Goal: Task Accomplishment & Management: Use online tool/utility

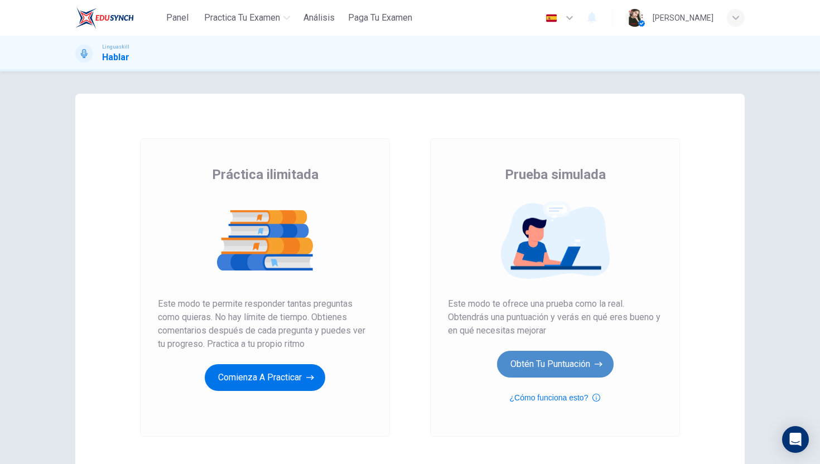
click at [522, 375] on button "Obtén tu puntuación" at bounding box center [555, 364] width 117 height 27
click at [555, 363] on button "Obtén tu puntuación" at bounding box center [555, 364] width 117 height 27
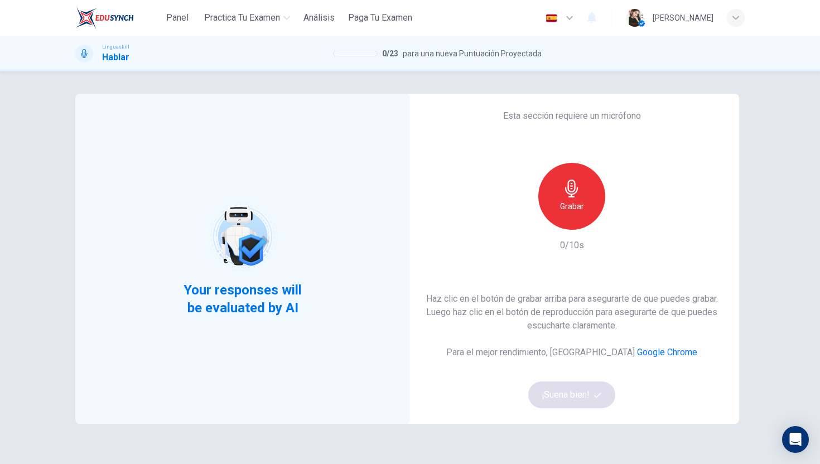
click at [566, 211] on h6 "Grabar" at bounding box center [572, 206] width 24 height 13
click at [566, 211] on h6 "Detener" at bounding box center [572, 206] width 28 height 13
click at [619, 223] on icon "button" at bounding box center [622, 220] width 11 height 11
click at [566, 397] on button "¡Suena bien!" at bounding box center [571, 395] width 87 height 27
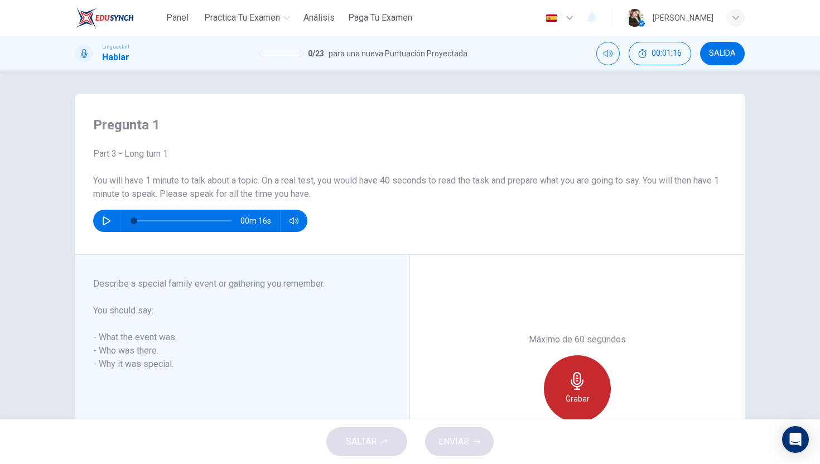
click at [568, 376] on icon "button" at bounding box center [577, 381] width 18 height 18
click at [567, 385] on div "Detener" at bounding box center [577, 388] width 67 height 67
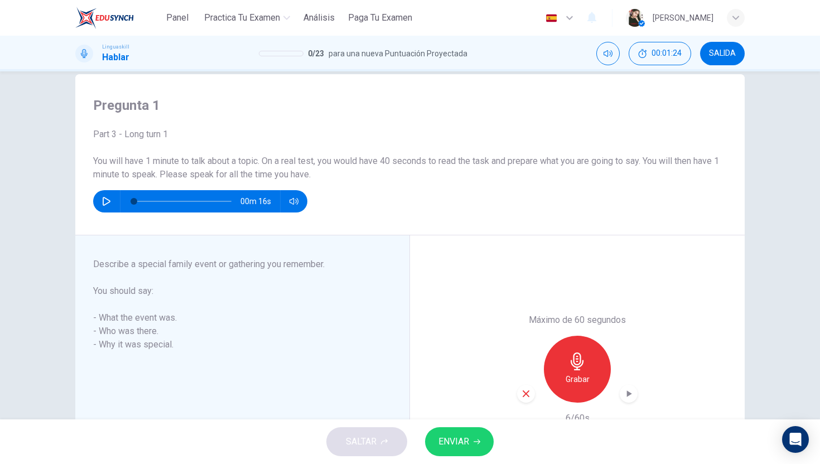
scroll to position [21, 0]
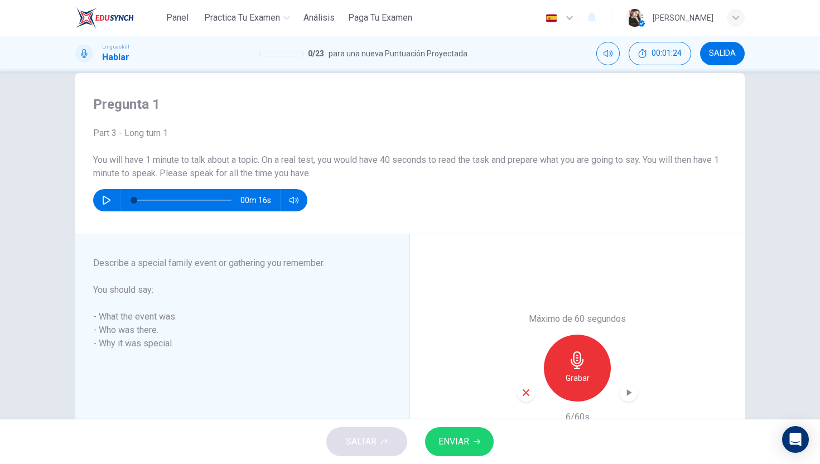
click at [531, 397] on div "button" at bounding box center [526, 393] width 18 height 18
click at [572, 386] on div "Grabar" at bounding box center [577, 368] width 67 height 67
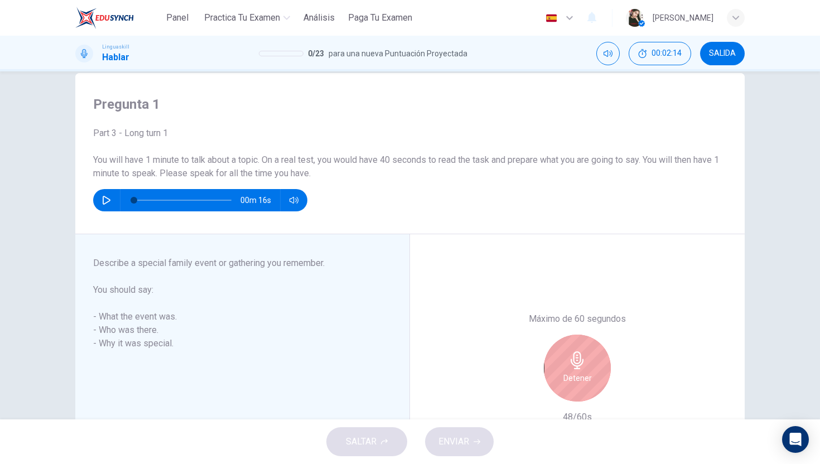
click at [572, 386] on div "Detener" at bounding box center [577, 368] width 67 height 67
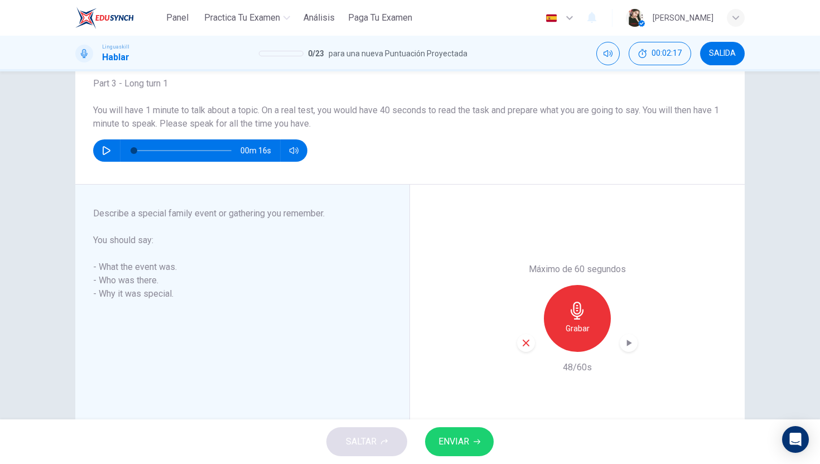
scroll to position [125, 0]
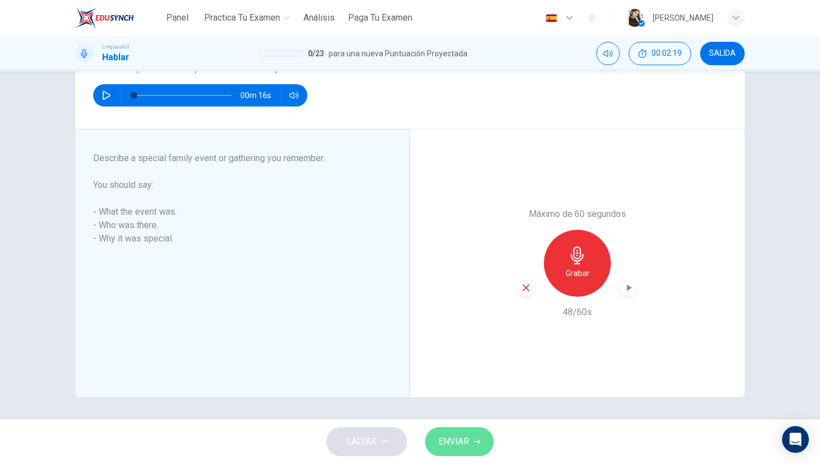
click at [469, 436] on span "ENVIAR" at bounding box center [453, 442] width 31 height 16
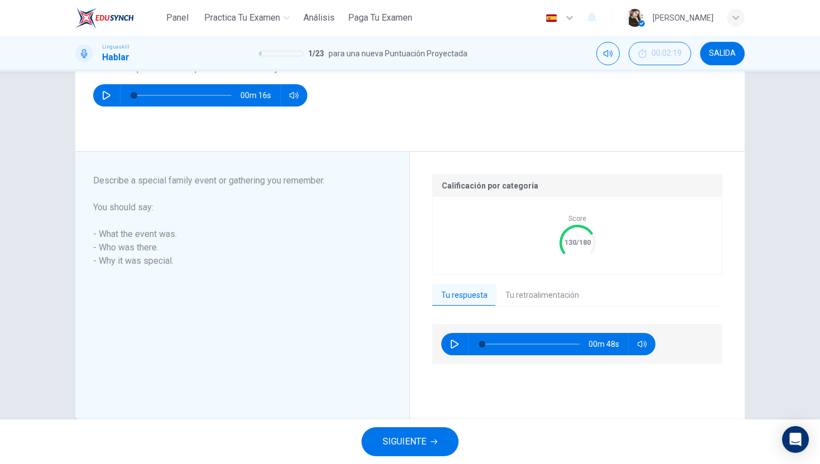
click at [529, 299] on button "Tu retroalimentación" at bounding box center [541, 295] width 91 height 23
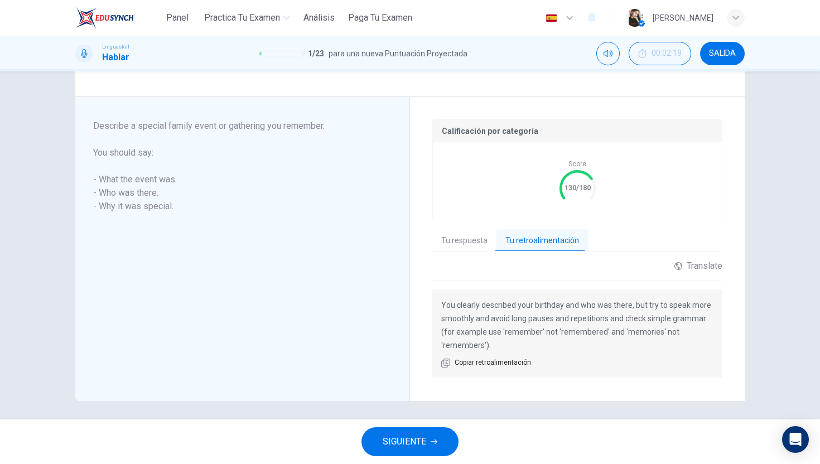
scroll to position [184, 0]
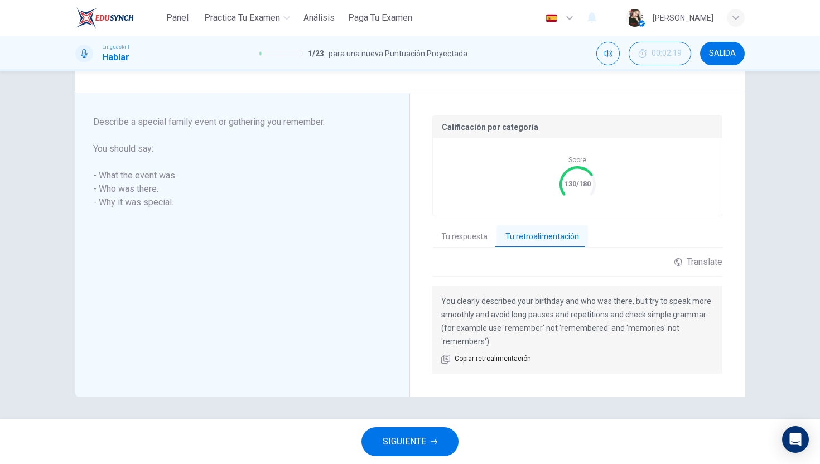
click at [417, 441] on span "SIGUIENTE" at bounding box center [405, 442] width 44 height 16
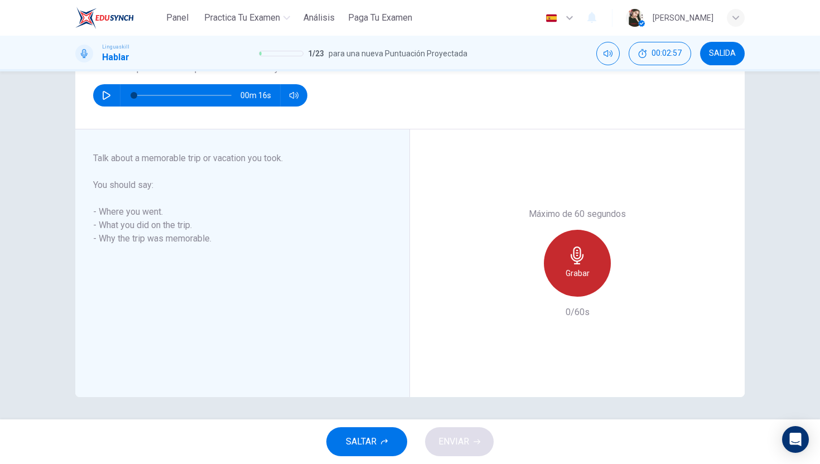
click at [559, 260] on div "Grabar" at bounding box center [577, 263] width 67 height 67
click at [559, 260] on div "Detener" at bounding box center [577, 263] width 67 height 67
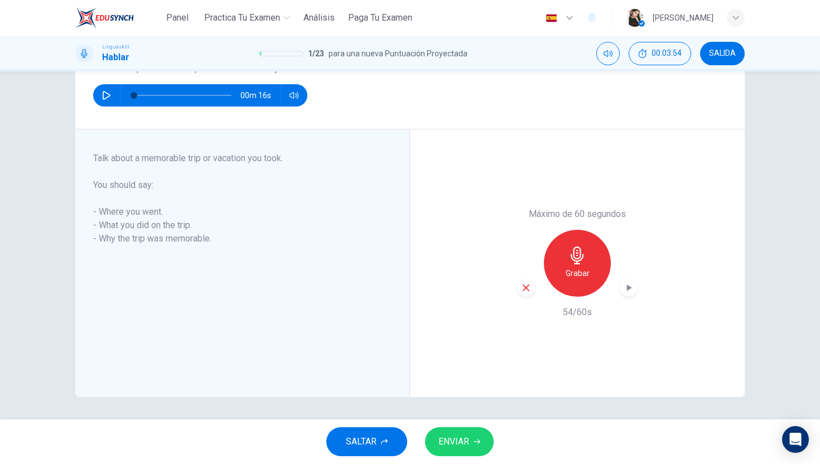
click at [466, 440] on span "ENVIAR" at bounding box center [453, 442] width 31 height 16
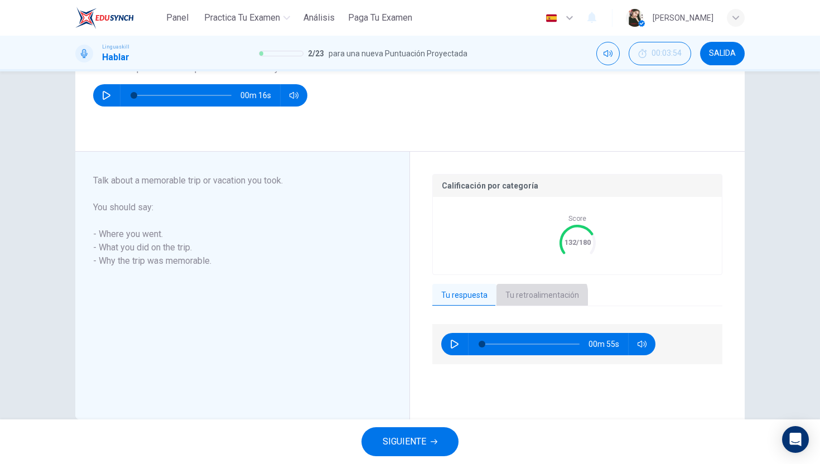
click at [537, 297] on button "Tu retroalimentación" at bounding box center [541, 295] width 91 height 23
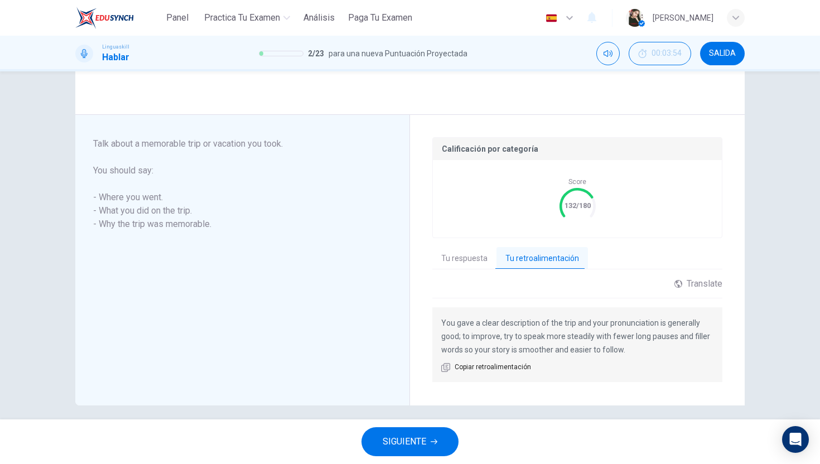
scroll to position [171, 0]
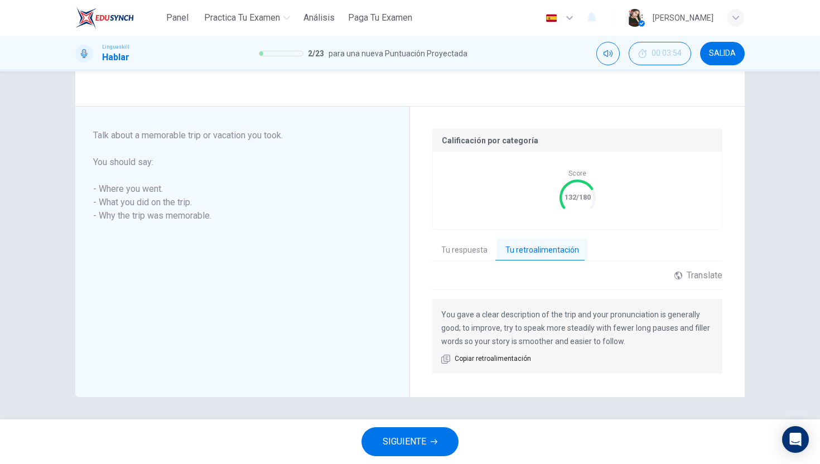
click at [429, 448] on button "SIGUIENTE" at bounding box center [409, 441] width 97 height 29
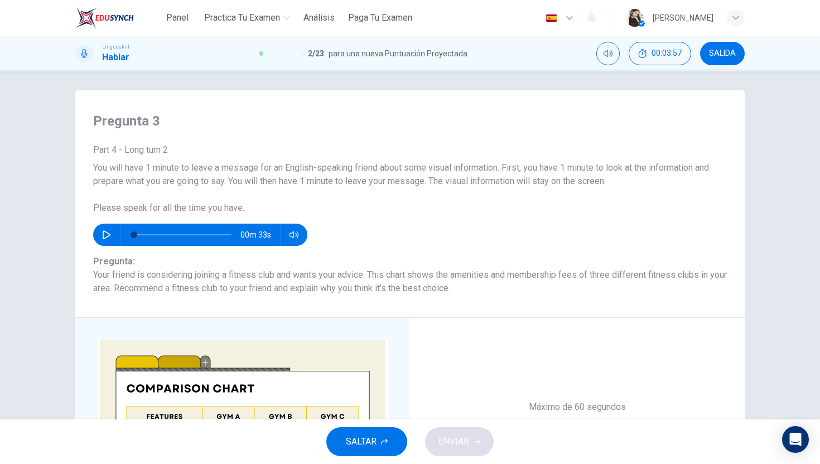
scroll to position [0, 0]
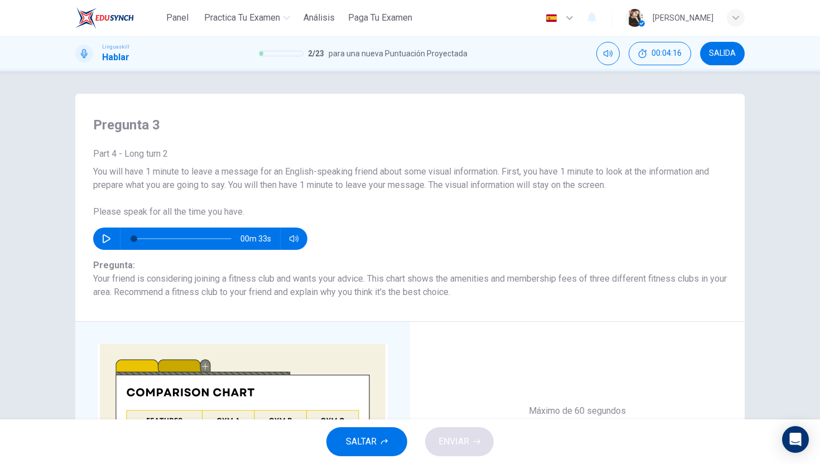
click at [95, 240] on div "00m 33s" at bounding box center [200, 239] width 214 height 22
click at [110, 240] on icon "button" at bounding box center [106, 238] width 9 height 9
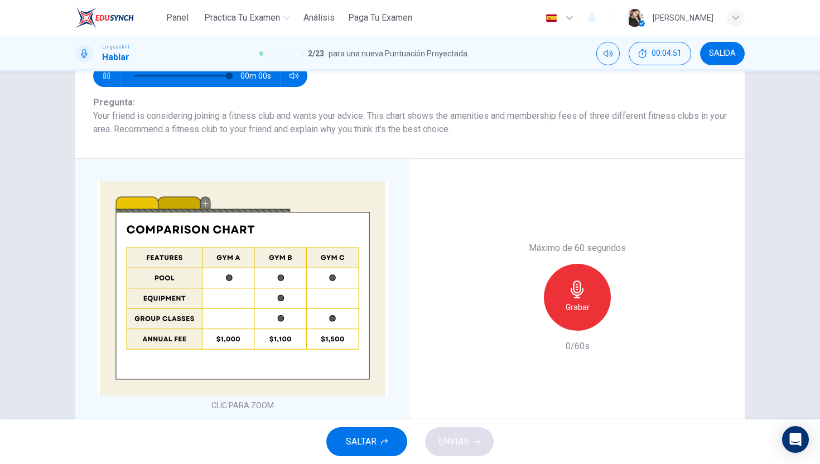
scroll to position [162, 0]
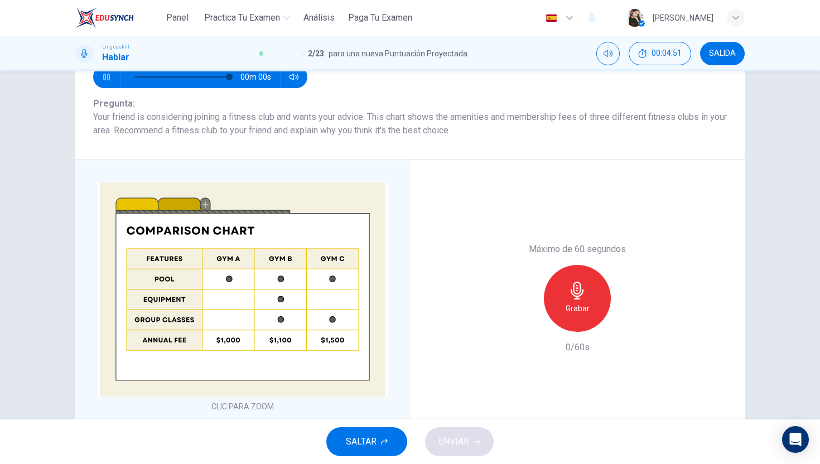
type input "0"
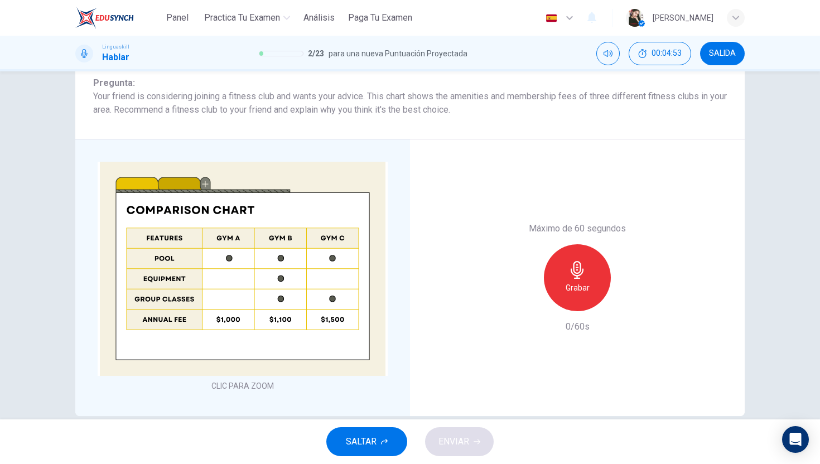
scroll to position [188, 0]
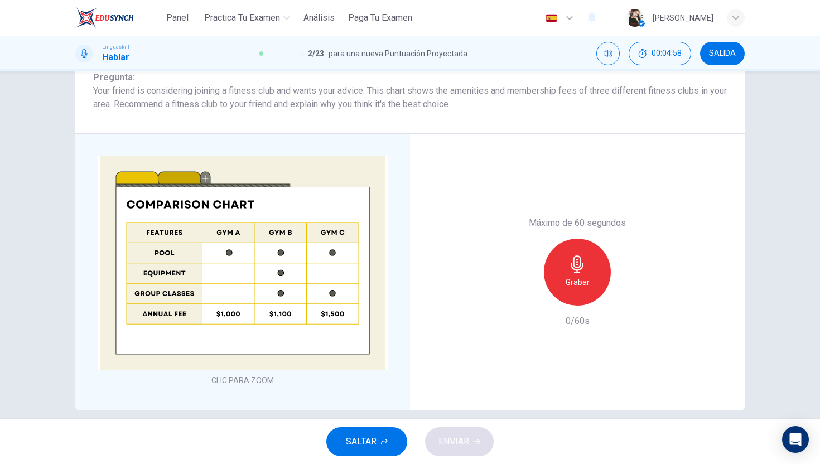
click at [559, 264] on div "Grabar" at bounding box center [577, 272] width 67 height 67
click at [559, 264] on div "Detener" at bounding box center [577, 272] width 67 height 67
click at [525, 300] on icon "button" at bounding box center [526, 297] width 10 height 10
click at [559, 279] on div "Grabar" at bounding box center [577, 272] width 67 height 67
click at [559, 279] on div "Detener" at bounding box center [577, 272] width 67 height 67
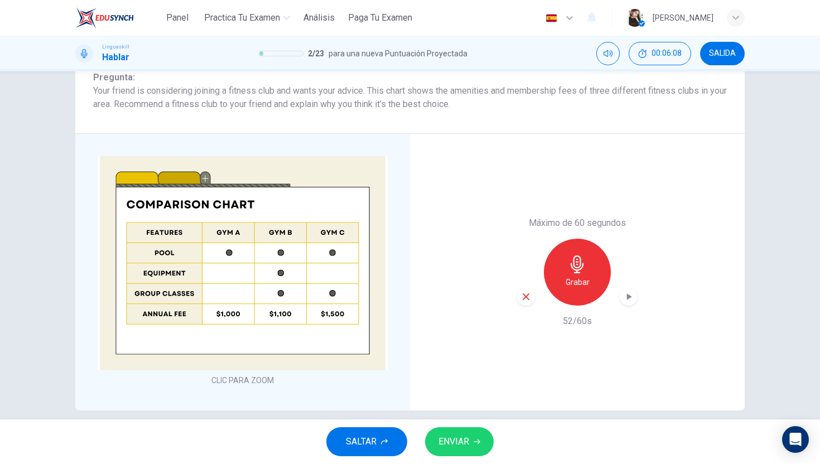
click at [469, 448] on button "ENVIAR" at bounding box center [459, 441] width 69 height 29
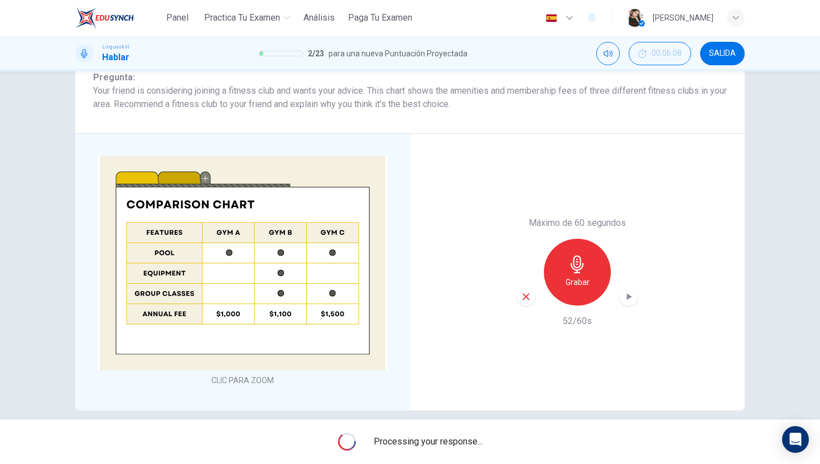
scroll to position [210, 0]
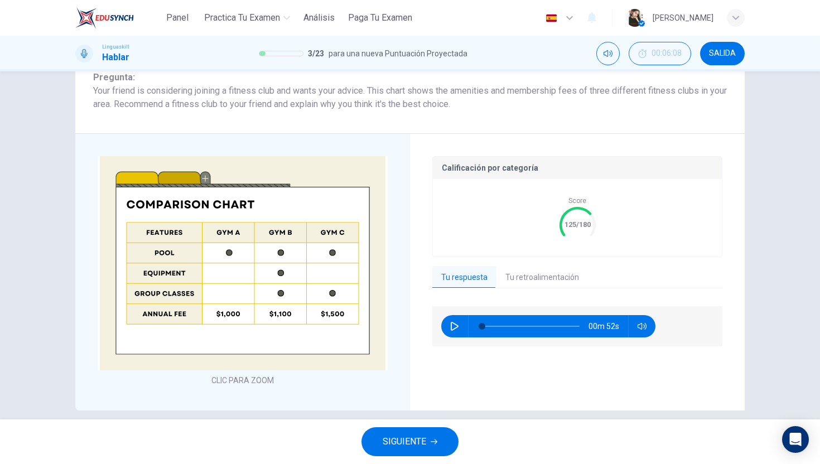
click at [541, 287] on button "Tu retroalimentación" at bounding box center [541, 277] width 91 height 23
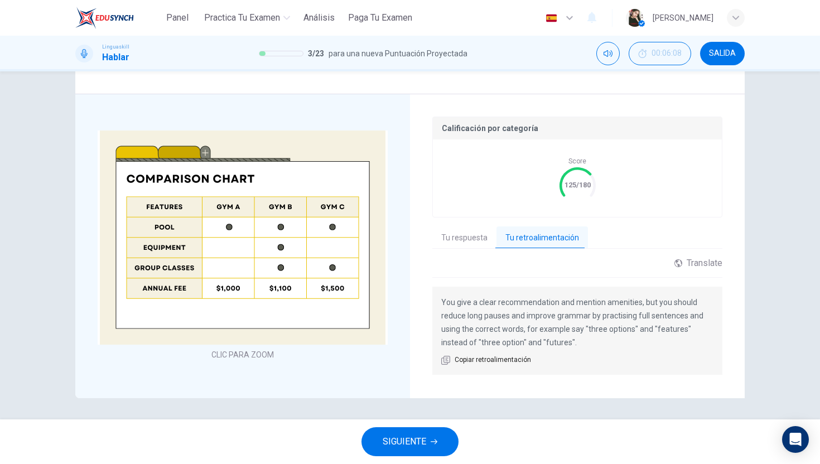
scroll to position [251, 0]
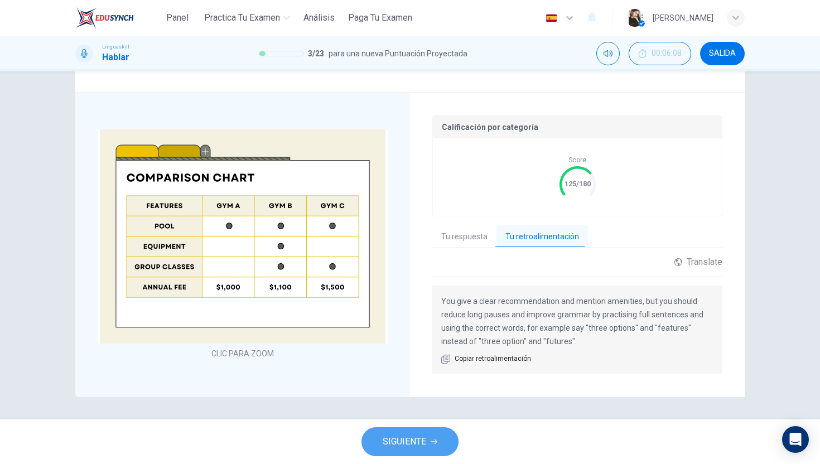
click at [439, 437] on button "SIGUIENTE" at bounding box center [409, 441] width 97 height 29
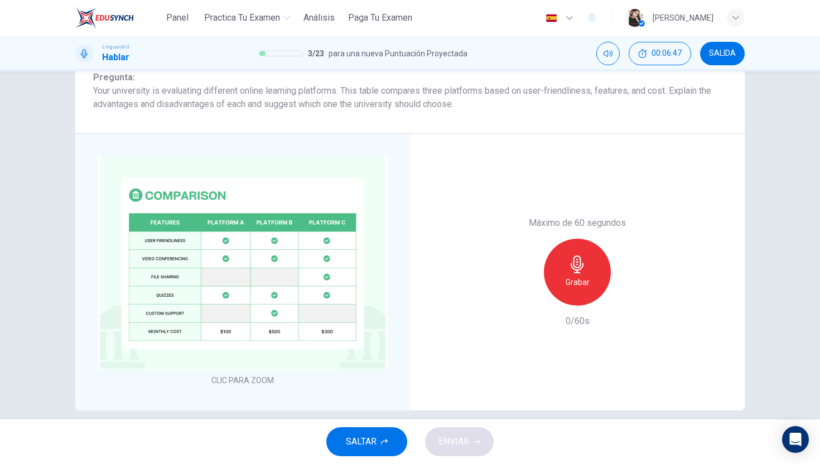
scroll to position [191, 0]
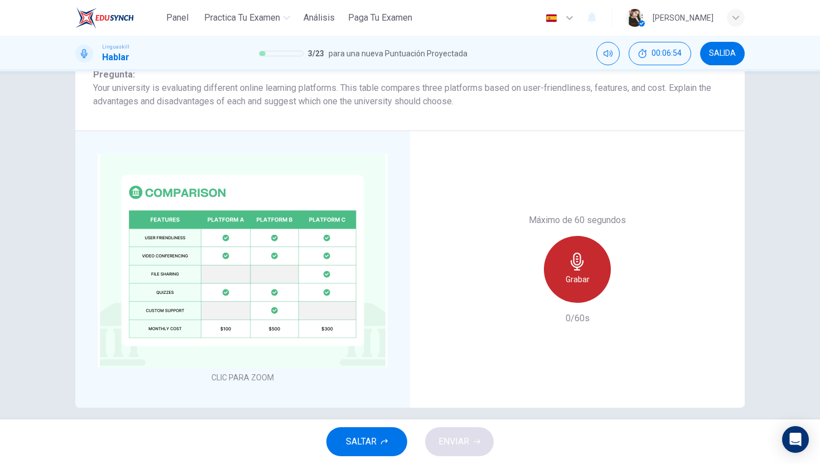
click at [566, 258] on div "Grabar" at bounding box center [577, 269] width 67 height 67
click at [566, 258] on div "Detener" at bounding box center [577, 269] width 67 height 67
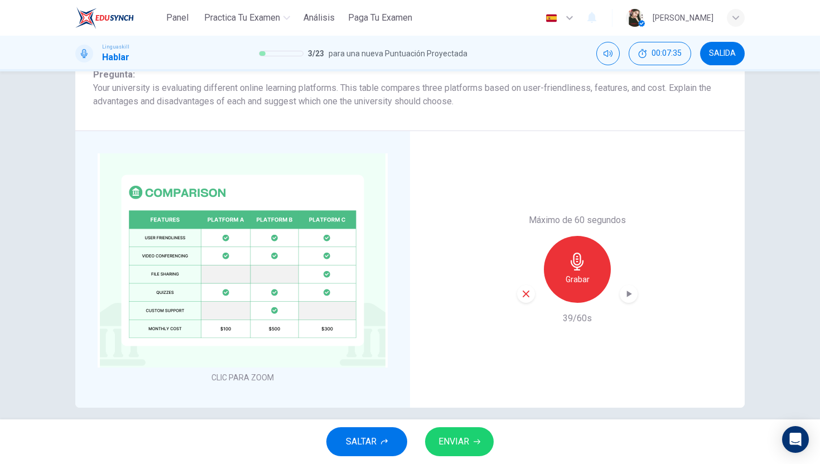
click at [450, 438] on span "ENVIAR" at bounding box center [453, 442] width 31 height 16
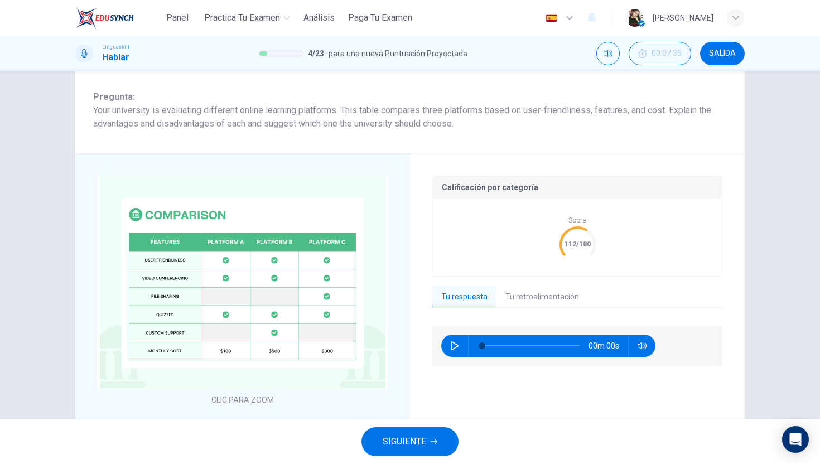
scroll to position [213, 0]
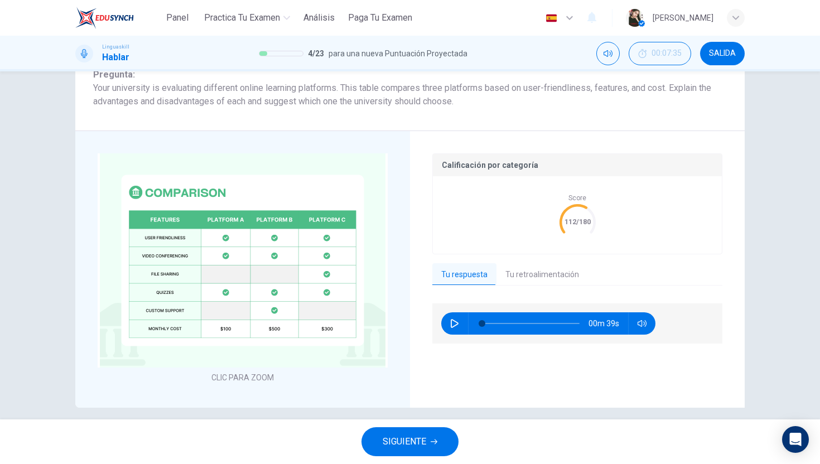
click at [543, 279] on button "Tu retroalimentación" at bounding box center [541, 274] width 91 height 23
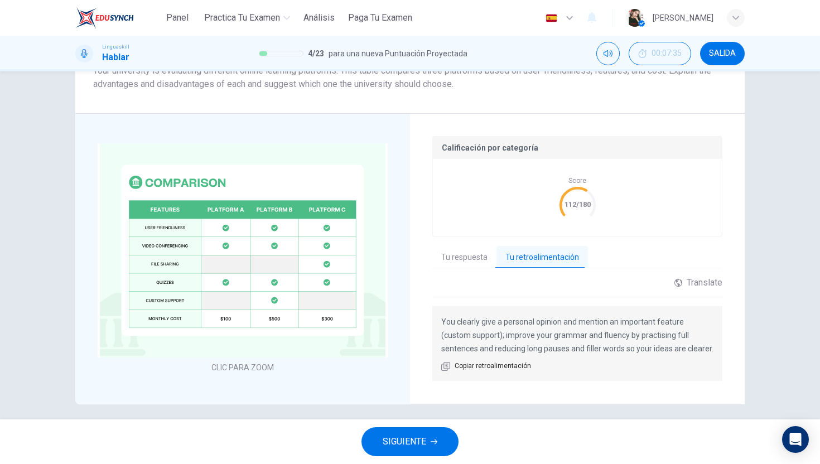
scroll to position [238, 0]
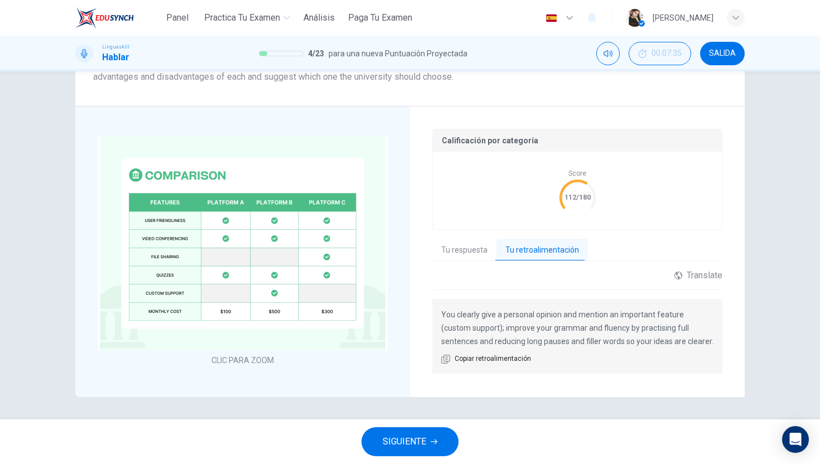
click at [429, 436] on button "SIGUIENTE" at bounding box center [409, 441] width 97 height 29
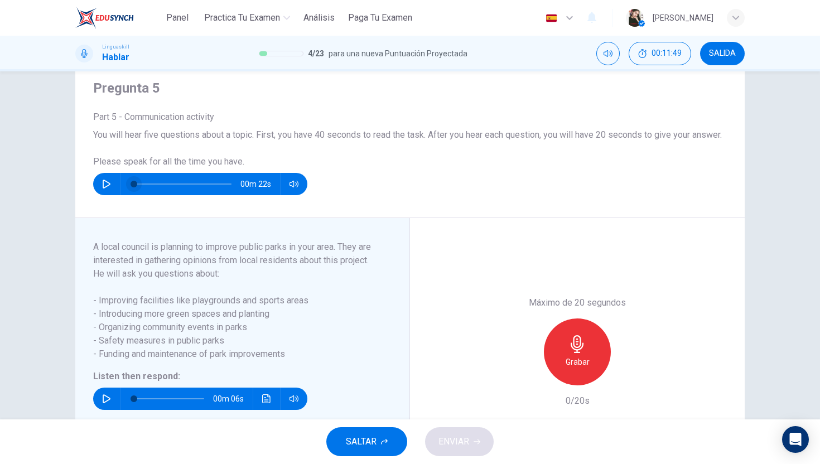
scroll to position [139, 0]
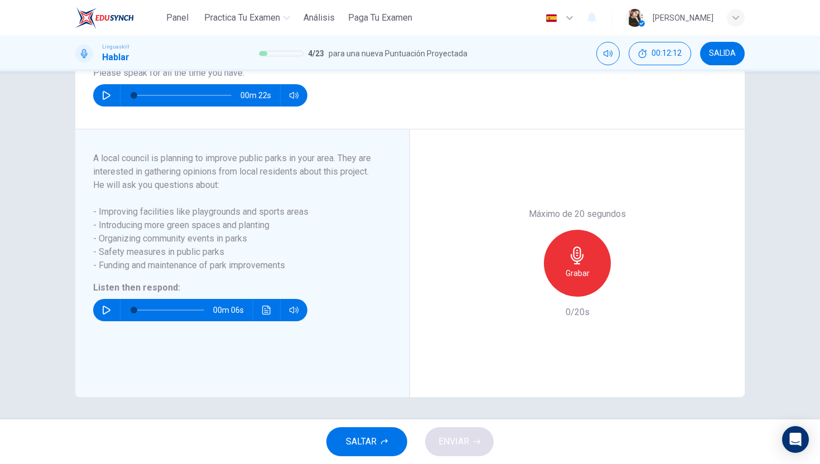
click at [104, 316] on button "button" at bounding box center [107, 310] width 18 height 22
click at [594, 273] on div "Grabar" at bounding box center [577, 263] width 67 height 67
click at [442, 438] on span "ENVIAR" at bounding box center [453, 442] width 31 height 16
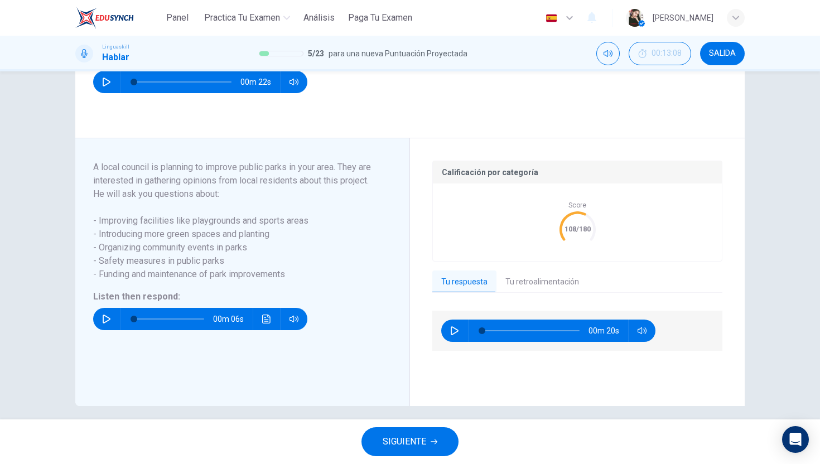
click at [531, 289] on button "Tu retroalimentación" at bounding box center [541, 282] width 91 height 23
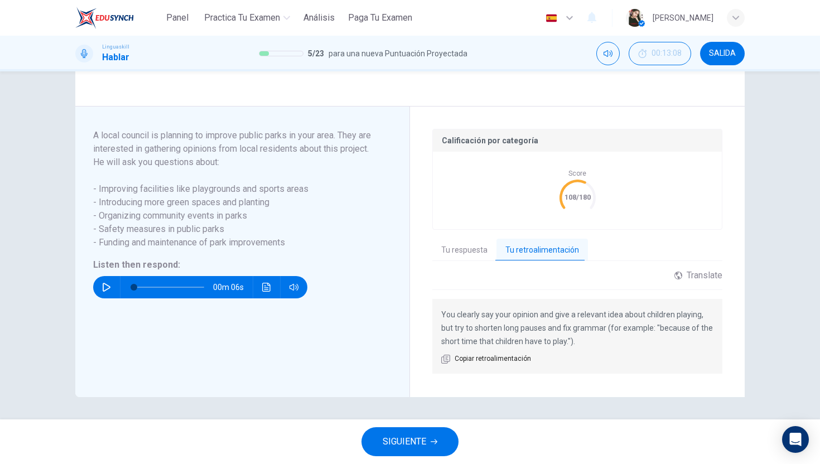
scroll to position [184, 0]
click at [419, 438] on span "SIGUIENTE" at bounding box center [405, 442] width 44 height 16
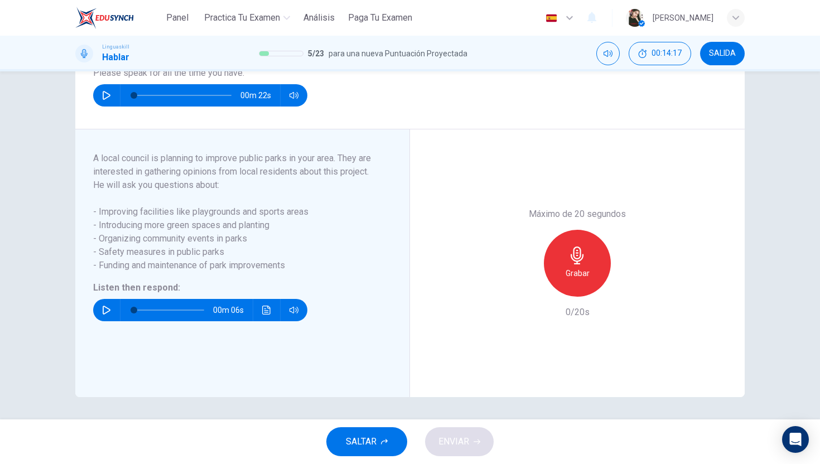
scroll to position [139, 0]
click at [103, 317] on button "button" at bounding box center [107, 310] width 18 height 22
click at [553, 255] on div "Grabar" at bounding box center [577, 263] width 67 height 67
click at [556, 255] on div "Detener" at bounding box center [577, 263] width 67 height 67
click at [450, 439] on span "ENVIAR" at bounding box center [453, 442] width 31 height 16
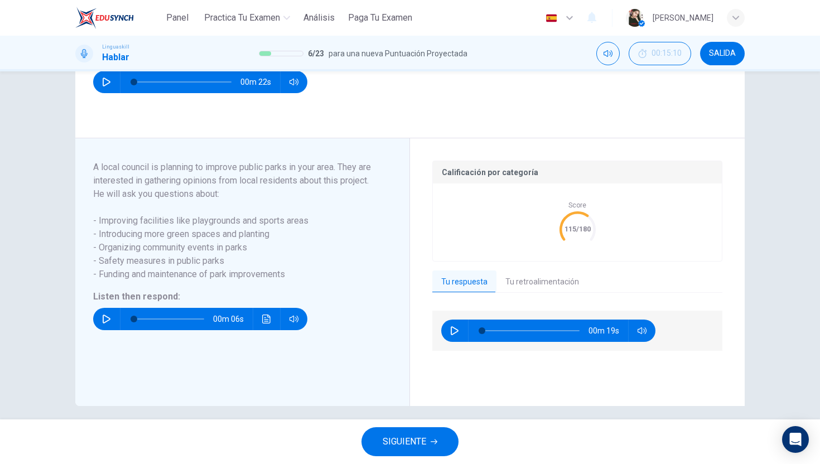
click at [548, 294] on button "Tu retroalimentación" at bounding box center [541, 282] width 91 height 23
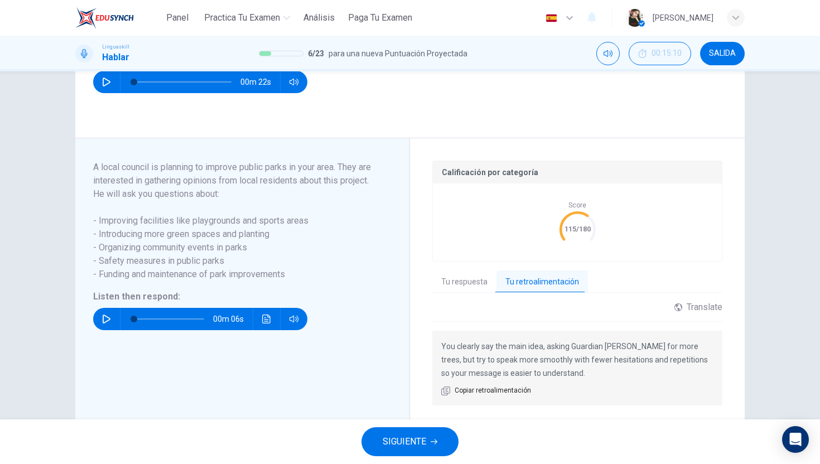
click at [418, 437] on span "SIGUIENTE" at bounding box center [405, 442] width 44 height 16
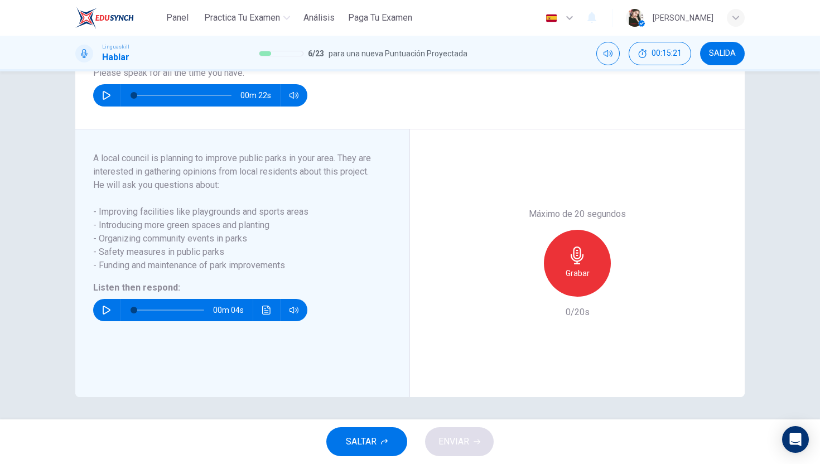
click at [118, 313] on div "00m 04s" at bounding box center [200, 310] width 214 height 22
click at [112, 312] on button "button" at bounding box center [107, 310] width 18 height 22
click at [263, 304] on button "Haz clic para ver la transcripción del audio" at bounding box center [267, 310] width 18 height 22
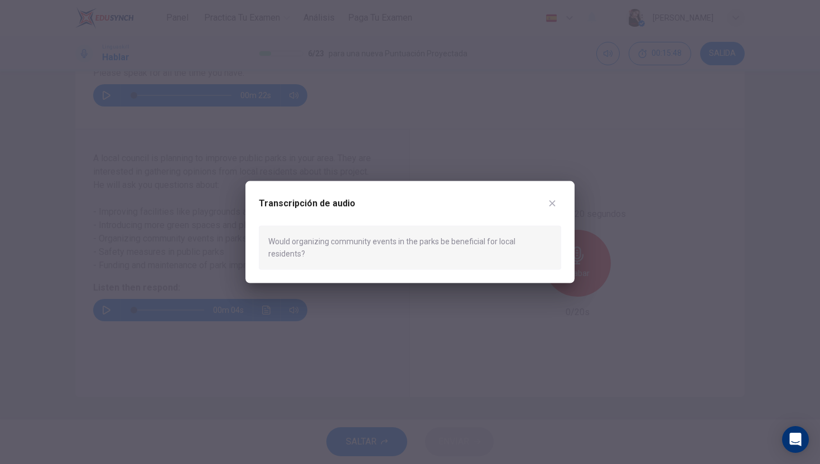
click at [392, 291] on div at bounding box center [410, 232] width 820 height 464
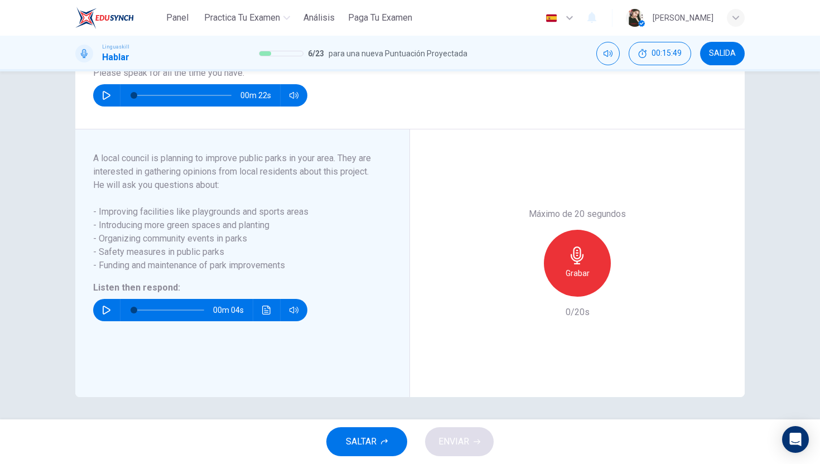
click at [560, 282] on div "Grabar" at bounding box center [577, 263] width 67 height 67
click at [443, 438] on span "ENVIAR" at bounding box center [453, 442] width 31 height 16
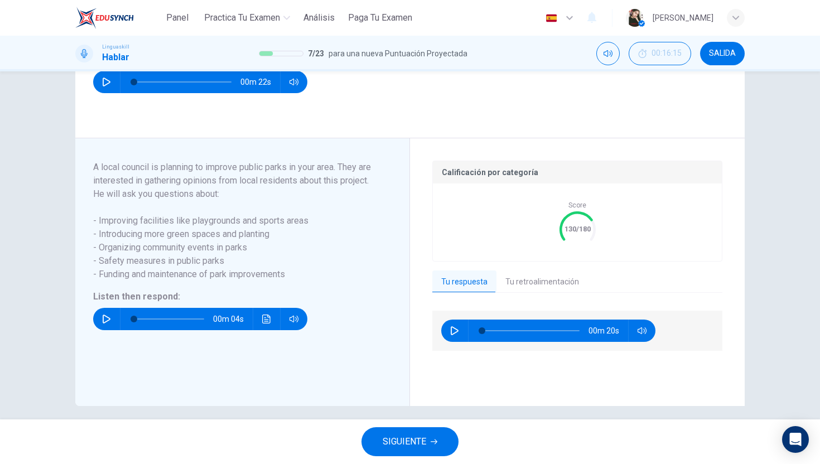
click at [544, 294] on button "Tu retroalimentación" at bounding box center [541, 282] width 91 height 23
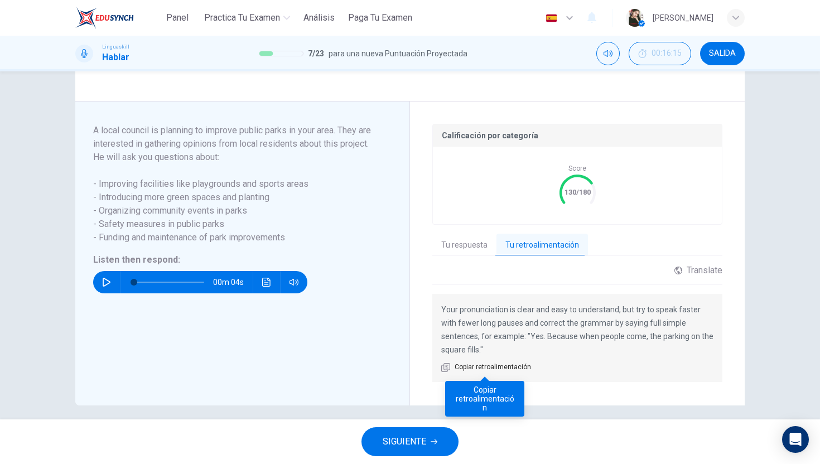
scroll to position [184, 0]
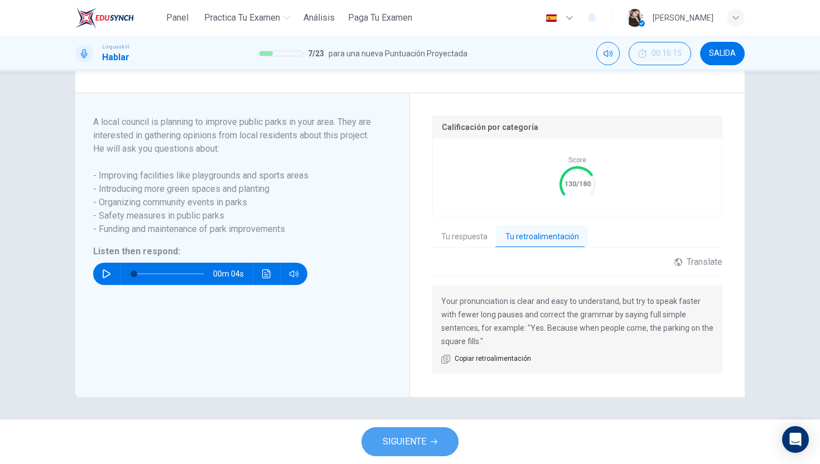
click at [434, 436] on button "SIGUIENTE" at bounding box center [409, 441] width 97 height 29
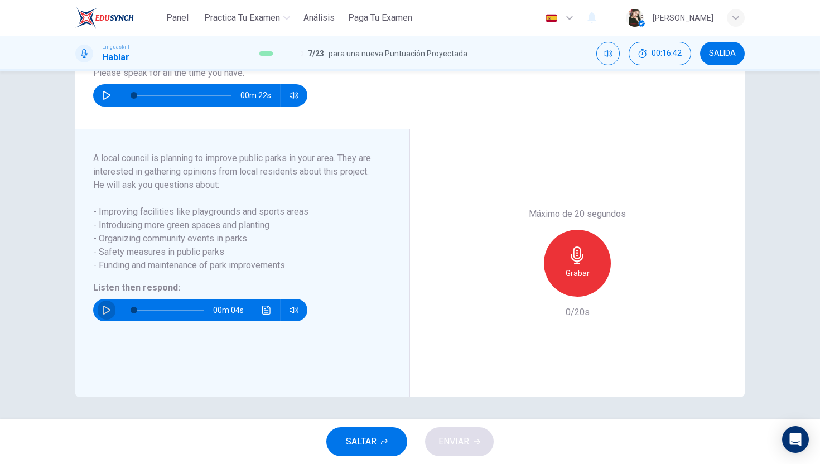
click at [108, 309] on icon "button" at bounding box center [106, 310] width 9 height 9
click at [272, 313] on button "Haz clic para ver la transcripción del audio" at bounding box center [267, 310] width 18 height 22
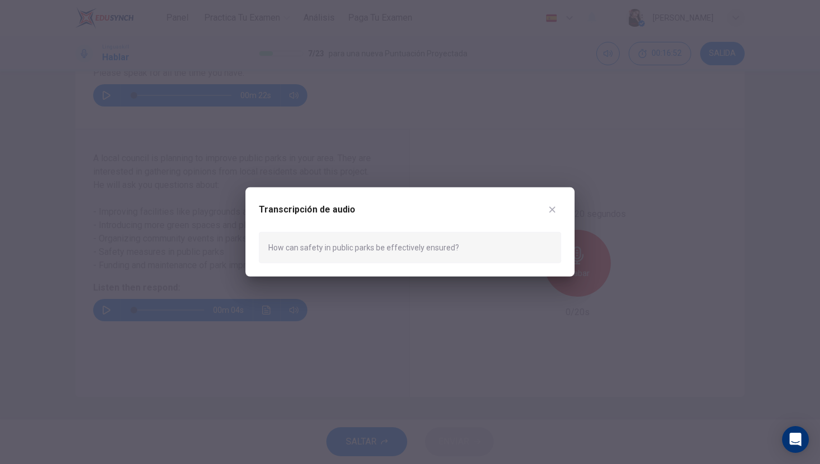
click at [366, 343] on div at bounding box center [410, 232] width 820 height 464
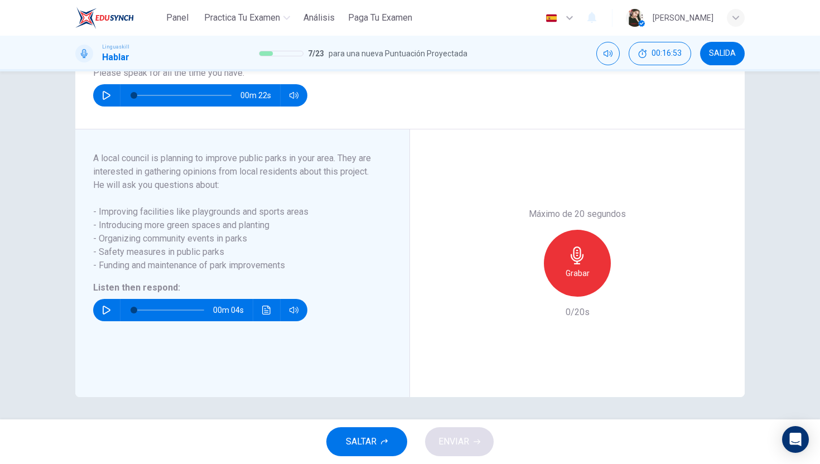
click at [555, 257] on div "Grabar" at bounding box center [577, 263] width 67 height 67
click at [555, 257] on div "Detener" at bounding box center [577, 263] width 67 height 67
click at [461, 438] on span "ENVIAR" at bounding box center [453, 442] width 31 height 16
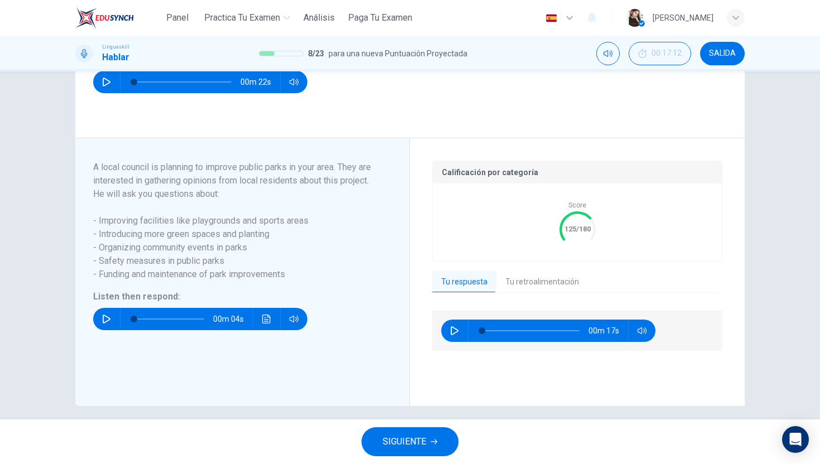
click at [558, 294] on button "Tu retroalimentación" at bounding box center [541, 282] width 91 height 23
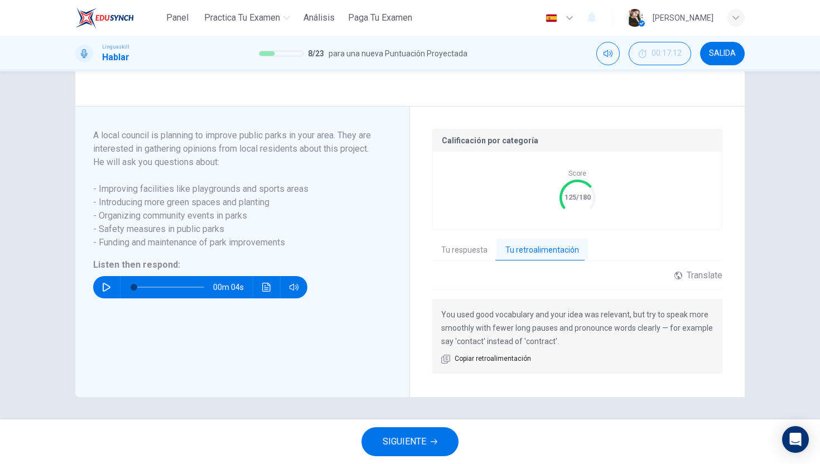
scroll to position [184, 0]
click at [435, 434] on button "SIGUIENTE" at bounding box center [409, 441] width 97 height 29
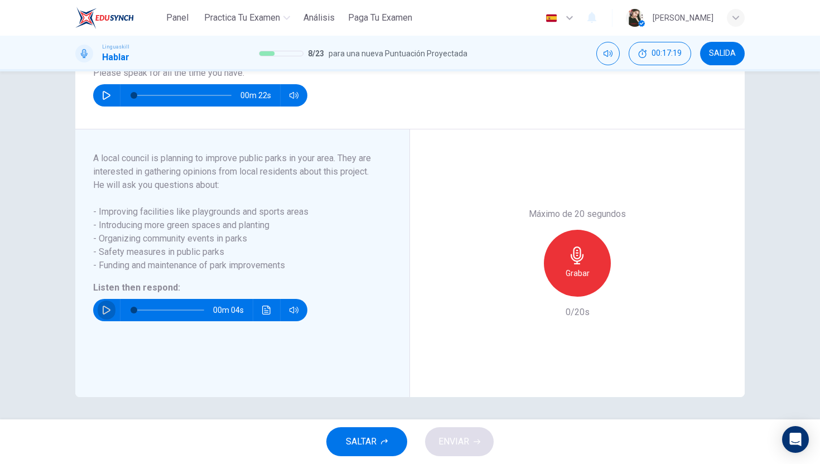
click at [103, 304] on button "button" at bounding box center [107, 310] width 18 height 22
click at [267, 315] on button "Haz clic para ver la transcripción del audio" at bounding box center [267, 310] width 18 height 22
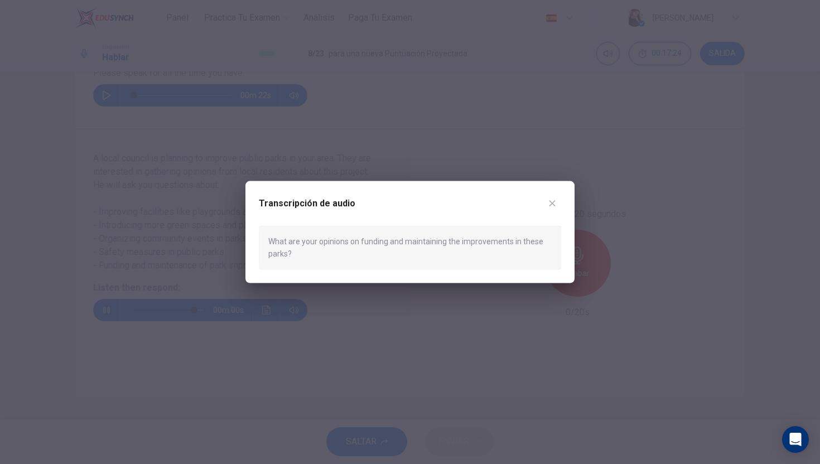
type input "0"
click at [355, 326] on div at bounding box center [410, 232] width 820 height 464
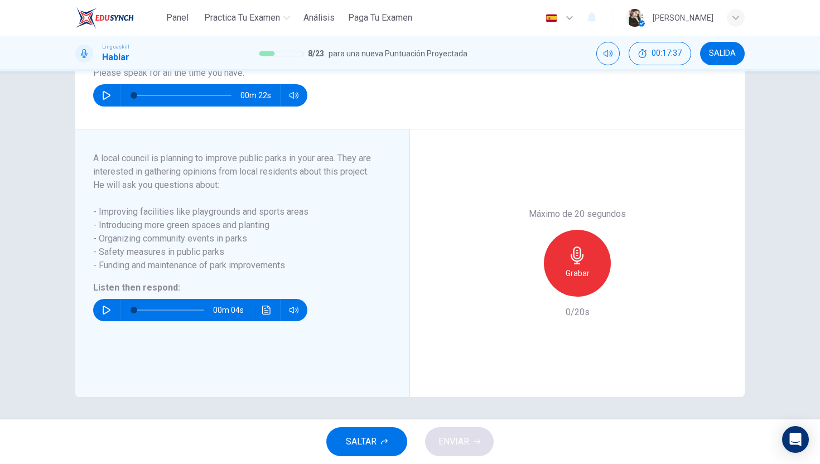
click at [532, 254] on div "Grabar" at bounding box center [577, 263] width 120 height 67
click at [571, 269] on h6 "Grabar" at bounding box center [578, 273] width 24 height 13
click at [571, 269] on h6 "Detener" at bounding box center [577, 273] width 28 height 13
click at [528, 291] on icon "button" at bounding box center [526, 288] width 10 height 10
click at [594, 261] on div "Grabar" at bounding box center [577, 263] width 67 height 67
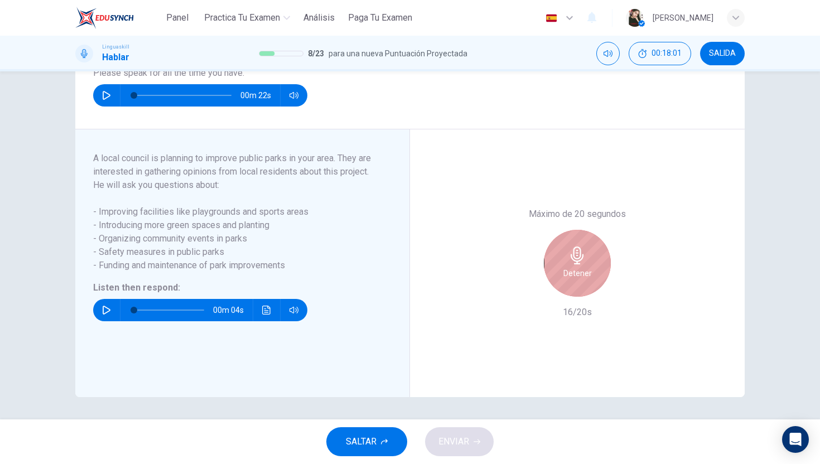
click at [594, 261] on div "Detener" at bounding box center [577, 263] width 67 height 67
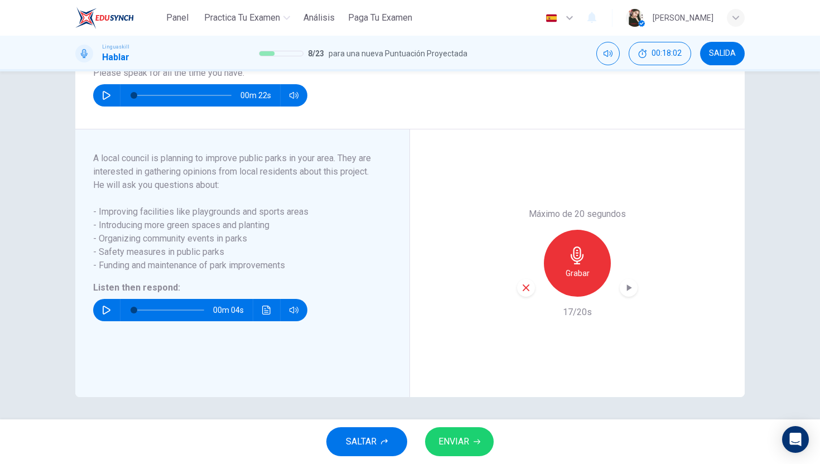
click at [456, 437] on span "ENVIAR" at bounding box center [453, 442] width 31 height 16
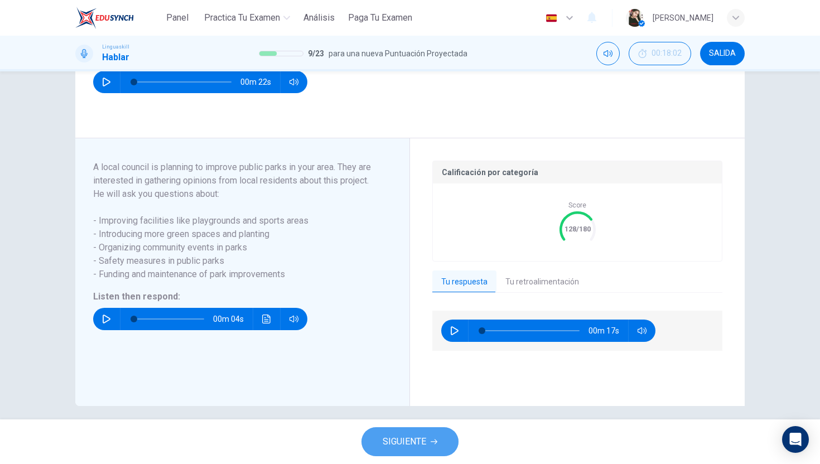
click at [387, 437] on span "SIGUIENTE" at bounding box center [405, 442] width 44 height 16
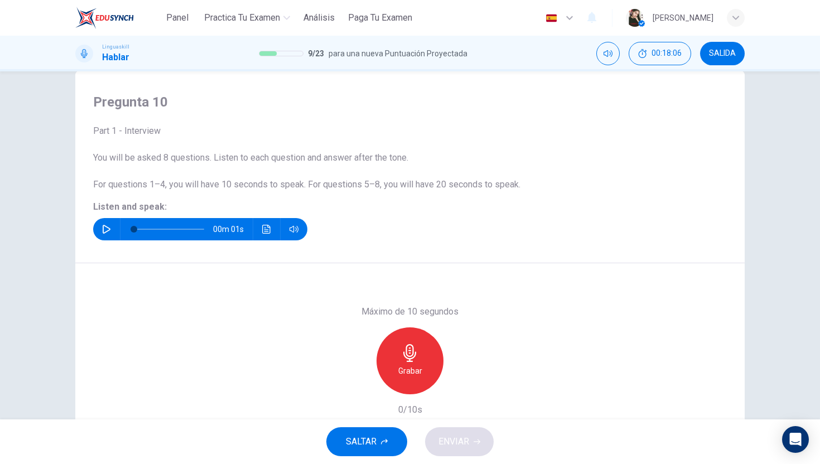
scroll to position [24, 0]
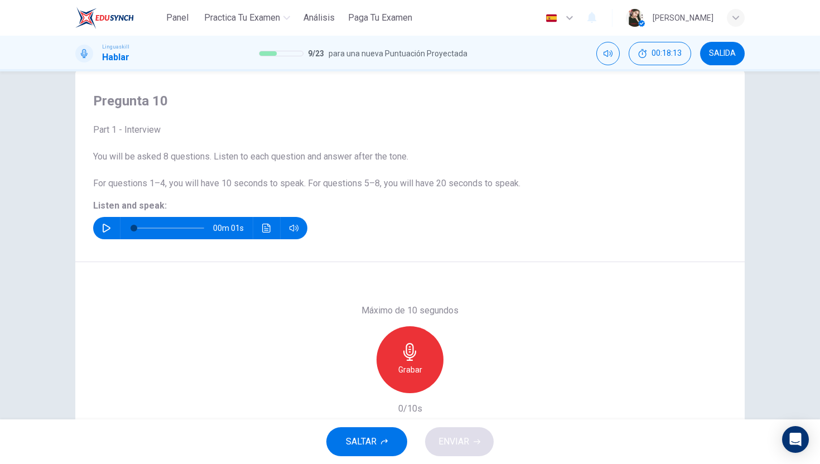
click at [103, 227] on icon "button" at bounding box center [107, 228] width 8 height 9
click at [415, 353] on icon "button" at bounding box center [409, 352] width 13 height 18
click at [465, 438] on span "ENVIAR" at bounding box center [453, 442] width 31 height 16
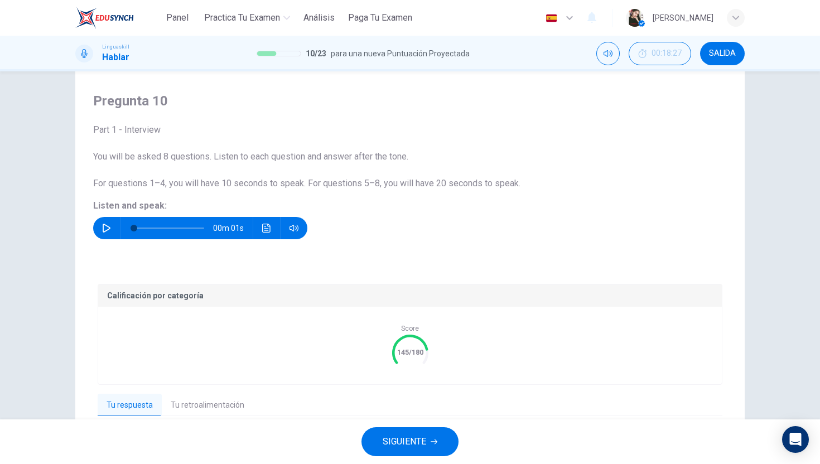
scroll to position [124, 0]
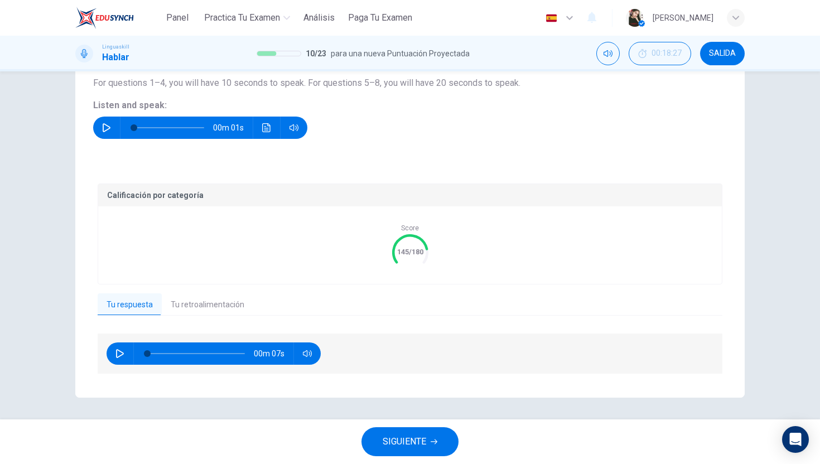
click at [229, 314] on button "Tu retroalimentación" at bounding box center [207, 304] width 91 height 23
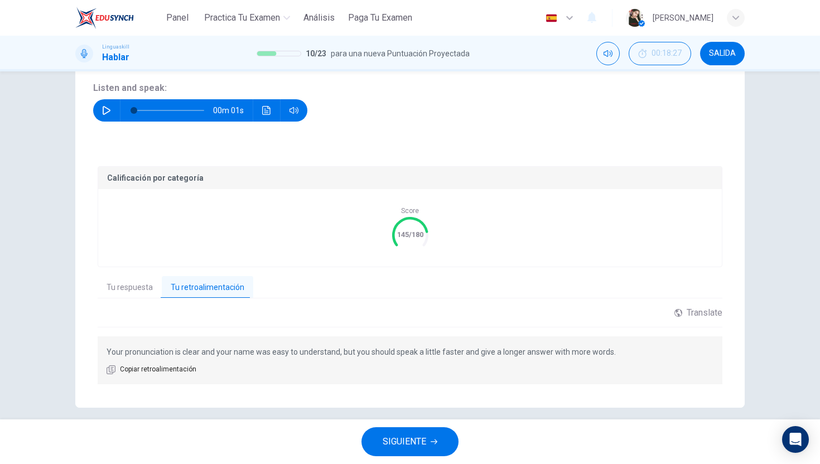
scroll to position [143, 0]
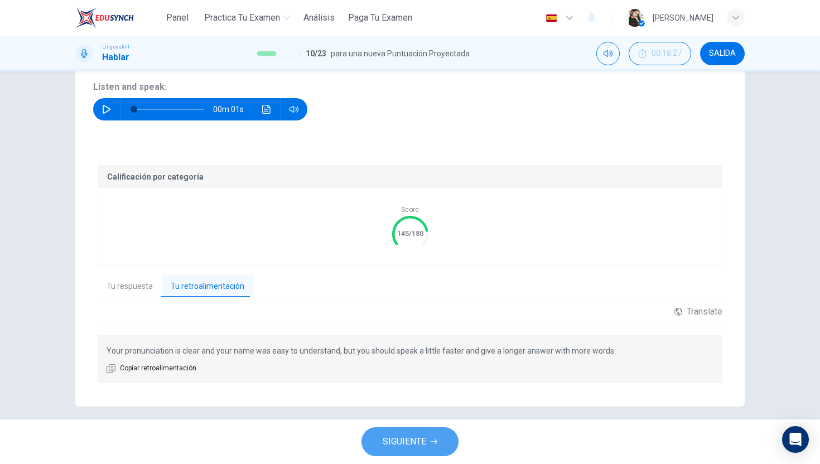
click at [384, 440] on span "SIGUIENTE" at bounding box center [405, 442] width 44 height 16
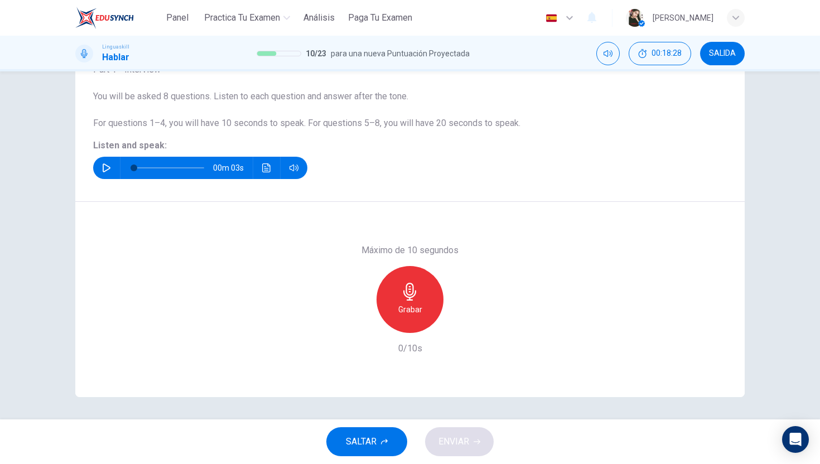
click at [104, 171] on icon "button" at bounding box center [106, 167] width 9 height 9
click at [267, 171] on icon "Haz clic para ver la transcripción del audio" at bounding box center [266, 167] width 9 height 9
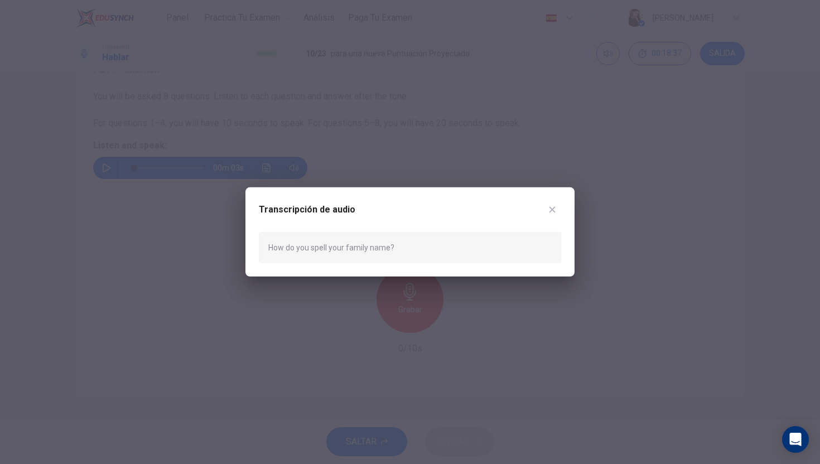
click at [221, 223] on div at bounding box center [410, 232] width 820 height 464
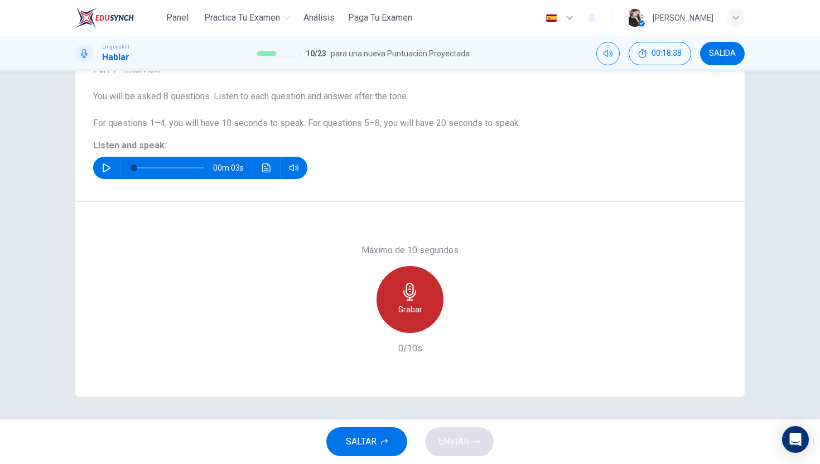
click at [404, 299] on icon "button" at bounding box center [410, 292] width 18 height 18
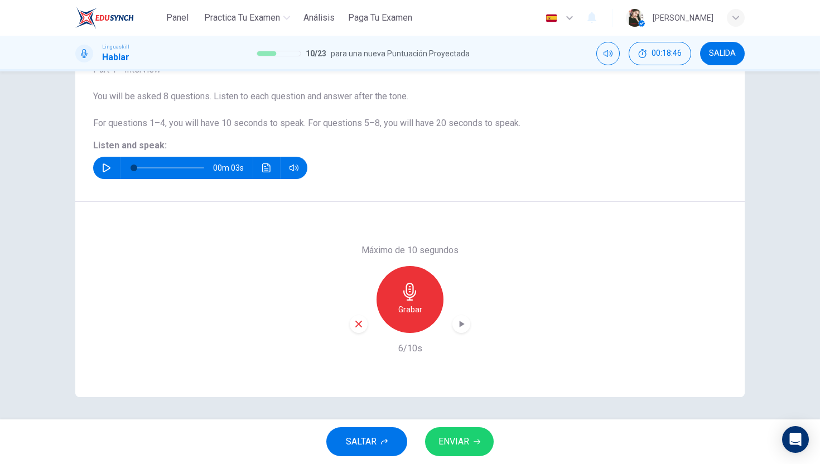
click at [447, 445] on span "ENVIAR" at bounding box center [453, 442] width 31 height 16
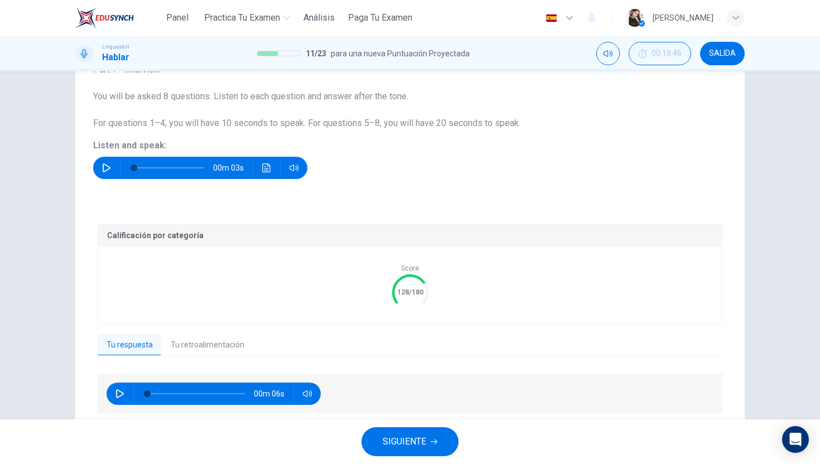
click at [194, 342] on button "Tu retroalimentación" at bounding box center [207, 345] width 91 height 23
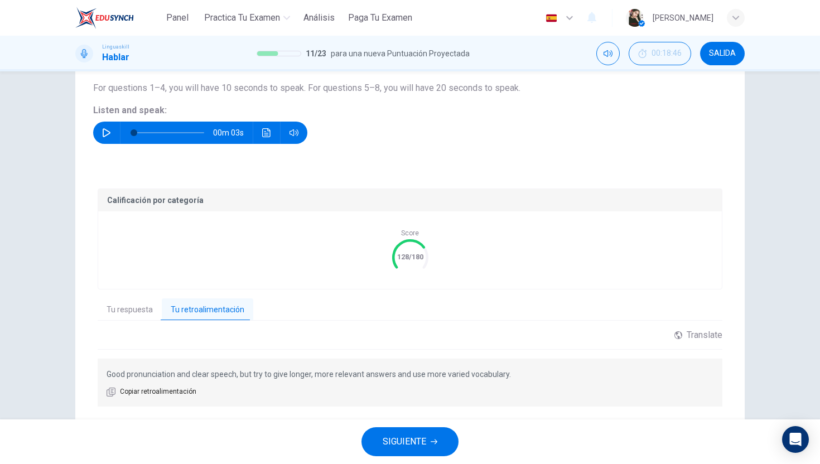
scroll to position [129, 0]
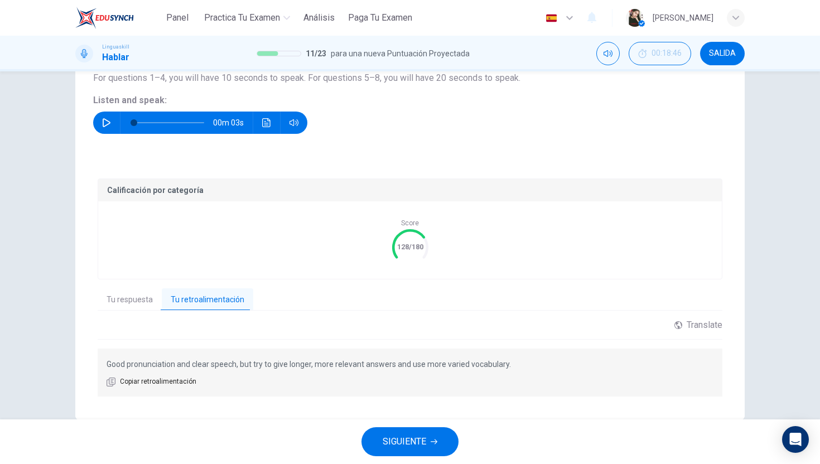
click at [399, 438] on span "SIGUIENTE" at bounding box center [405, 442] width 44 height 16
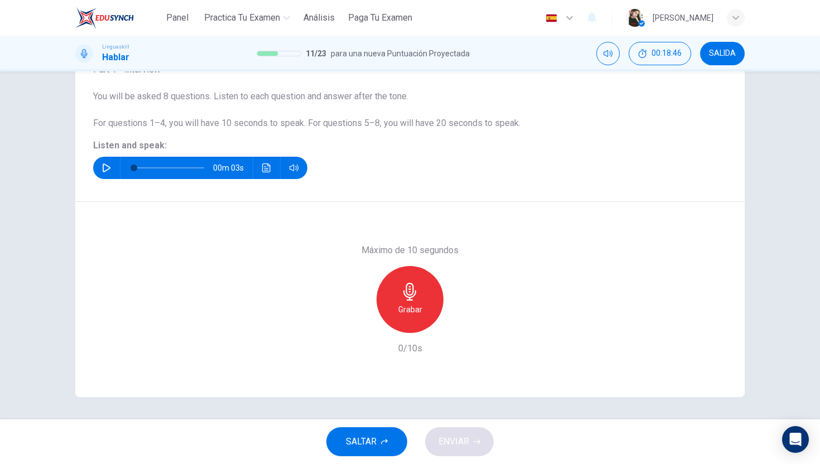
scroll to position [84, 0]
click at [104, 175] on button "button" at bounding box center [107, 168] width 18 height 22
click at [400, 302] on div "Grabar" at bounding box center [409, 299] width 67 height 67
click at [400, 302] on div "Detener" at bounding box center [409, 299] width 67 height 67
click at [442, 448] on span "ENVIAR" at bounding box center [453, 442] width 31 height 16
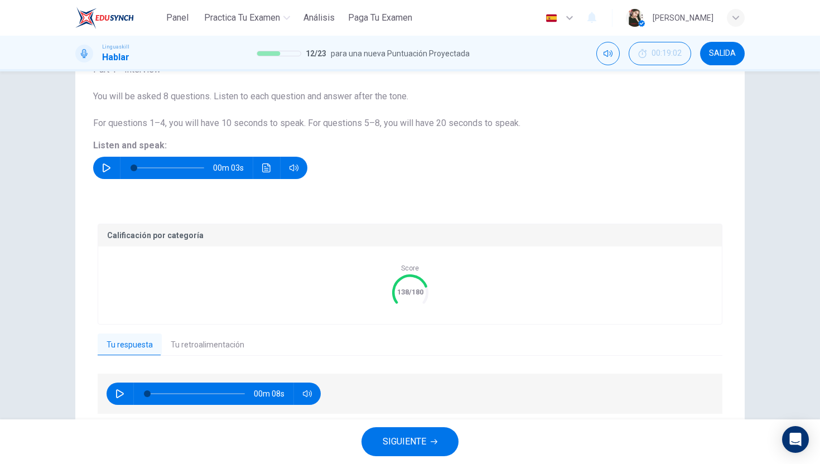
click at [228, 344] on button "Tu retroalimentación" at bounding box center [207, 345] width 91 height 23
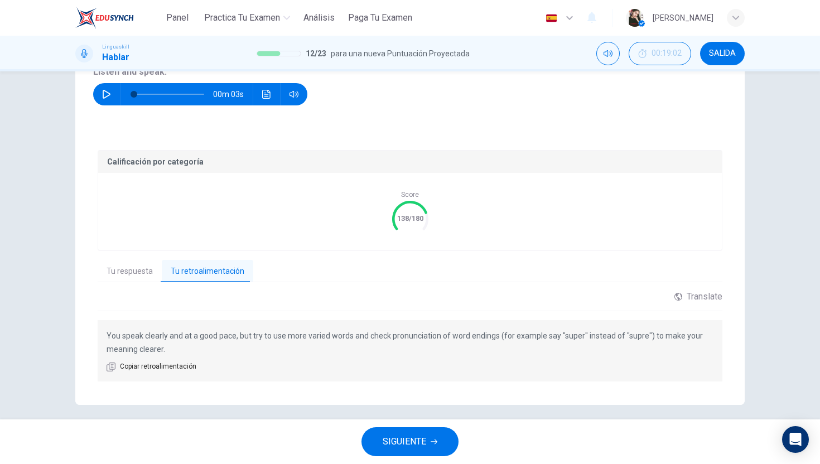
scroll to position [166, 0]
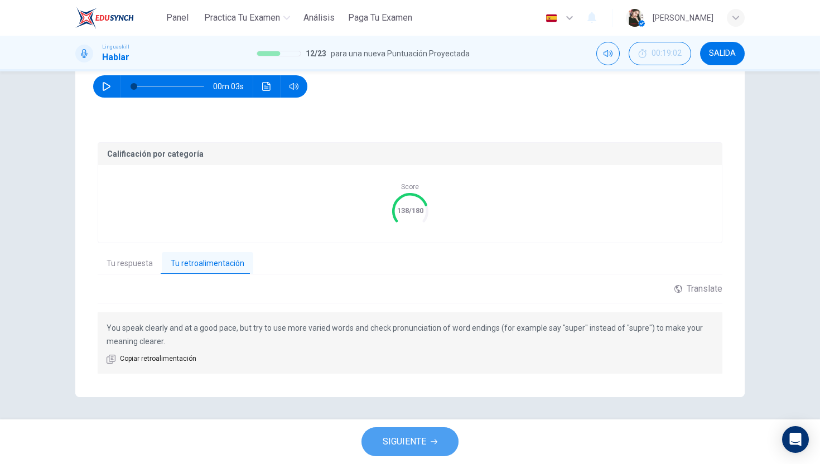
click at [422, 437] on span "SIGUIENTE" at bounding box center [405, 442] width 44 height 16
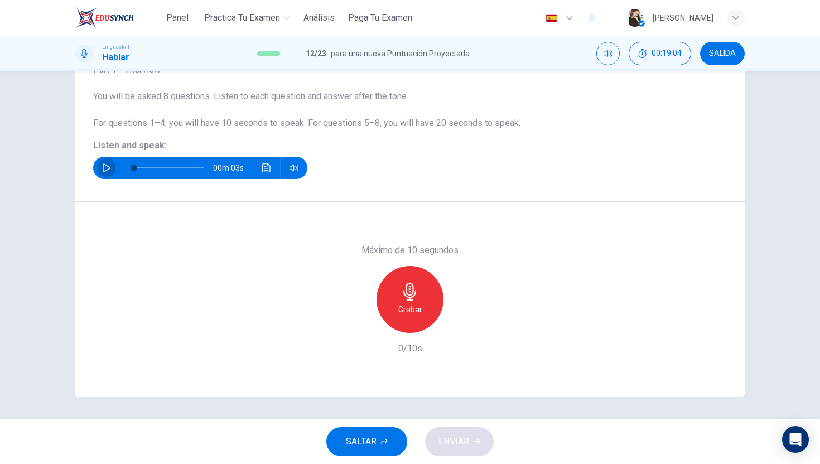
click at [101, 163] on button "button" at bounding box center [107, 168] width 18 height 22
click at [427, 301] on div "Grabar" at bounding box center [409, 299] width 67 height 67
click at [427, 301] on div "Detener" at bounding box center [409, 299] width 67 height 67
click at [468, 442] on span "ENVIAR" at bounding box center [453, 442] width 31 height 16
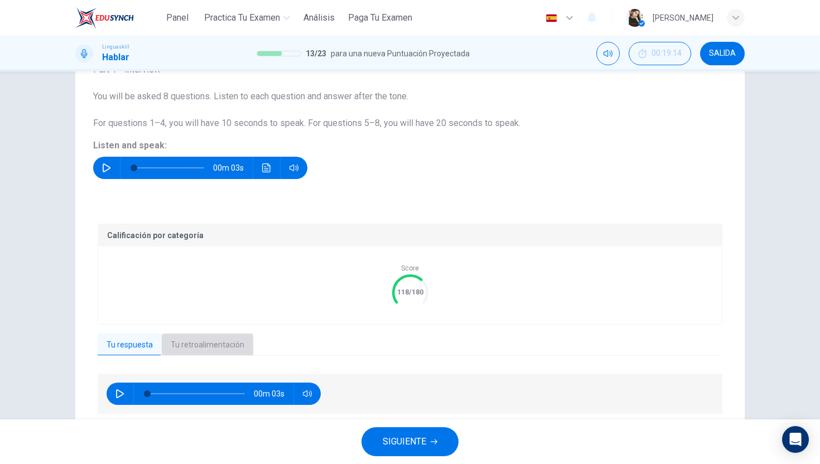
click at [191, 346] on button "Tu retroalimentación" at bounding box center [207, 345] width 91 height 23
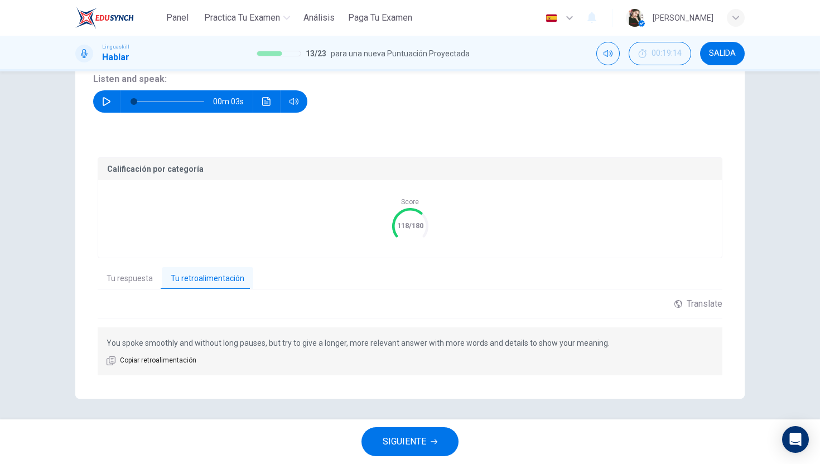
scroll to position [152, 0]
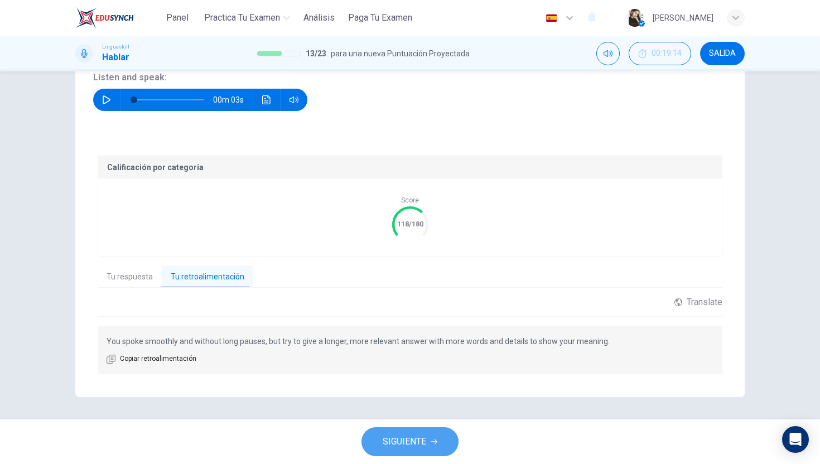
click at [393, 437] on span "SIGUIENTE" at bounding box center [405, 442] width 44 height 16
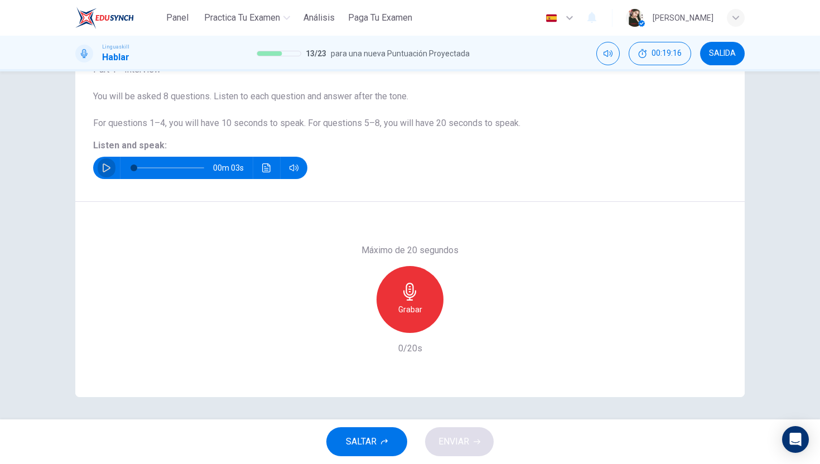
click at [103, 167] on icon "button" at bounding box center [107, 167] width 8 height 9
click at [401, 297] on icon "button" at bounding box center [410, 292] width 18 height 18
click at [480, 450] on button "ENVIAR" at bounding box center [459, 441] width 69 height 29
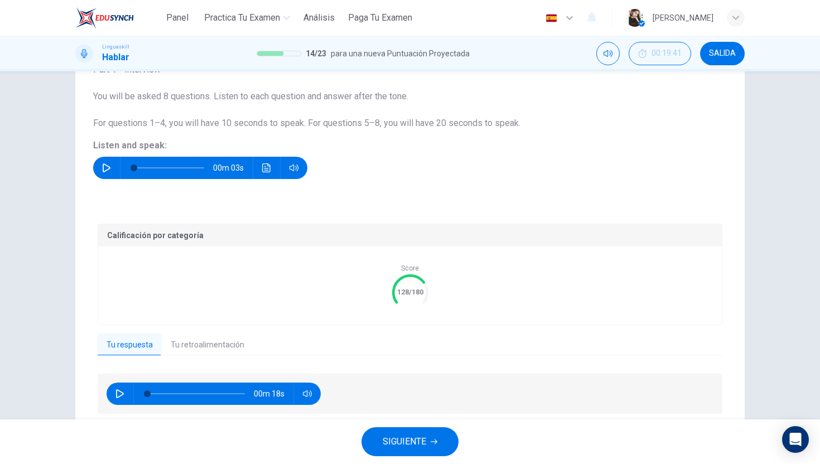
click at [433, 440] on icon "button" at bounding box center [434, 441] width 7 height 7
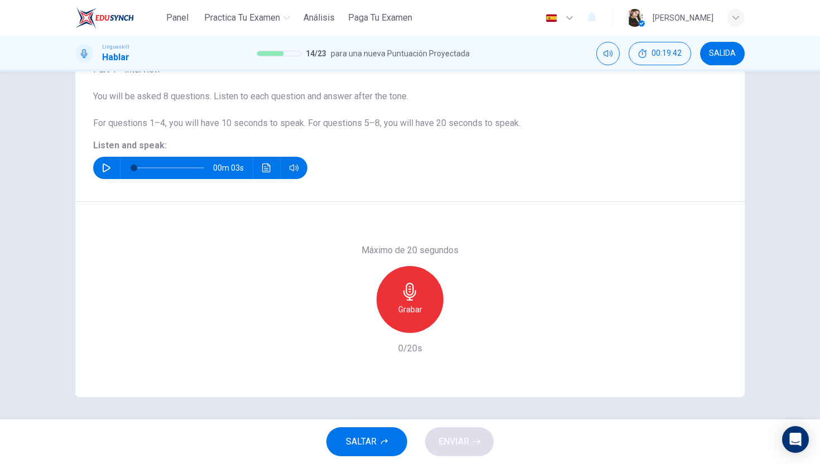
click at [103, 172] on icon "button" at bounding box center [106, 167] width 9 height 9
click at [380, 291] on div "Grabar" at bounding box center [409, 299] width 67 height 67
click at [444, 445] on span "ENVIAR" at bounding box center [453, 442] width 31 height 16
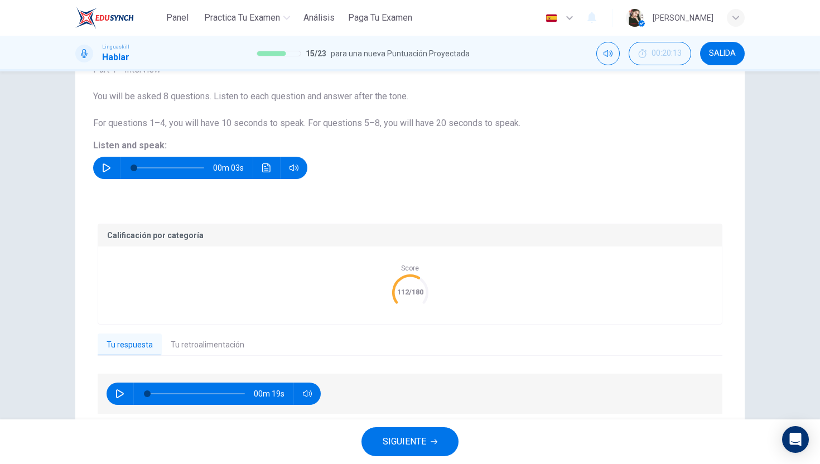
click at [444, 445] on button "SIGUIENTE" at bounding box center [409, 441] width 97 height 29
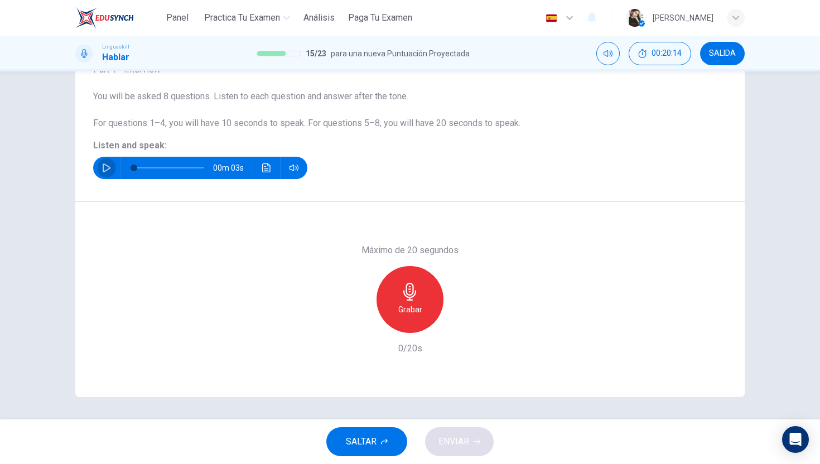
click at [107, 175] on button "button" at bounding box center [107, 168] width 18 height 22
click at [404, 297] on icon "button" at bounding box center [410, 292] width 18 height 18
click at [362, 320] on icon "button" at bounding box center [359, 324] width 10 height 10
click at [406, 311] on h6 "Grabar" at bounding box center [410, 309] width 24 height 13
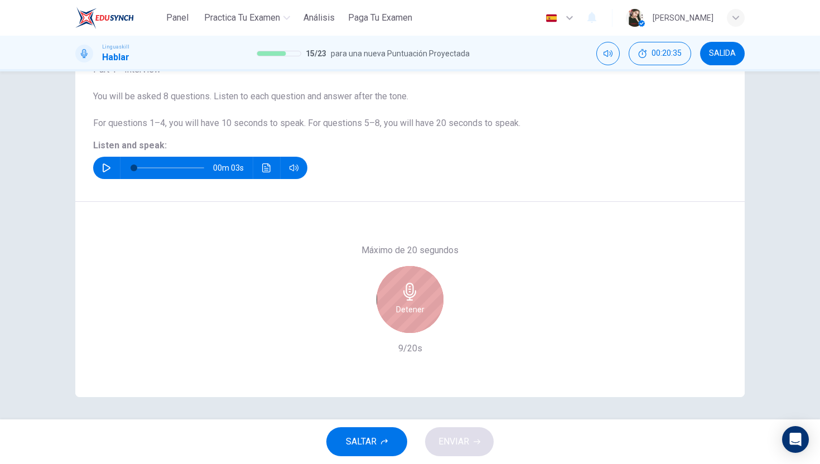
click at [406, 312] on h6 "Detener" at bounding box center [410, 309] width 28 height 13
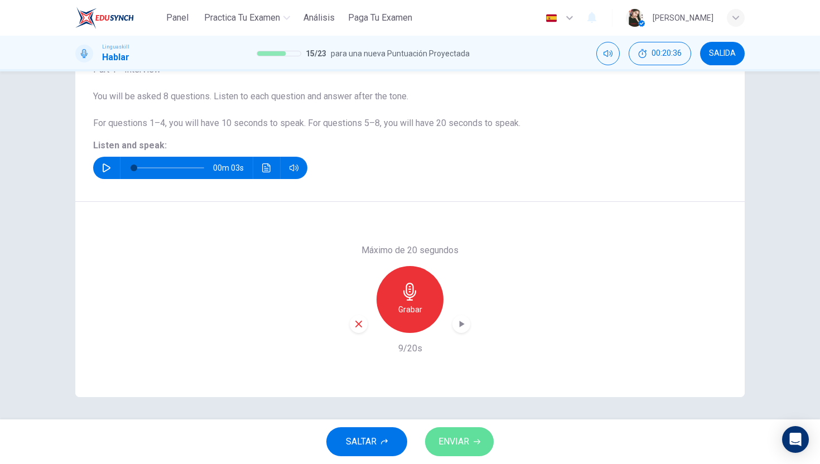
click at [463, 434] on span "ENVIAR" at bounding box center [453, 442] width 31 height 16
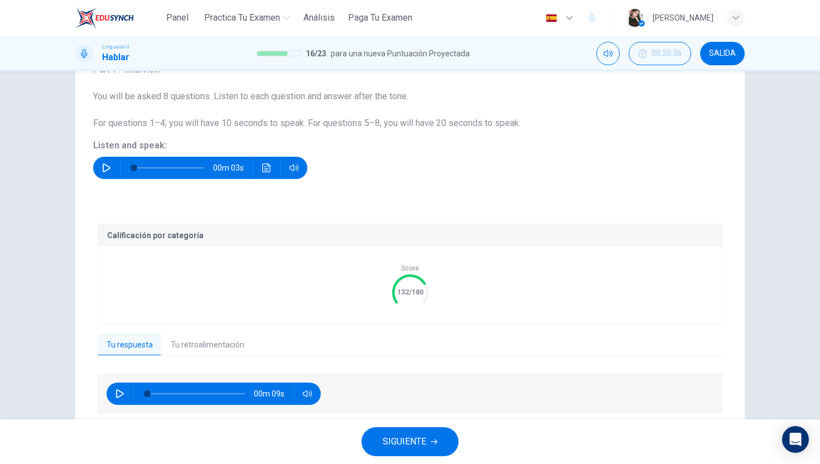
click at [192, 343] on button "Tu retroalimentación" at bounding box center [207, 345] width 91 height 23
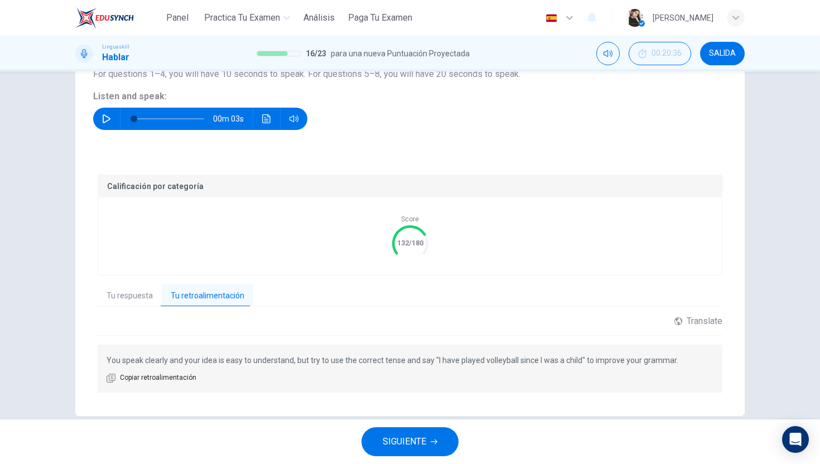
scroll to position [152, 0]
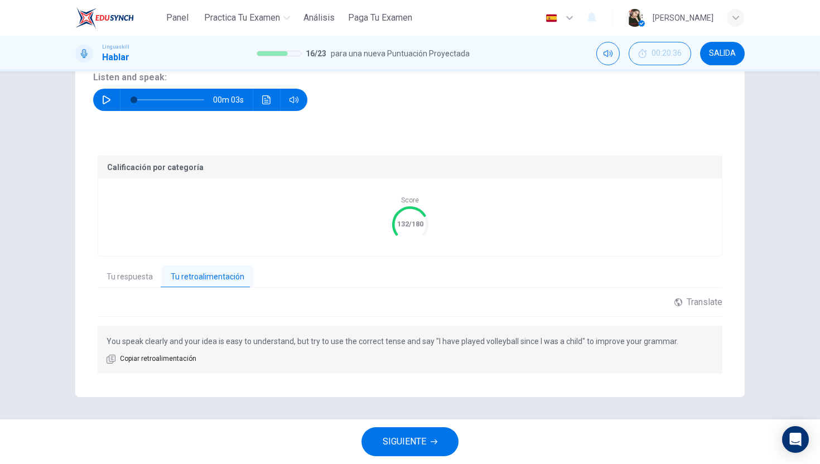
click at [404, 458] on div "SIGUIENTE" at bounding box center [410, 441] width 820 height 45
click at [405, 448] on span "SIGUIENTE" at bounding box center [405, 442] width 44 height 16
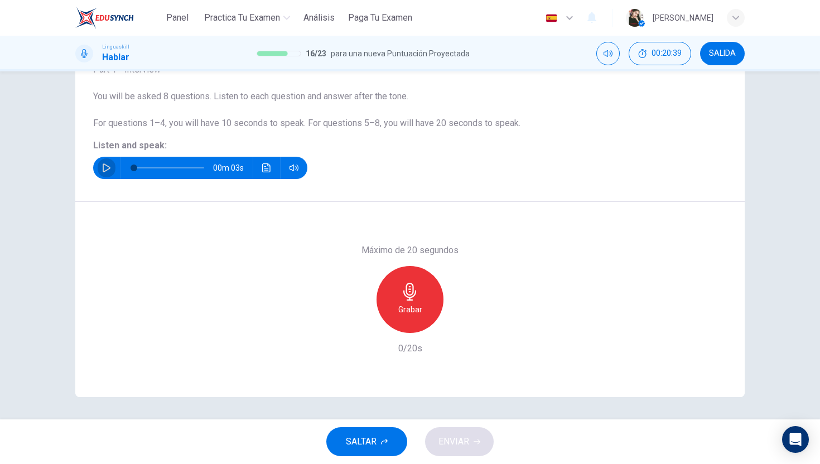
click at [108, 167] on icon "button" at bounding box center [106, 167] width 9 height 9
type input "0"
click at [392, 308] on div "Grabar" at bounding box center [409, 299] width 67 height 67
click at [391, 308] on div "Detener" at bounding box center [409, 299] width 67 height 67
click at [441, 428] on button "ENVIAR" at bounding box center [459, 441] width 69 height 29
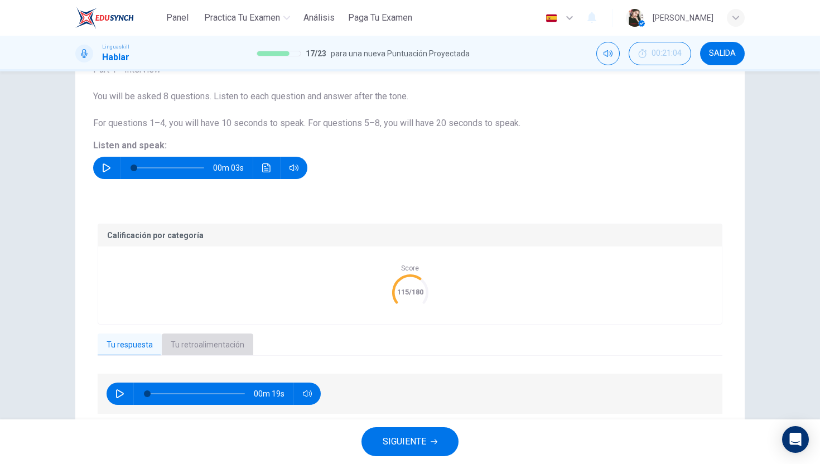
click at [223, 354] on button "Tu retroalimentación" at bounding box center [207, 345] width 91 height 23
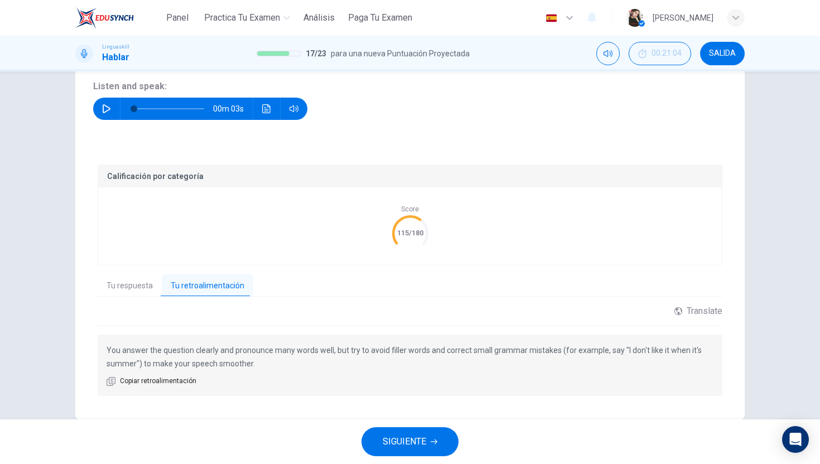
scroll to position [166, 0]
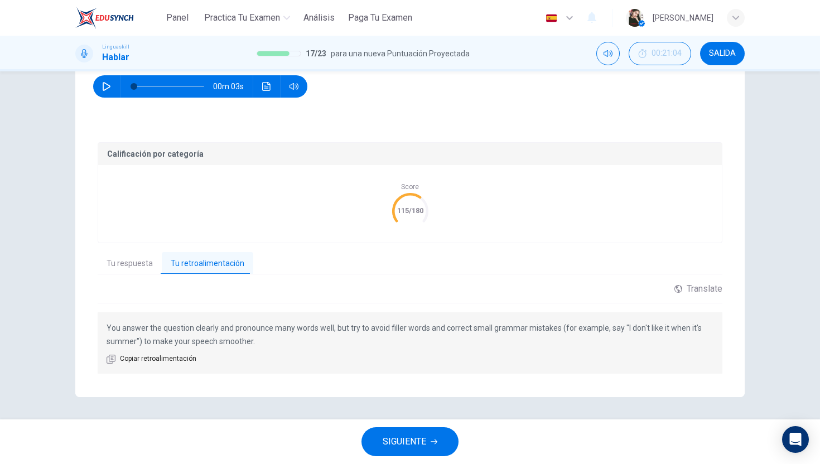
click at [408, 438] on span "SIGUIENTE" at bounding box center [405, 442] width 44 height 16
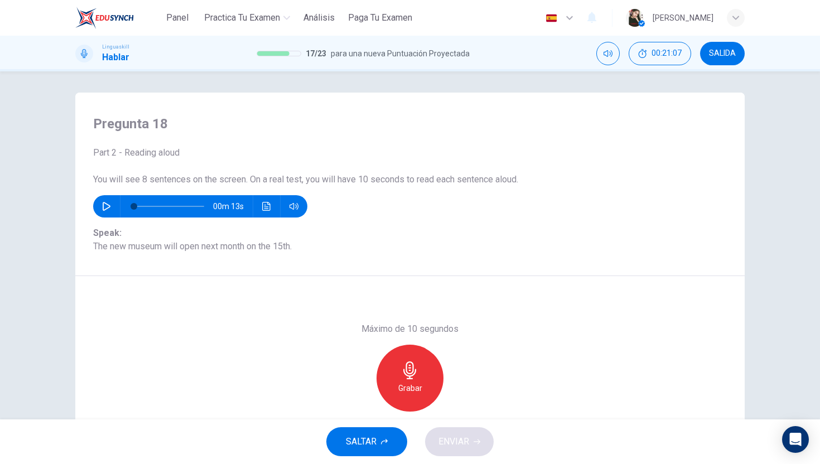
scroll to position [0, 0]
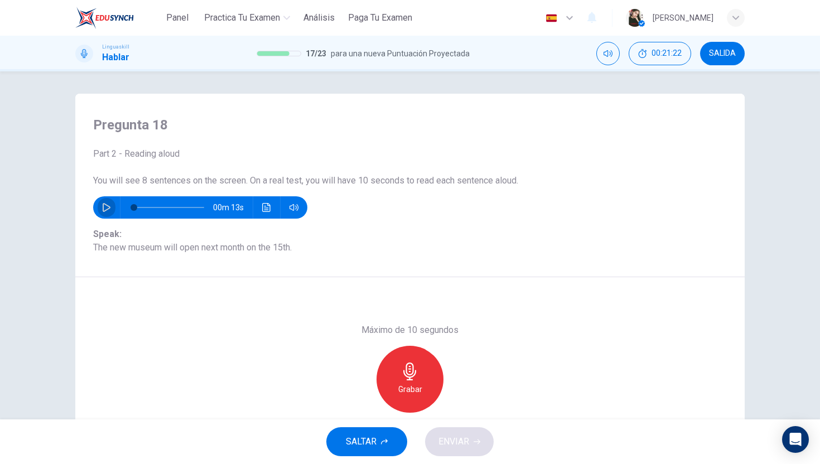
click at [104, 214] on button "button" at bounding box center [107, 207] width 18 height 22
type input "0"
click at [409, 376] on icon "button" at bounding box center [410, 372] width 18 height 18
click at [453, 447] on span "ENVIAR" at bounding box center [453, 442] width 31 height 16
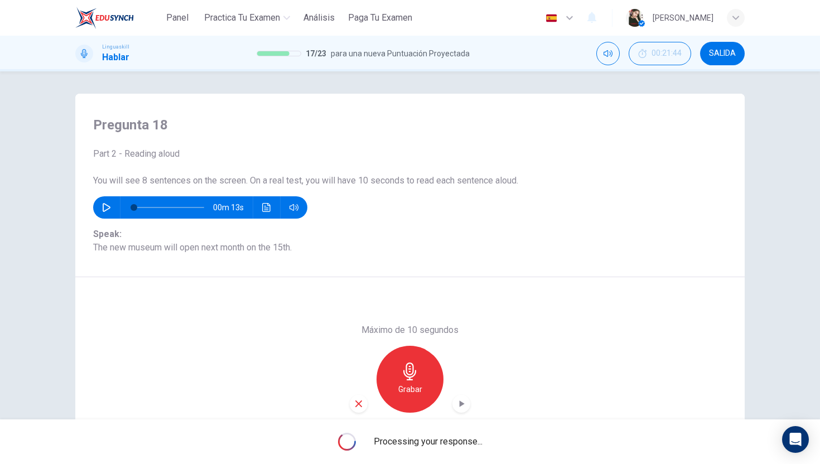
scroll to position [84, 0]
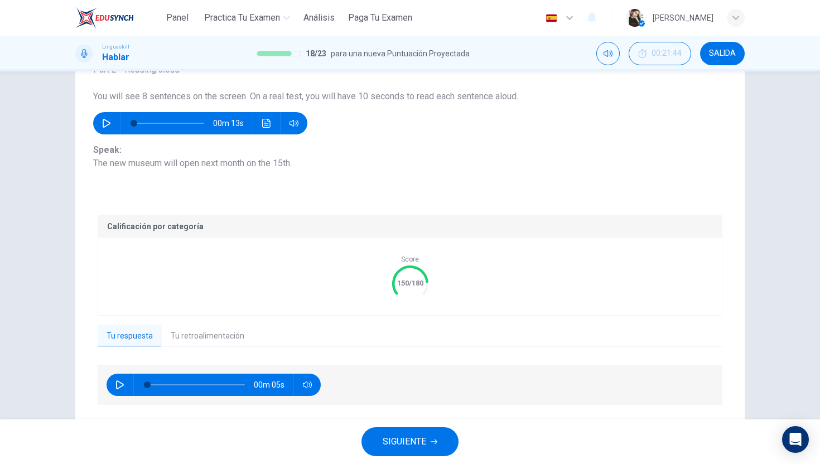
click at [389, 443] on span "SIGUIENTE" at bounding box center [405, 442] width 44 height 16
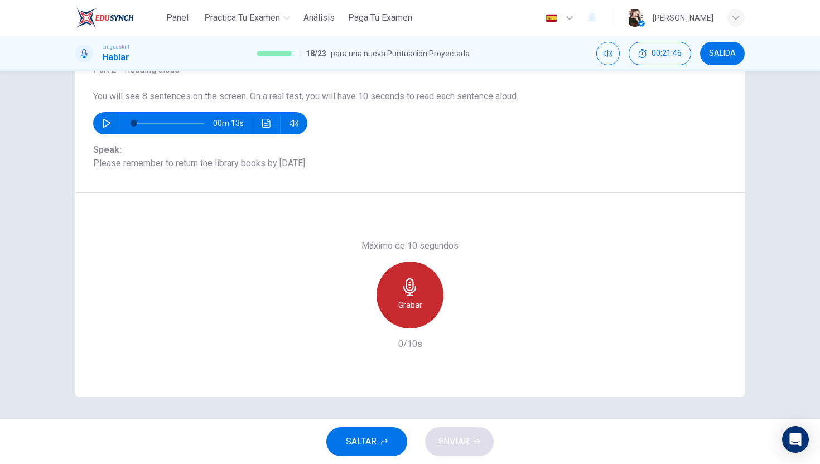
click at [418, 311] on h6 "Grabar" at bounding box center [410, 304] width 24 height 13
click at [418, 311] on h6 "Detener" at bounding box center [410, 304] width 28 height 13
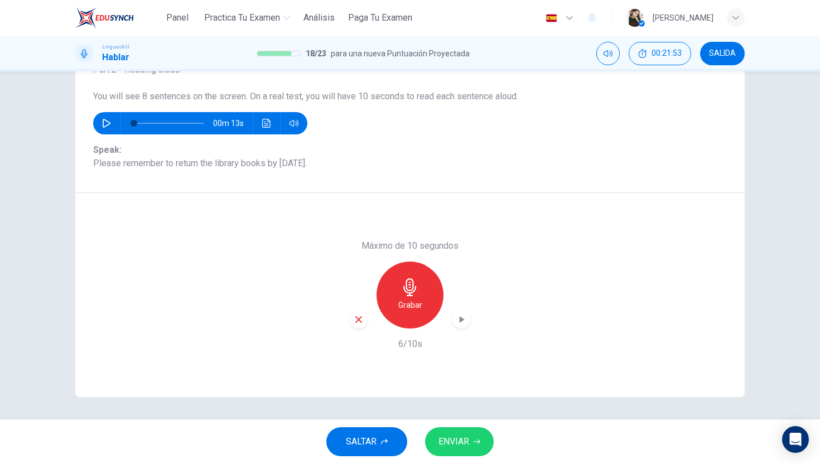
click at [457, 438] on span "ENVIAR" at bounding box center [453, 442] width 31 height 16
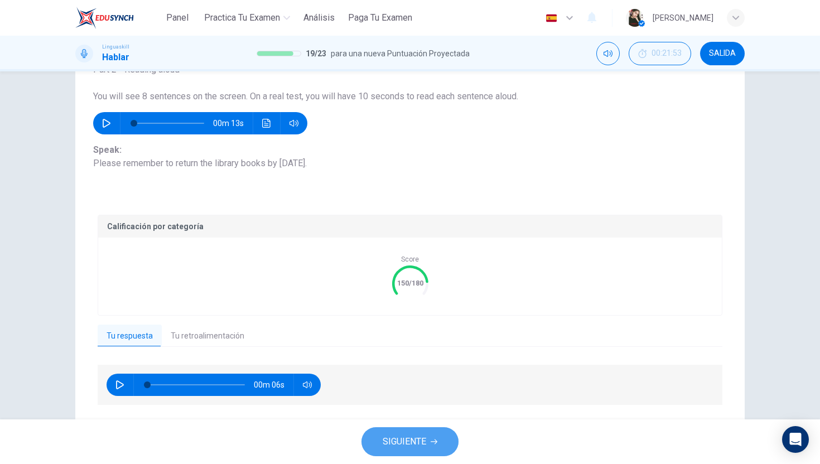
click at [446, 439] on button "SIGUIENTE" at bounding box center [409, 441] width 97 height 29
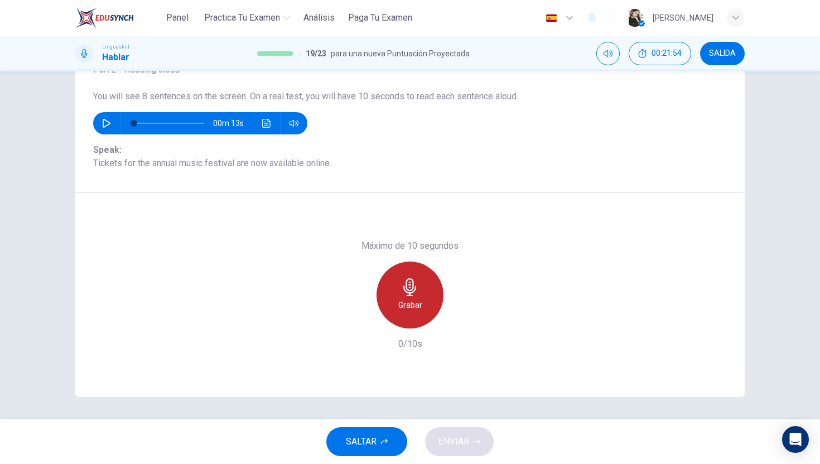
click at [411, 304] on h6 "Grabar" at bounding box center [410, 304] width 24 height 13
click at [411, 304] on h6 "Detener" at bounding box center [410, 304] width 28 height 13
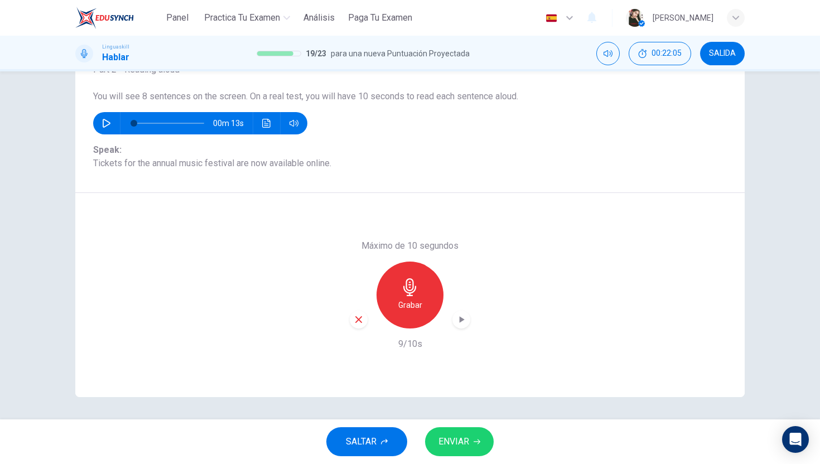
click at [451, 441] on span "ENVIAR" at bounding box center [453, 442] width 31 height 16
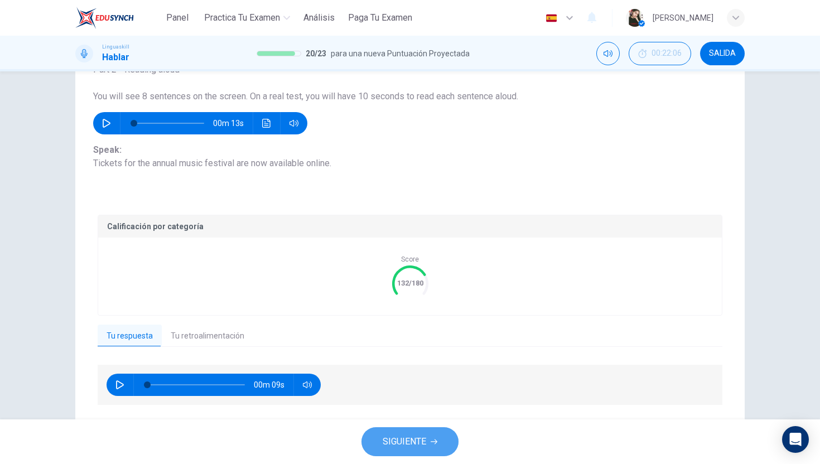
click at [385, 435] on span "SIGUIENTE" at bounding box center [405, 442] width 44 height 16
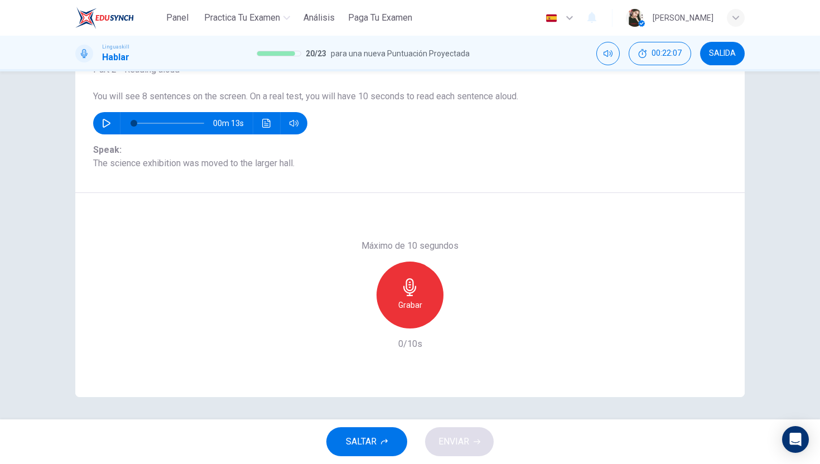
click at [413, 314] on div "Grabar" at bounding box center [409, 295] width 67 height 67
click at [413, 314] on div "Detener" at bounding box center [409, 295] width 67 height 67
click at [451, 453] on button "ENVIAR" at bounding box center [459, 441] width 69 height 29
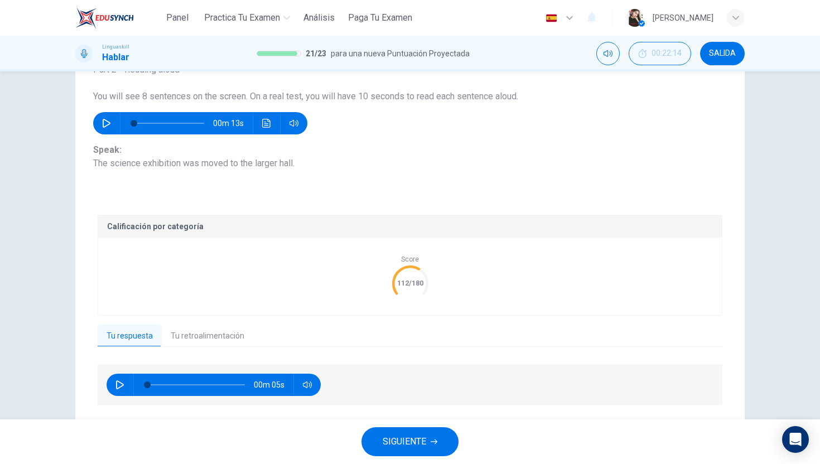
click at [414, 443] on span "SIGUIENTE" at bounding box center [405, 442] width 44 height 16
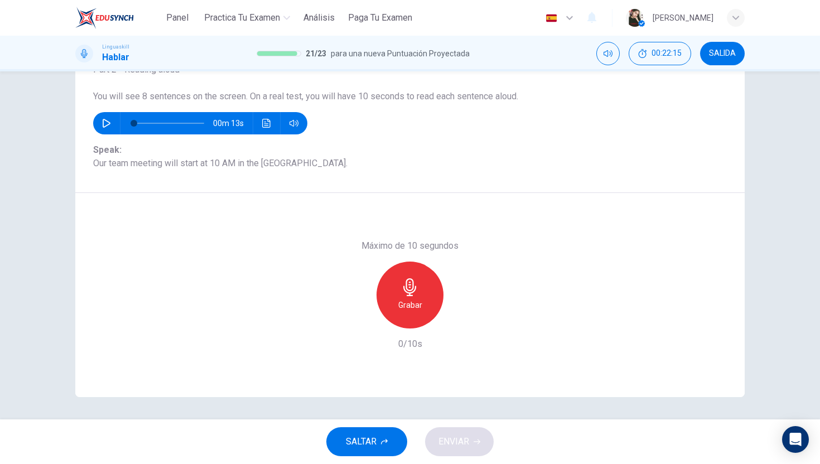
click at [421, 298] on h6 "Grabar" at bounding box center [410, 304] width 24 height 13
click at [421, 298] on h6 "Detener" at bounding box center [410, 304] width 28 height 13
click at [451, 433] on button "ENVIAR" at bounding box center [459, 441] width 69 height 29
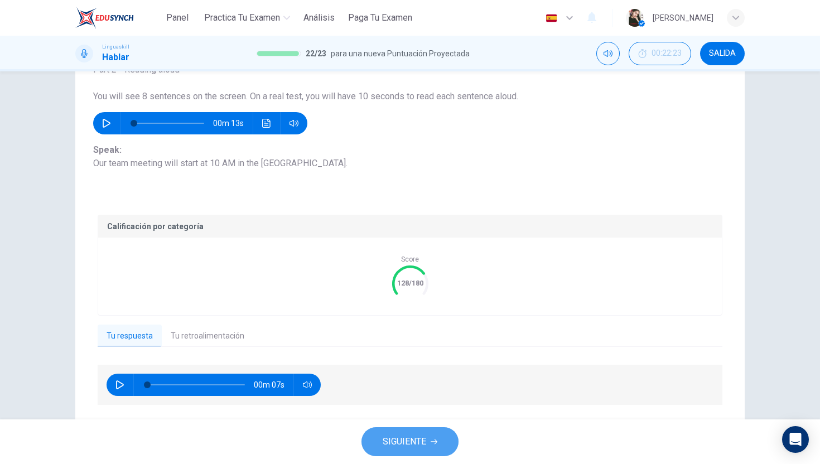
click at [438, 439] on button "SIGUIENTE" at bounding box center [409, 441] width 97 height 29
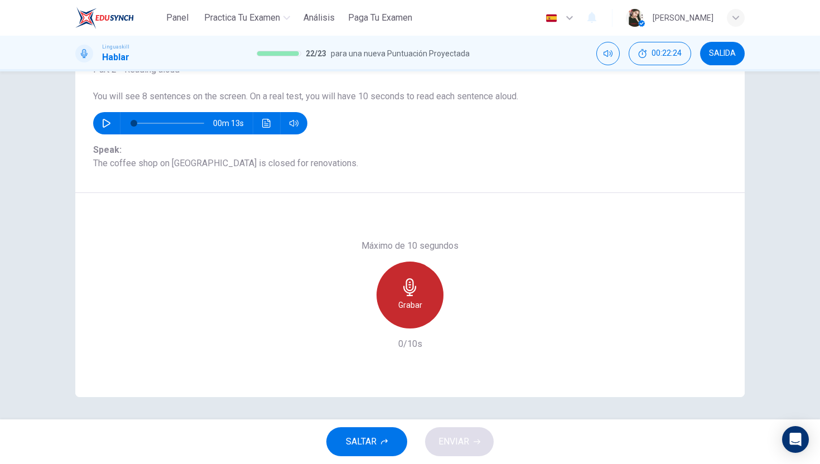
click at [414, 278] on icon "button" at bounding box center [410, 287] width 18 height 18
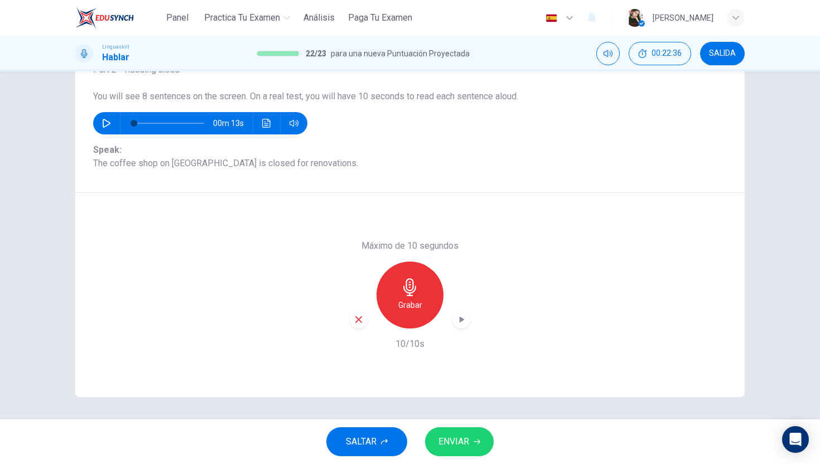
click at [459, 443] on span "ENVIAR" at bounding box center [453, 442] width 31 height 16
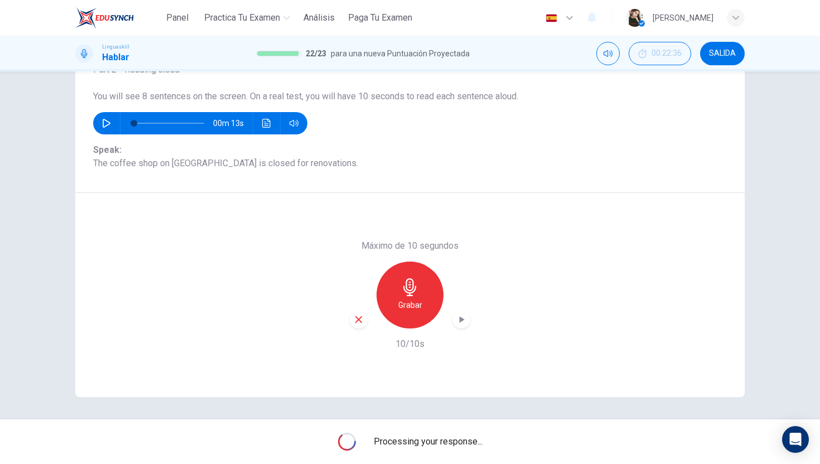
scroll to position [0, 0]
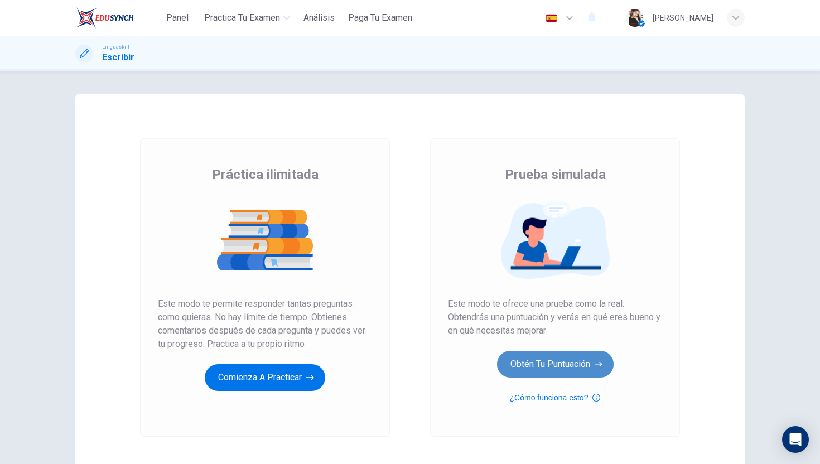
click at [543, 356] on button "Obtén tu puntuación" at bounding box center [555, 364] width 117 height 27
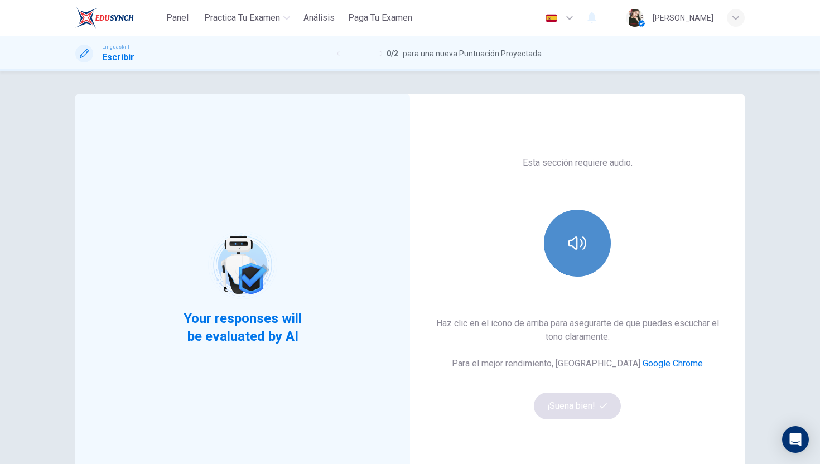
click at [577, 270] on button "button" at bounding box center [577, 243] width 67 height 67
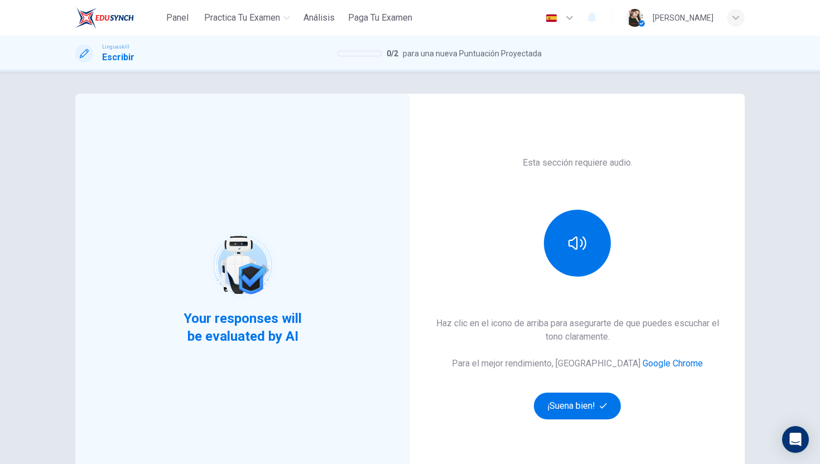
click at [587, 421] on div "Esta sección requiere audio. Haz clic en el icono de arriba para asegurarte de …" at bounding box center [577, 288] width 335 height 388
click at [585, 409] on button "¡Suena bien!" at bounding box center [577, 406] width 87 height 27
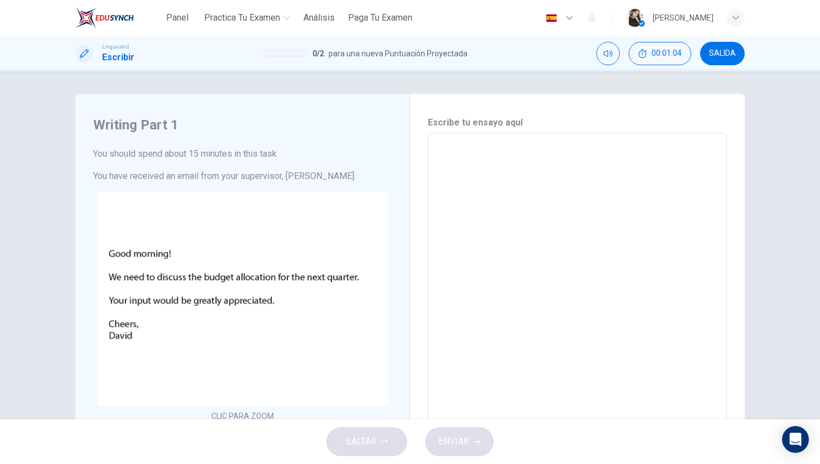
click at [468, 186] on textarea at bounding box center [577, 341] width 283 height 398
type textarea "G"
type textarea "x"
type textarea "Go"
type textarea "x"
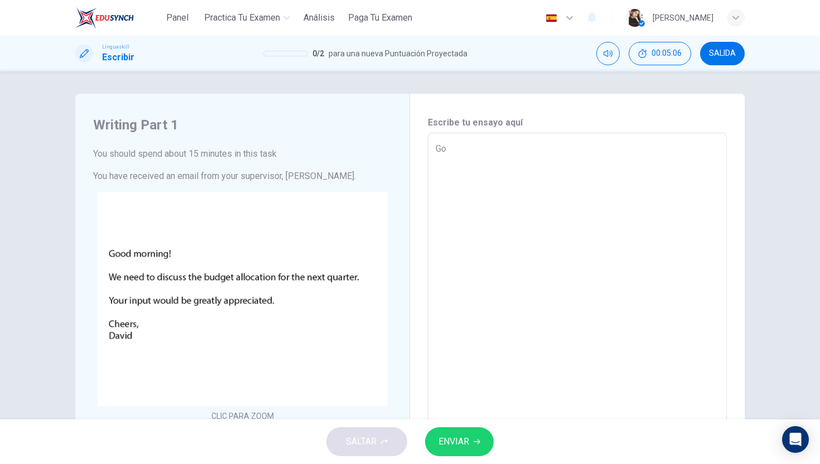
type textarea "Goo"
type textarea "x"
type textarea "Good"
type textarea "x"
type textarea "Good"
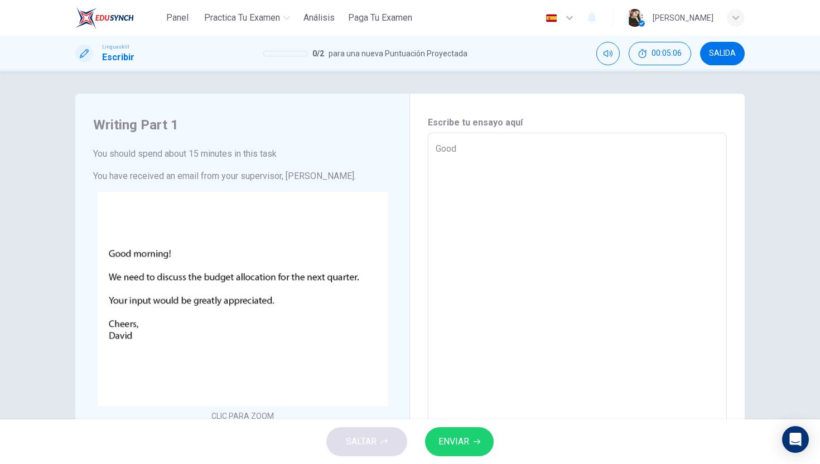
type textarea "x"
type textarea "Good m"
type textarea "x"
type textarea "Good mo"
type textarea "x"
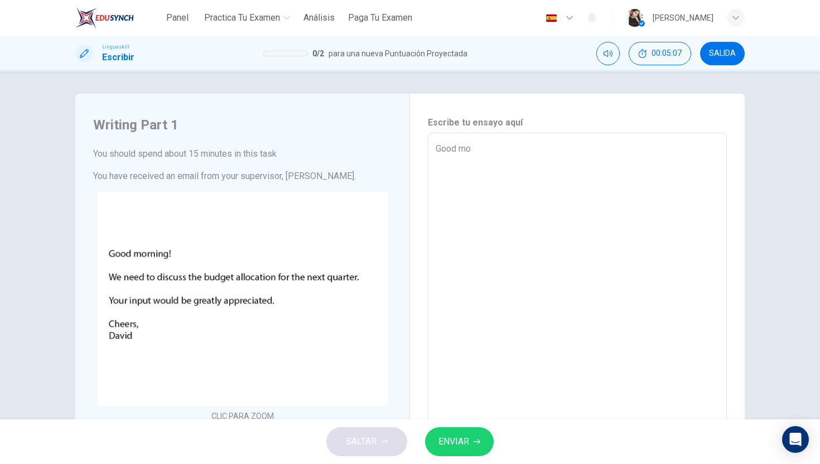
type textarea "Good mor"
type textarea "x"
type textarea "Good morn"
type textarea "x"
type textarea "Good morni"
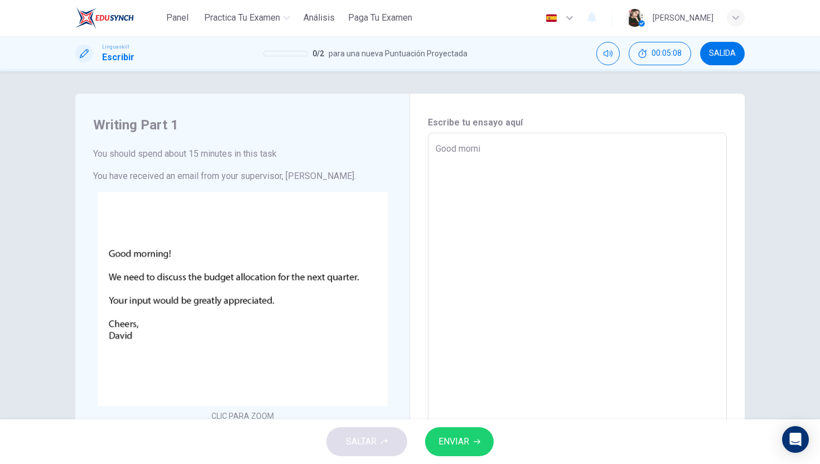
type textarea "x"
type textarea "Good mornin"
type textarea "x"
type textarea "Good morning"
type textarea "x"
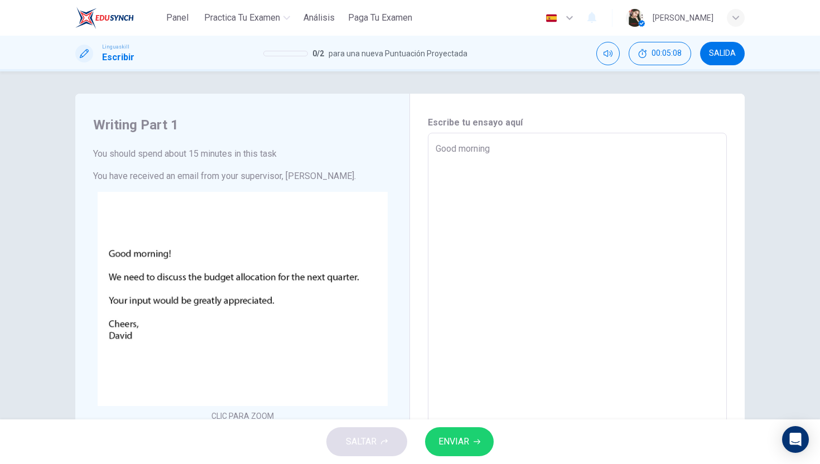
type textarea "Good morning"
type textarea "x"
type textarea "Good morning D"
type textarea "x"
type textarea "Good morning Da"
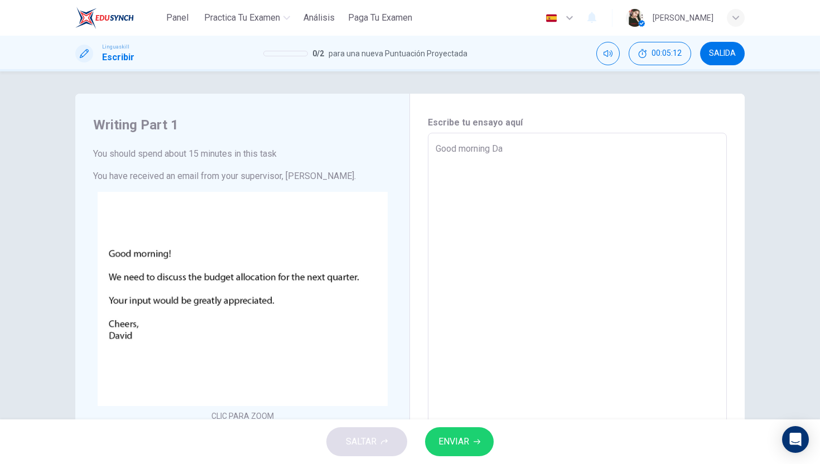
type textarea "x"
type textarea "Good morning Dav"
type textarea "x"
type textarea "Good morning Davi"
type textarea "x"
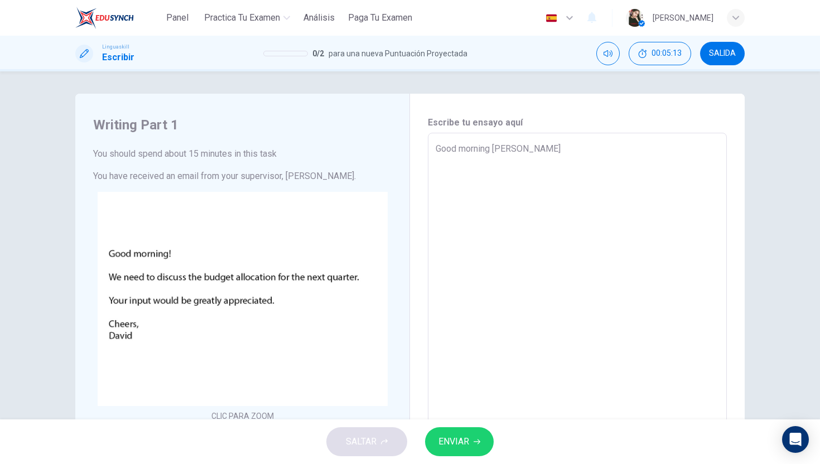
type textarea "Good morning David"
type textarea "x"
type textarea "Good morning David"
type textarea "x"
type textarea "Good morning David I"
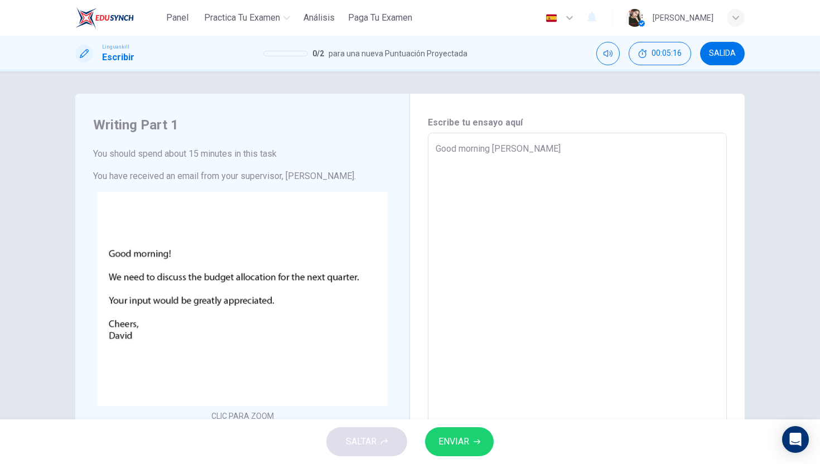
type textarea "x"
type textarea "Good morning David I"
type textarea "x"
type textarea "Good morning David I h"
type textarea "x"
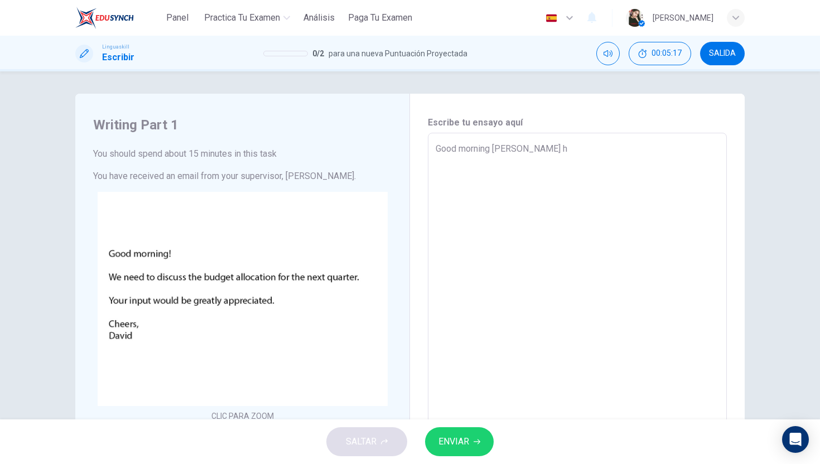
type textarea "Good morning David I ho"
type textarea "x"
type textarea "Good morning David I hop"
type textarea "x"
type textarea "Good morning David I hope"
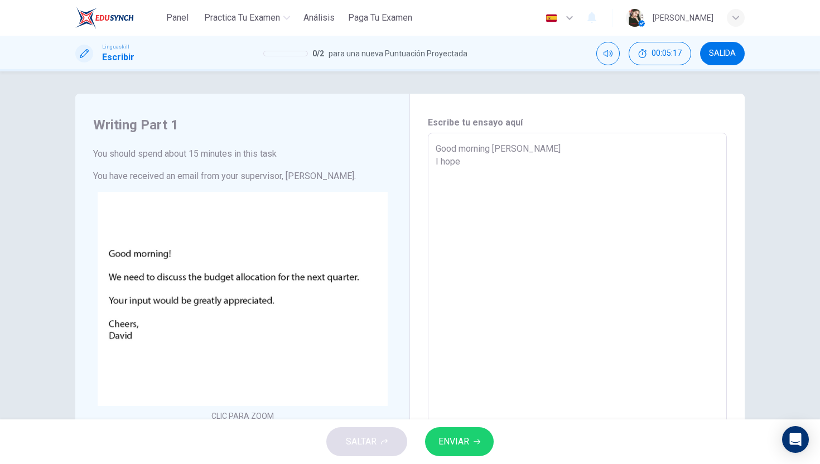
type textarea "x"
type textarea "Good morning David I hope"
type textarea "x"
type textarea "Good morning David I hope y"
type textarea "x"
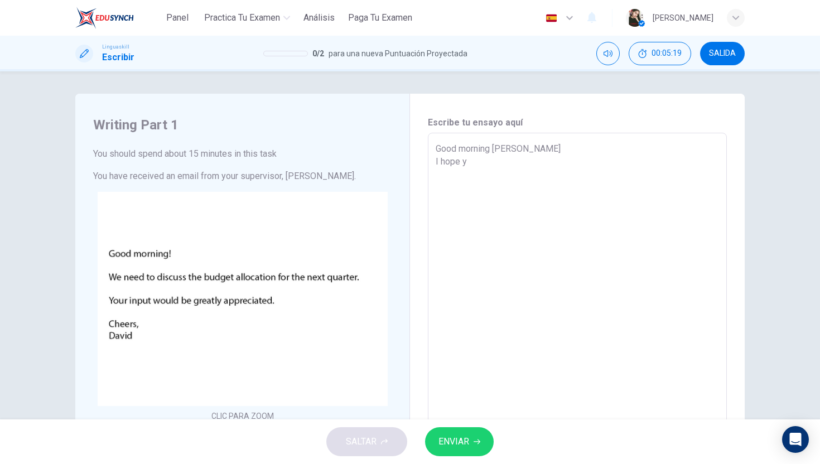
type textarea "Good morning David I hope yo"
type textarea "x"
type textarea "Good morning David I hope you"
type textarea "x"
type textarea "Good morning David I hope you'"
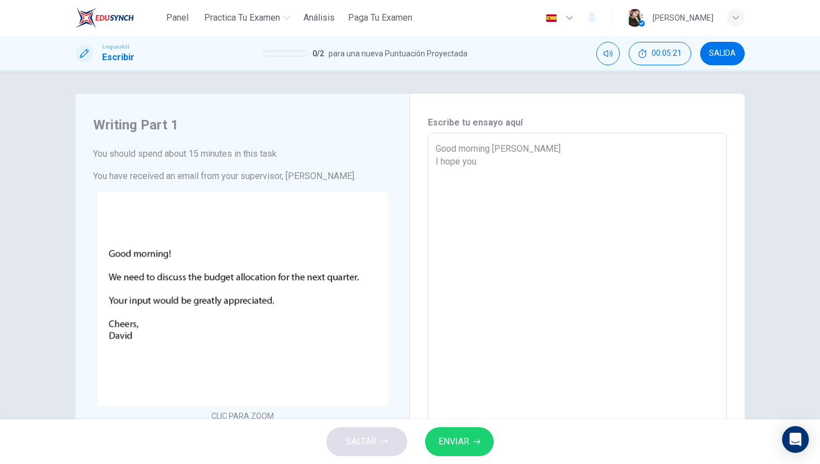
type textarea "x"
type textarea "Good morning David I hope you'r"
type textarea "x"
type textarea "Good morning David I hope you're"
type textarea "x"
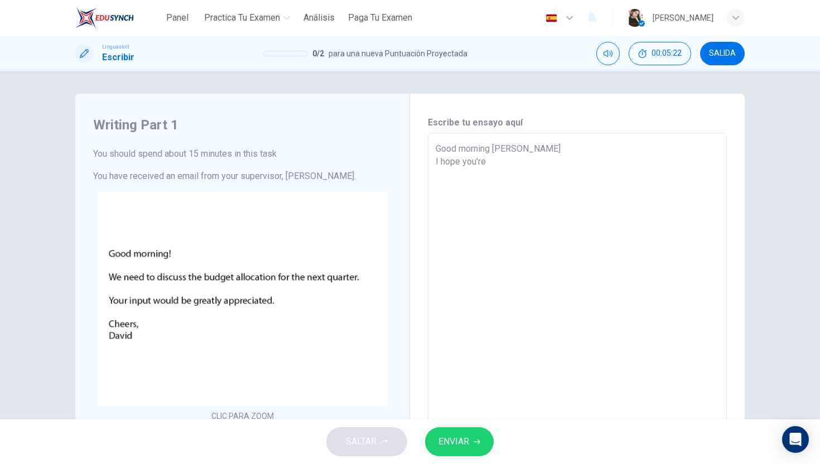
type textarea "Good morning David I hope you're"
type textarea "x"
type textarea "Good morning David I hope you're d"
type textarea "x"
type textarea "Good morning David I hope you're do"
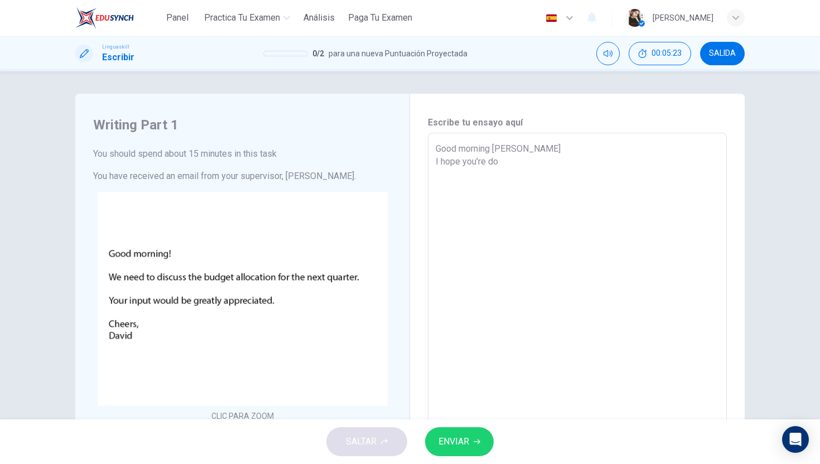
type textarea "x"
type textarea "Good morning David I hope you're doi"
type textarea "x"
type textarea "Good morning David I hope you're doin"
type textarea "x"
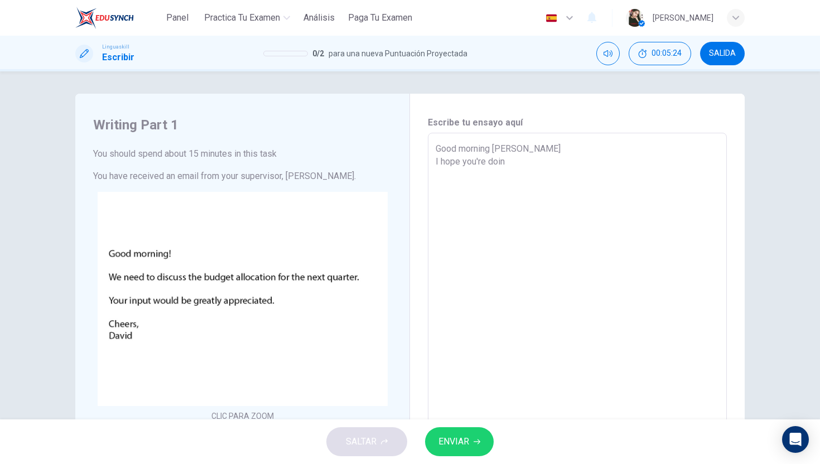
type textarea "Good morning David I hope you're doing"
type textarea "x"
type textarea "Good morning David I hope you're doing"
type textarea "x"
type textarea "Good morning David I hope you're doing w"
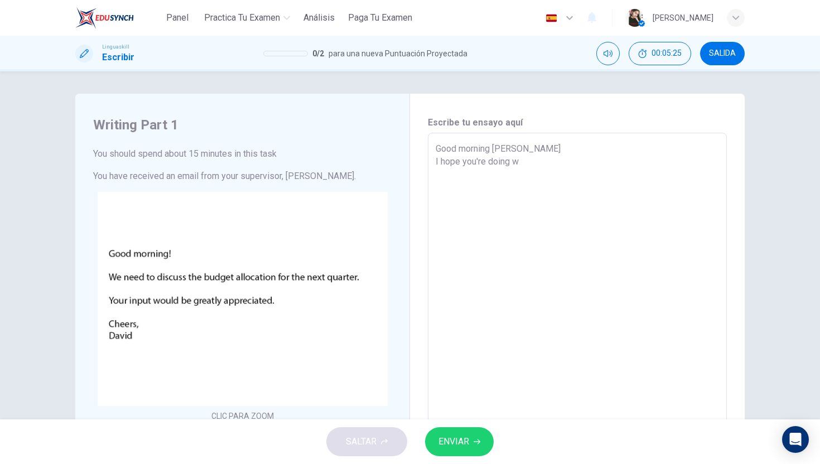
type textarea "x"
type textarea "Good morning David I hope you're doing we"
type textarea "x"
type textarea "Good morning David I hope you're doing wel"
type textarea "x"
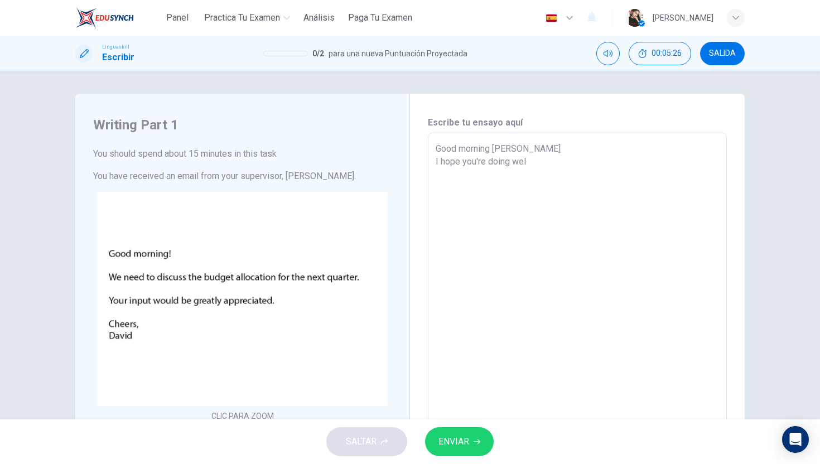
type textarea "Good morning David I hope you're doing well"
type textarea "x"
type textarea "Good morning David I hope you're doing well"
type textarea "x"
type textarea "Good morning David I hope you're doing well w"
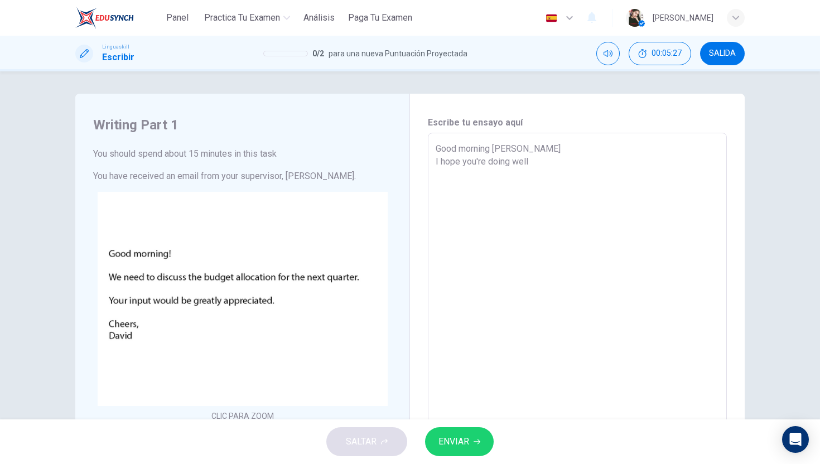
type textarea "x"
type textarea "Good morning David I hope you're doing well we"
type textarea "x"
type textarea "Good morning David I hope you're doing well we"
type textarea "x"
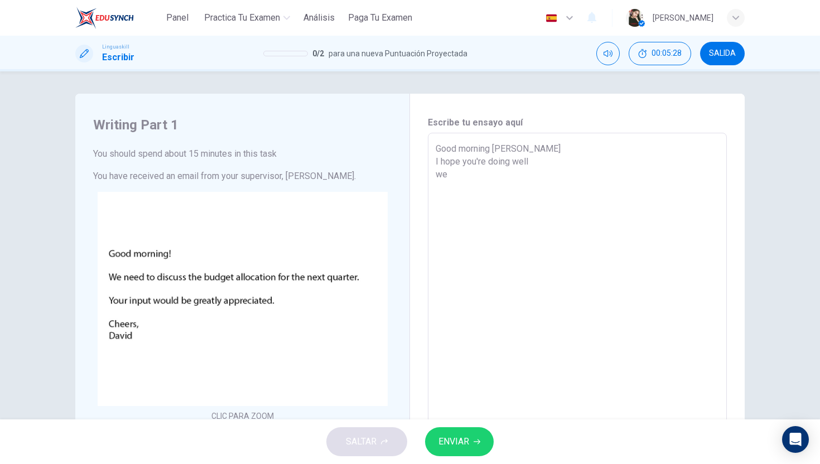
type textarea "Good morning David I hope you're doing well we c"
type textarea "x"
type textarea "Good morning David I hope you're doing well we ca"
type textarea "x"
type textarea "Good morning David I hope you're doing well we c"
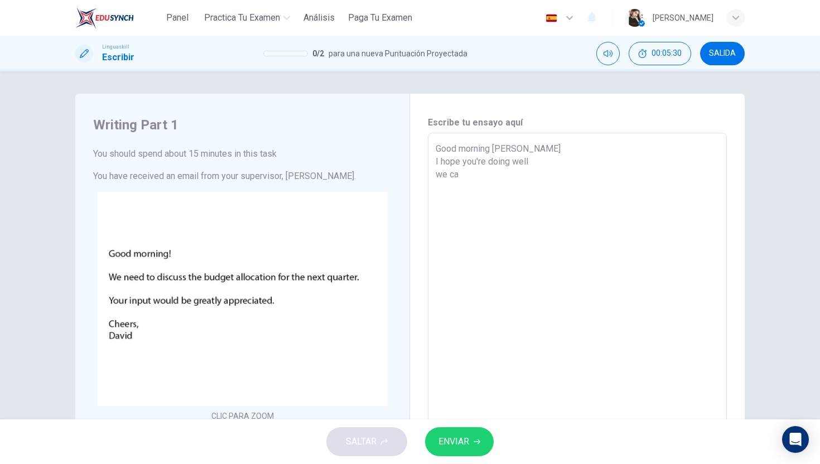
type textarea "x"
type textarea "Good morning David I hope you're doing well we co"
type textarea "x"
type textarea "Good morning David I hope you're doing well we cou"
type textarea "x"
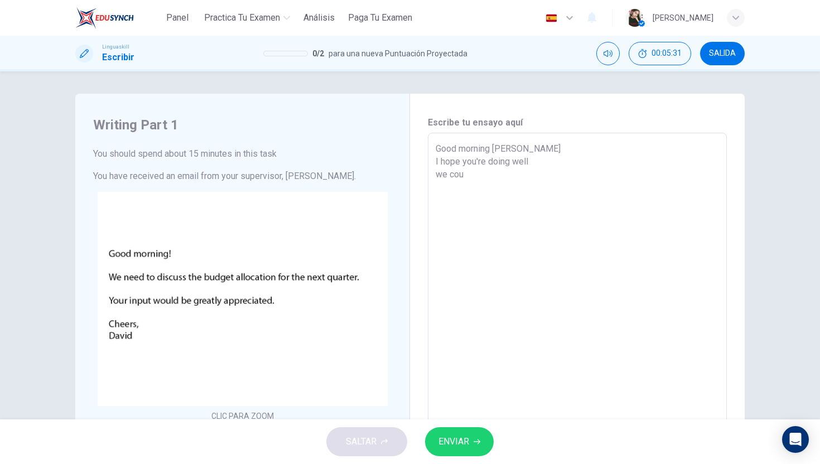
type textarea "Good morning David I hope you're doing well we coul"
type textarea "x"
type textarea "Good morning David I hope you're doing well we could"
type textarea "x"
type textarea "Good morning David I hope you're doing well we could"
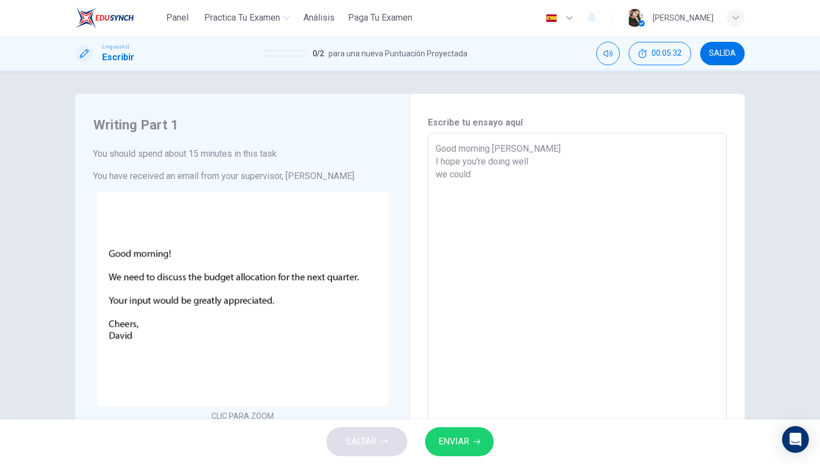
type textarea "x"
type textarea "Good morning David I hope you're doing well we could m"
type textarea "x"
type textarea "Good morning David I hope you're doing well we could me"
type textarea "x"
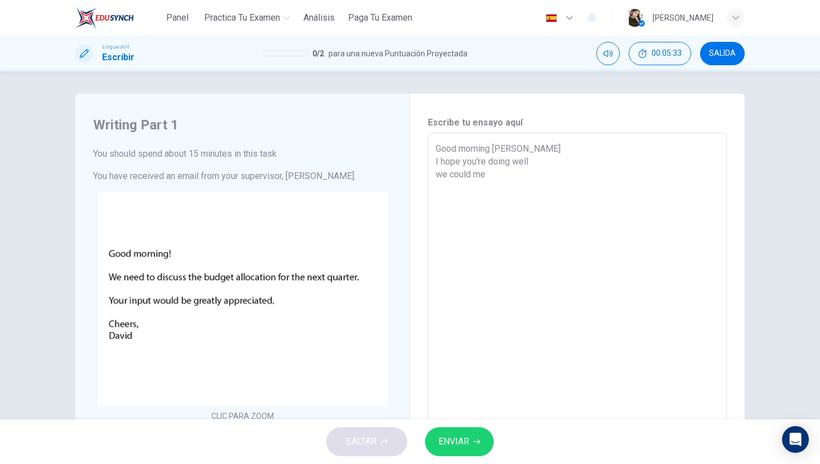
type textarea "Good morning David I hope you're doing well we could mee"
type textarea "x"
type textarea "Good morning David I hope you're doing well we could meet"
type textarea "x"
type textarea "Good morning David I hope you're doing well we could meeti"
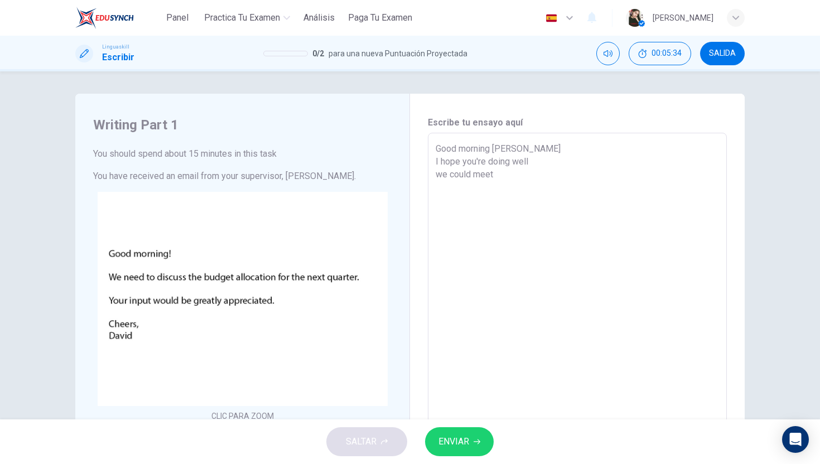
type textarea "x"
type textarea "Good morning David I hope you're doing well we could meetin"
type textarea "x"
type textarea "Good morning David I hope you're doing well we could meeting"
type textarea "x"
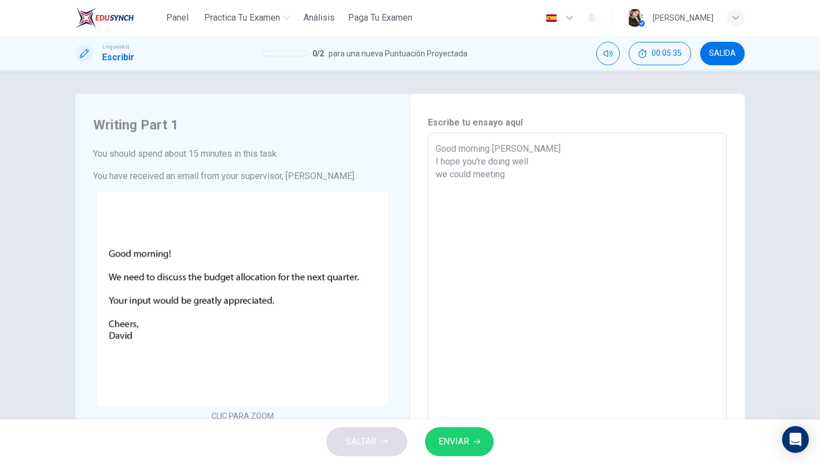
type textarea "Good morning David I hope you're doing well we could meeting"
type textarea "x"
type textarea "Good morning David I hope you're doing well we could meeting i"
type textarea "x"
type textarea "Good morning David I hope you're doing well we could meeting in"
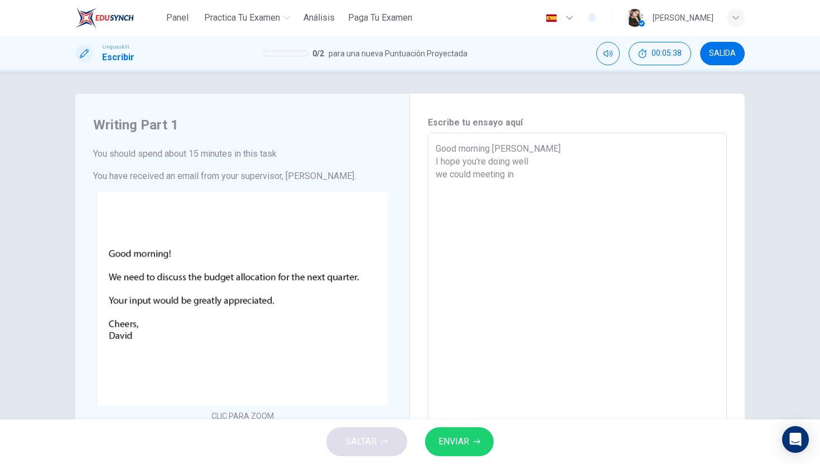
type textarea "x"
type textarea "Good morning David I hope you're doing well we could meeting in"
type textarea "x"
type textarea "Good morning David I hope you're doing well we could meeting in t"
type textarea "x"
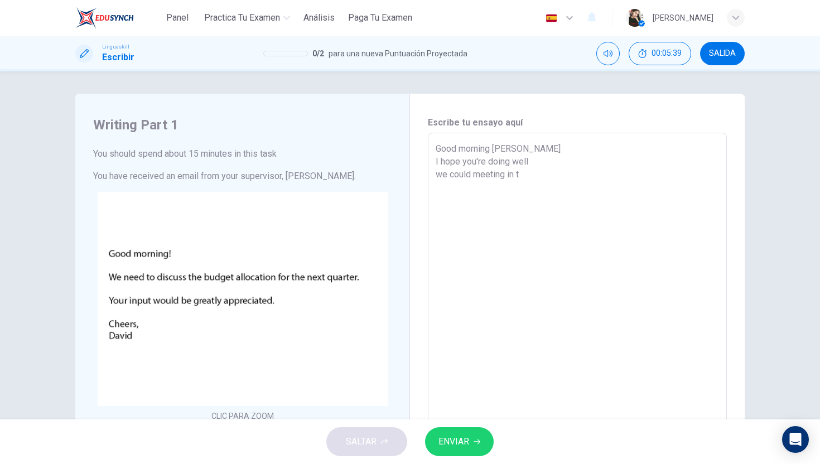
type textarea "Good morning David I hope you're doing well we could meeting in th"
type textarea "x"
type textarea "Good morning David I hope you're doing well we could meeting in tho"
type textarea "x"
type textarea "Good morning David I hope you're doing well we could meeting in thos"
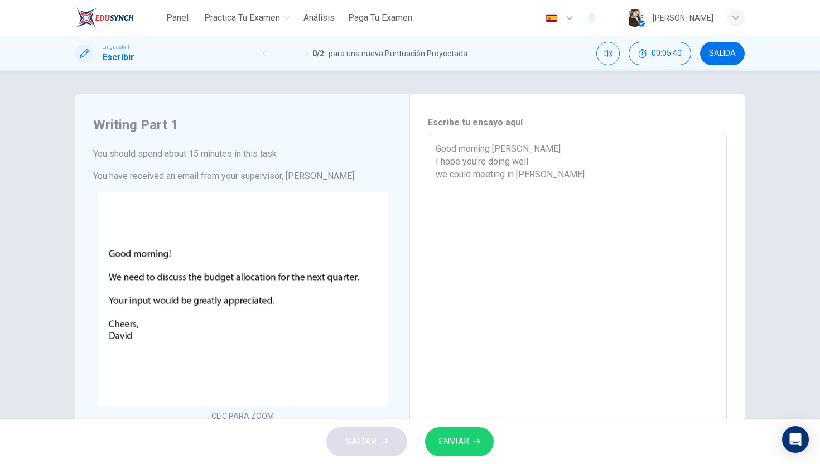
type textarea "x"
type textarea "Good morning David I hope you're doing well we could meeting in those"
type textarea "x"
type textarea "Good morning David I hope you're doing well we could meeting in those"
type textarea "x"
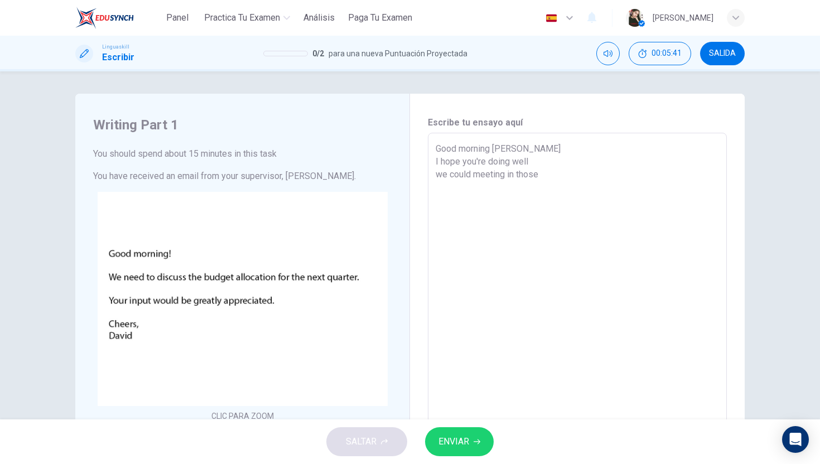
type textarea "Good morning David I hope you're doing well we could meeting in those d"
type textarea "x"
type textarea "Good morning David I hope you're doing well we could meeting in those da"
type textarea "x"
type textarea "Good morning David I hope you're doing well we could meeting in those day"
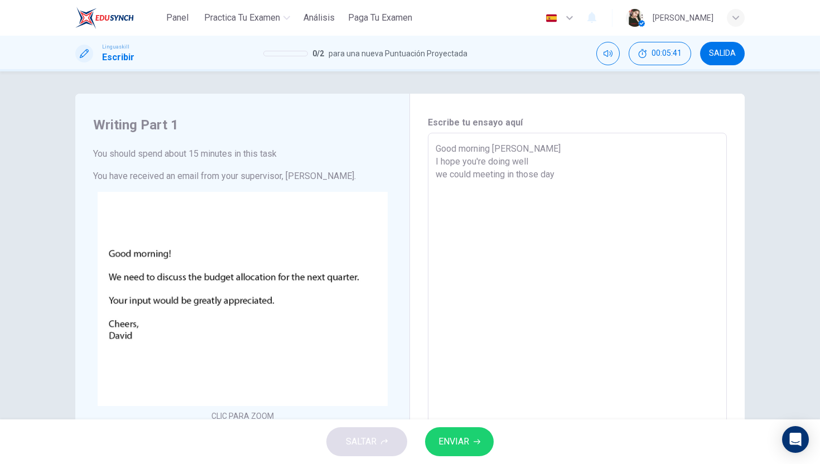
type textarea "x"
type textarea "Good morning David I hope you're doing well we could meeting in those days"
type textarea "x"
type textarea "Good morning David I hope you're doing well we could meeting in those days"
type textarea "x"
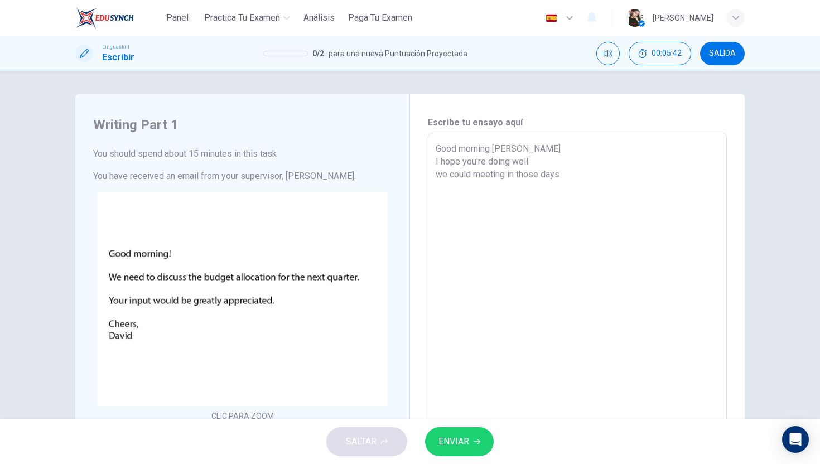
type textarea "Good morning David I hope you're doing well we could meeting in those days i"
type textarea "x"
type textarea "Good morning David I hope you're doing well we could meeting in those days if"
type textarea "x"
type textarea "Good morning David I hope you're doing well we could meeting in those days if"
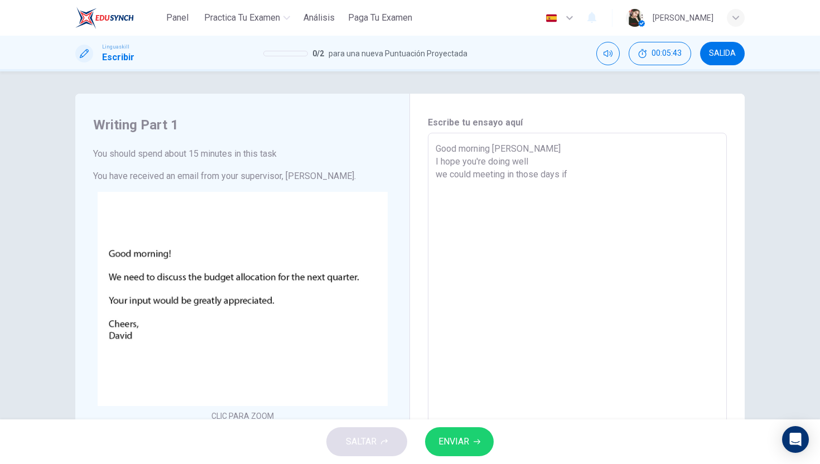
type textarea "x"
type textarea "Good morning David I hope you're doing well we could meeting in those days if y"
type textarea "x"
type textarea "Good morning David I hope you're doing well we could meeting in those days if yo"
type textarea "x"
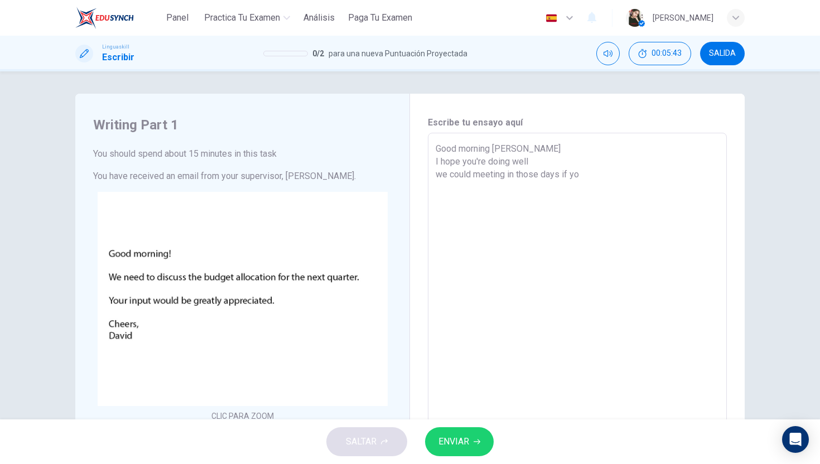
type textarea "Good morning David I hope you're doing well we could meeting in those days if y…"
type textarea "x"
type textarea "Good morning David I hope you're doing well we could meeting in those days if y…"
type textarea "x"
type textarea "Good morning David I hope you're doing well we could meeting in those days if y…"
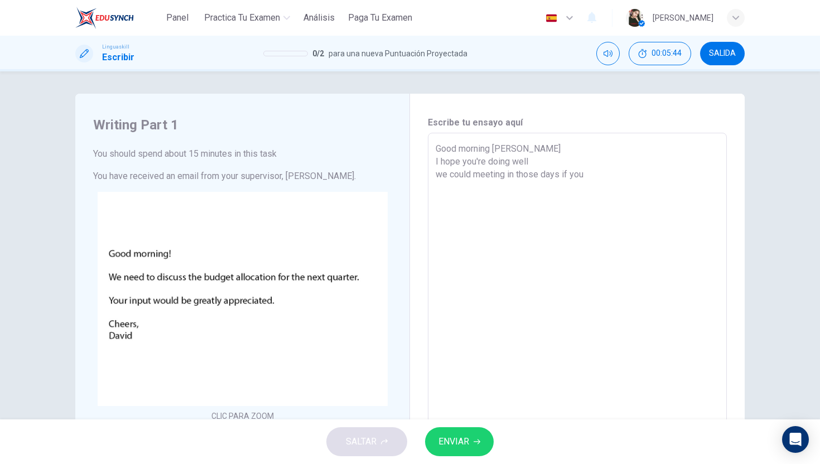
type textarea "x"
type textarea "Good morning David I hope you're doing well we could meeting in those days if y…"
type textarea "x"
type textarea "Good morning David I hope you're doing well we could meeting in those days if y…"
type textarea "x"
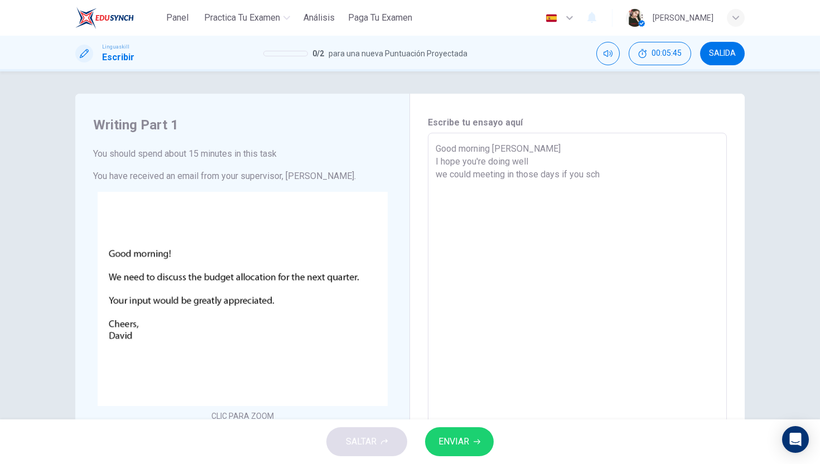
type textarea "Good morning David I hope you're doing well we could meeting in those days if y…"
type textarea "x"
type textarea "Good morning David I hope you're doing well we could meeting in those days if y…"
type textarea "x"
type textarea "Good morning David I hope you're doing well we could meeting in those days if y…"
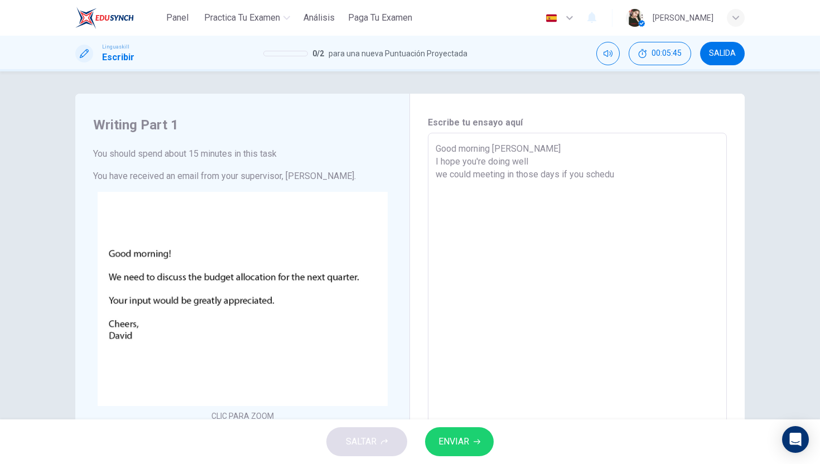
type textarea "x"
type textarea "Good morning David I hope you're doing well we could meeting in those days if y…"
type textarea "x"
type textarea "Good morning David I hope you're doing well we could meeting in those days if y…"
type textarea "x"
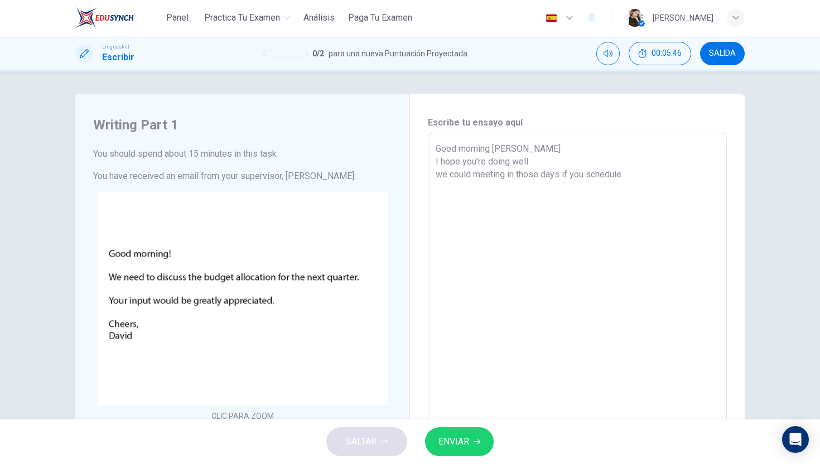
type textarea "Good morning David I hope you're doing well we could meeting in those days if y…"
type textarea "x"
type textarea "Good morning David I hope you're doing well we could meeting in those days if y…"
type textarea "x"
type textarea "Good morning David I hope you're doing well we could meeting in those days if y…"
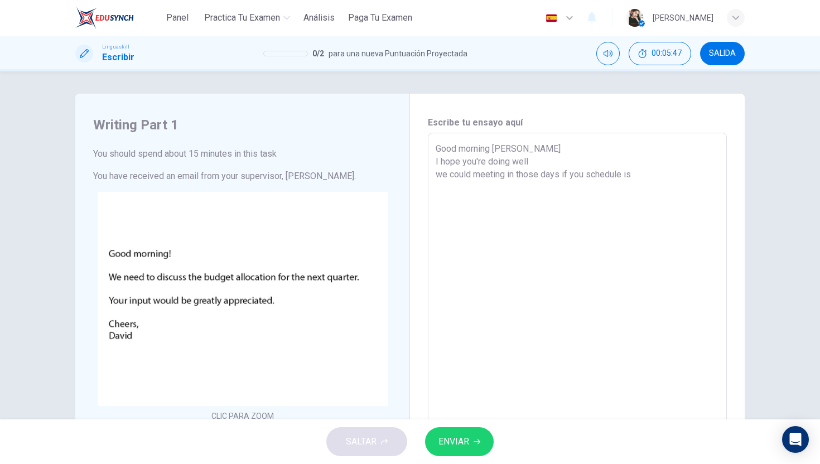
type textarea "x"
type textarea "Good morning David I hope you're doing well we could meeting in those days if y…"
type textarea "x"
type textarea "Good morning David I hope you're doing well we could meeting in those days if y…"
type textarea "x"
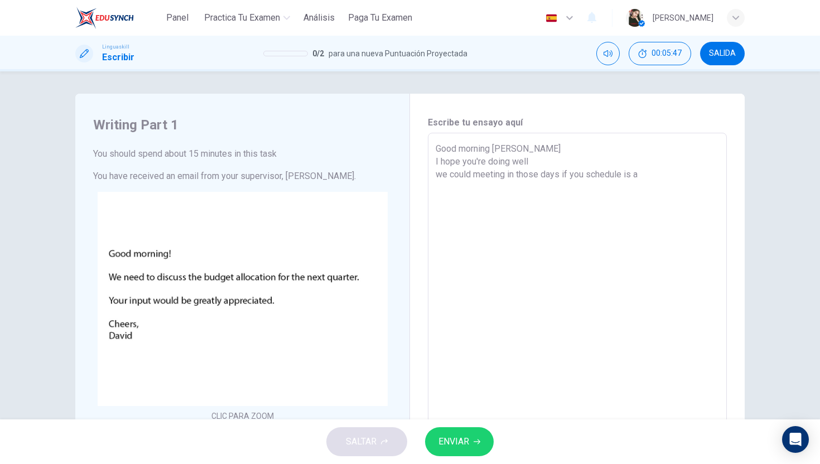
type textarea "Good morning David I hope you're doing well we could meeting in those days if y…"
type textarea "x"
type textarea "Good morning David I hope you're doing well we could meeting in those days if y…"
type textarea "x"
type textarea "Good morning David I hope you're doing well we could meeting in those days if y…"
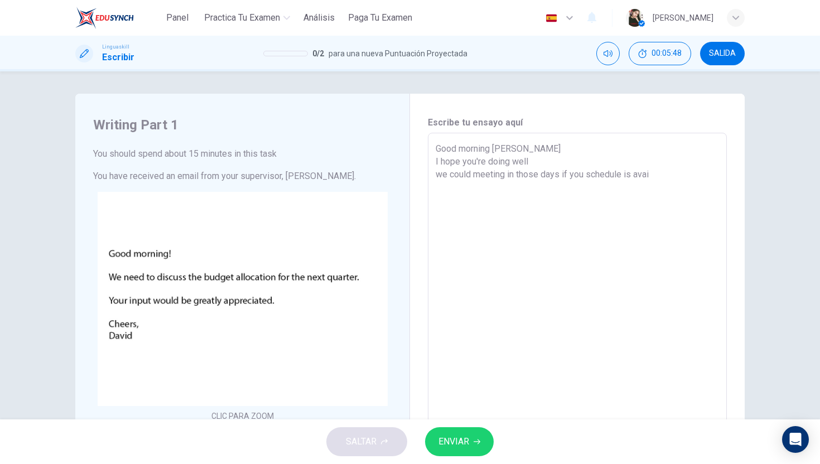
type textarea "x"
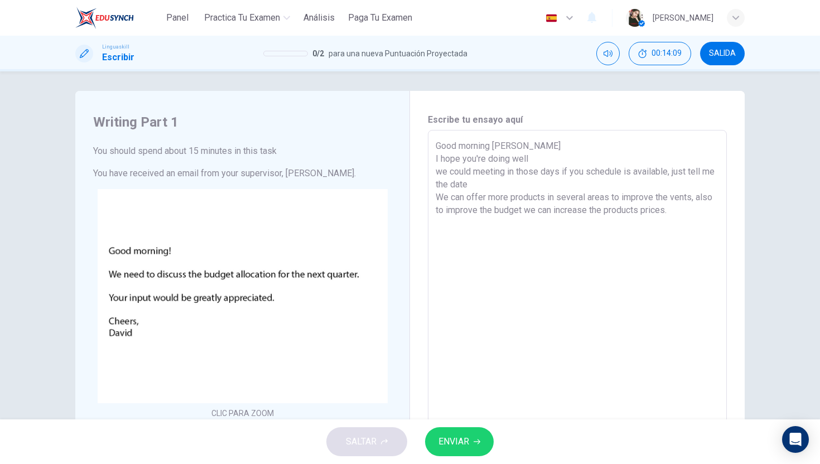
scroll to position [18, 0]
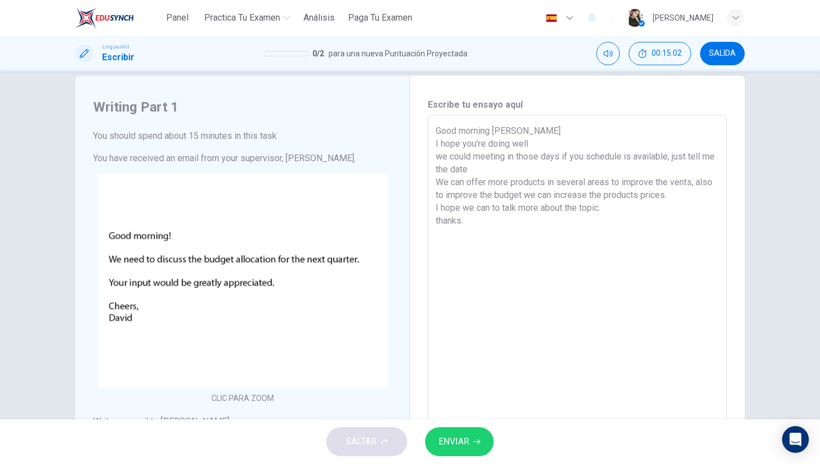
click at [464, 442] on span "ENVIAR" at bounding box center [453, 442] width 31 height 16
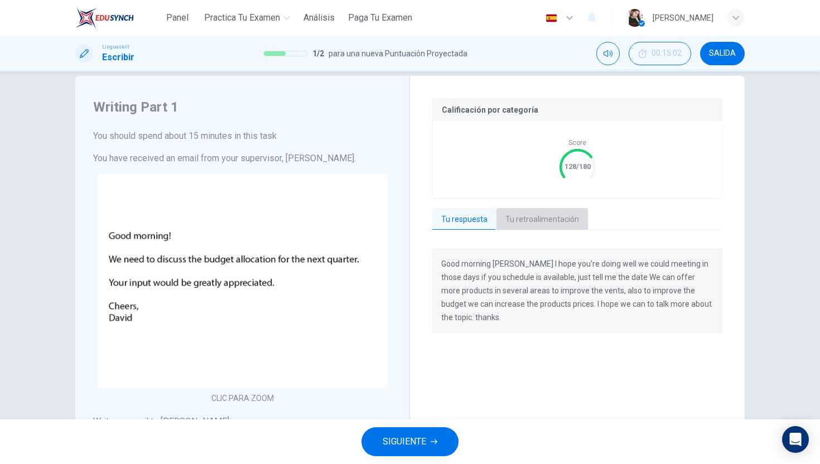
click at [571, 224] on button "Tu retroalimentación" at bounding box center [541, 219] width 91 height 23
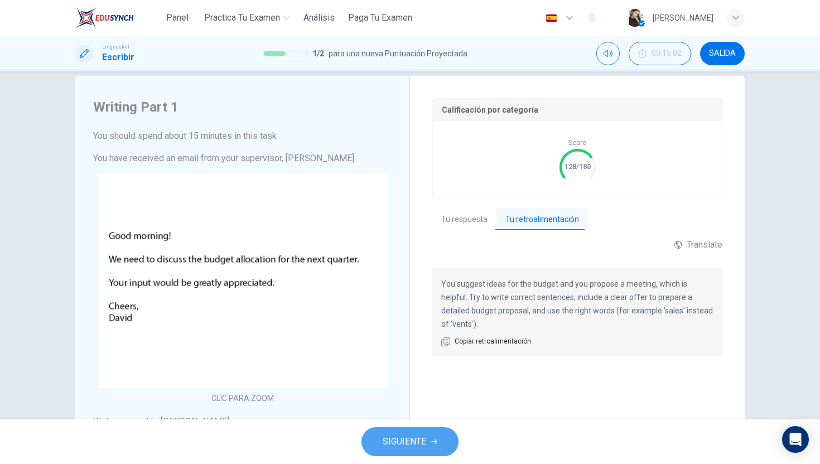
click at [442, 440] on button "SIGUIENTE" at bounding box center [409, 441] width 97 height 29
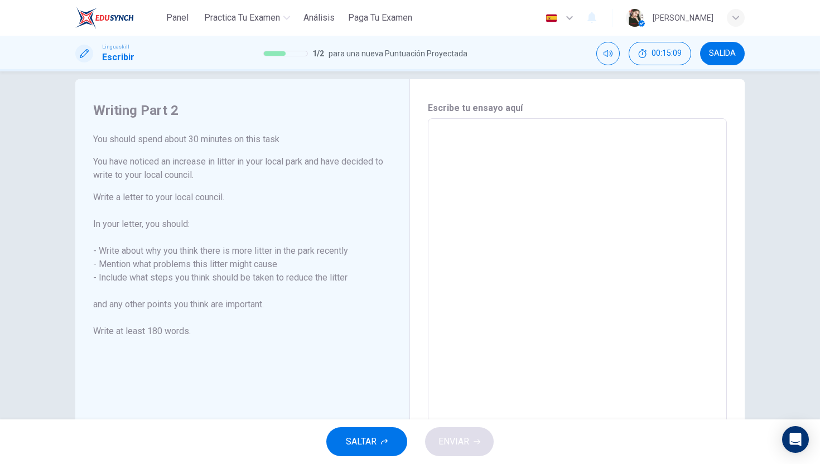
scroll to position [0, 0]
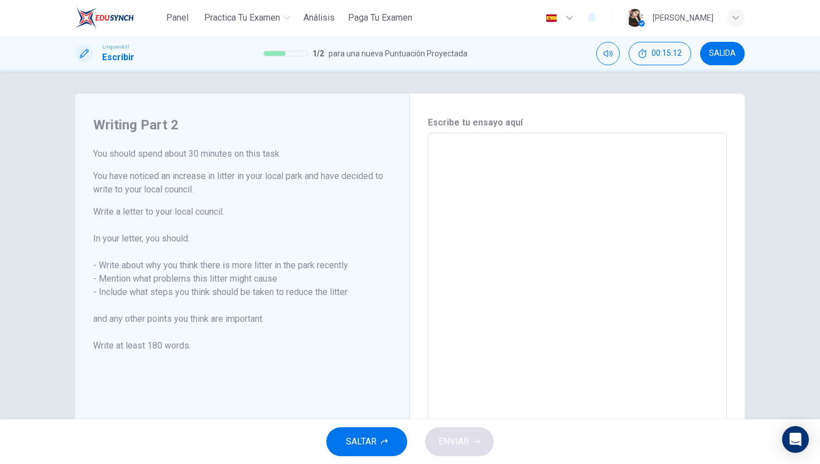
click at [458, 165] on textarea at bounding box center [577, 287] width 283 height 290
click at [453, 184] on textarea at bounding box center [577, 287] width 283 height 290
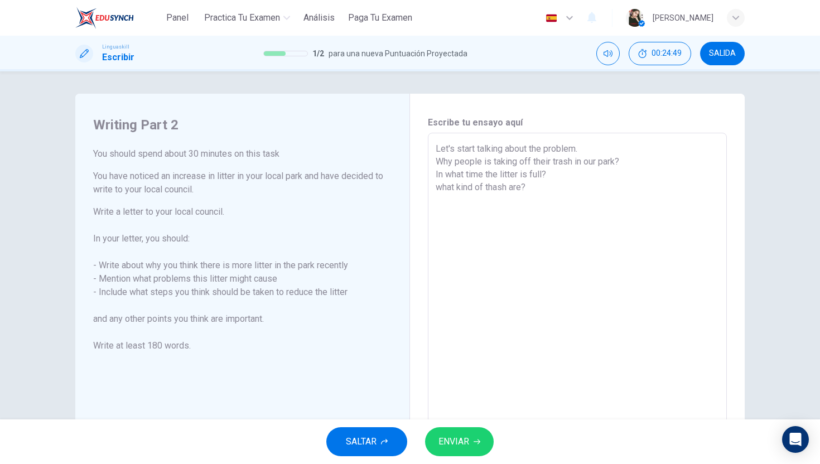
click at [435, 165] on div "Let's start talking about the problem. Why people is taking off their trash in …" at bounding box center [577, 287] width 299 height 308
click at [435, 163] on div "Let's start talking about the problem. Why people is taking off their trash in …" at bounding box center [577, 287] width 299 height 308
click at [435, 157] on div "Let's start talking about the problem. Why people is taking off their trash in …" at bounding box center [577, 287] width 299 height 308
click at [437, 160] on textarea "Let's start talking about the problem. Why people is taking off their trash in …" at bounding box center [577, 287] width 283 height 290
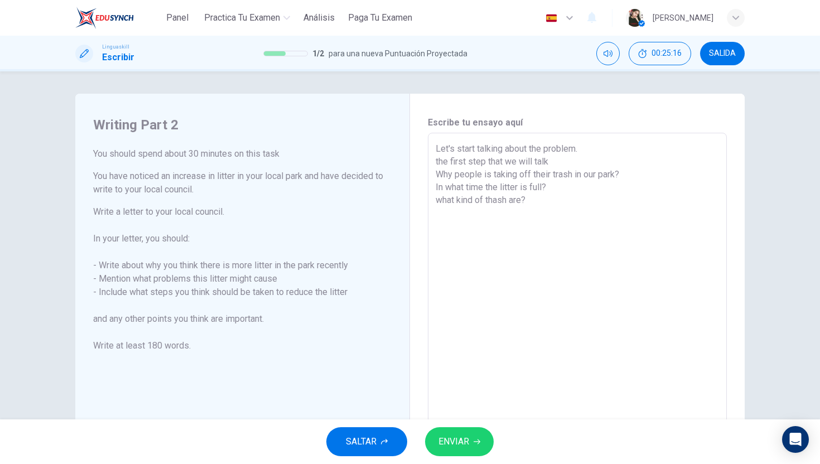
click at [531, 204] on textarea "Let's start talking about the problem. the first step that we will talk Why peo…" at bounding box center [577, 287] width 283 height 290
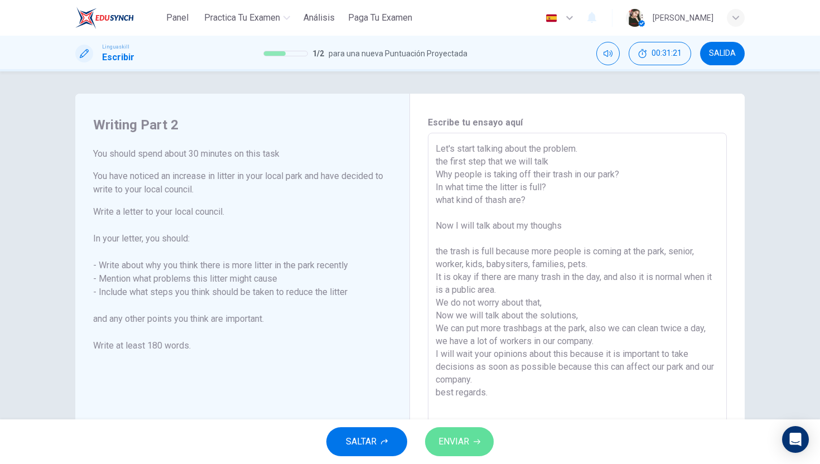
click at [450, 450] on button "ENVIAR" at bounding box center [459, 441] width 69 height 29
